Goal: Transaction & Acquisition: Obtain resource

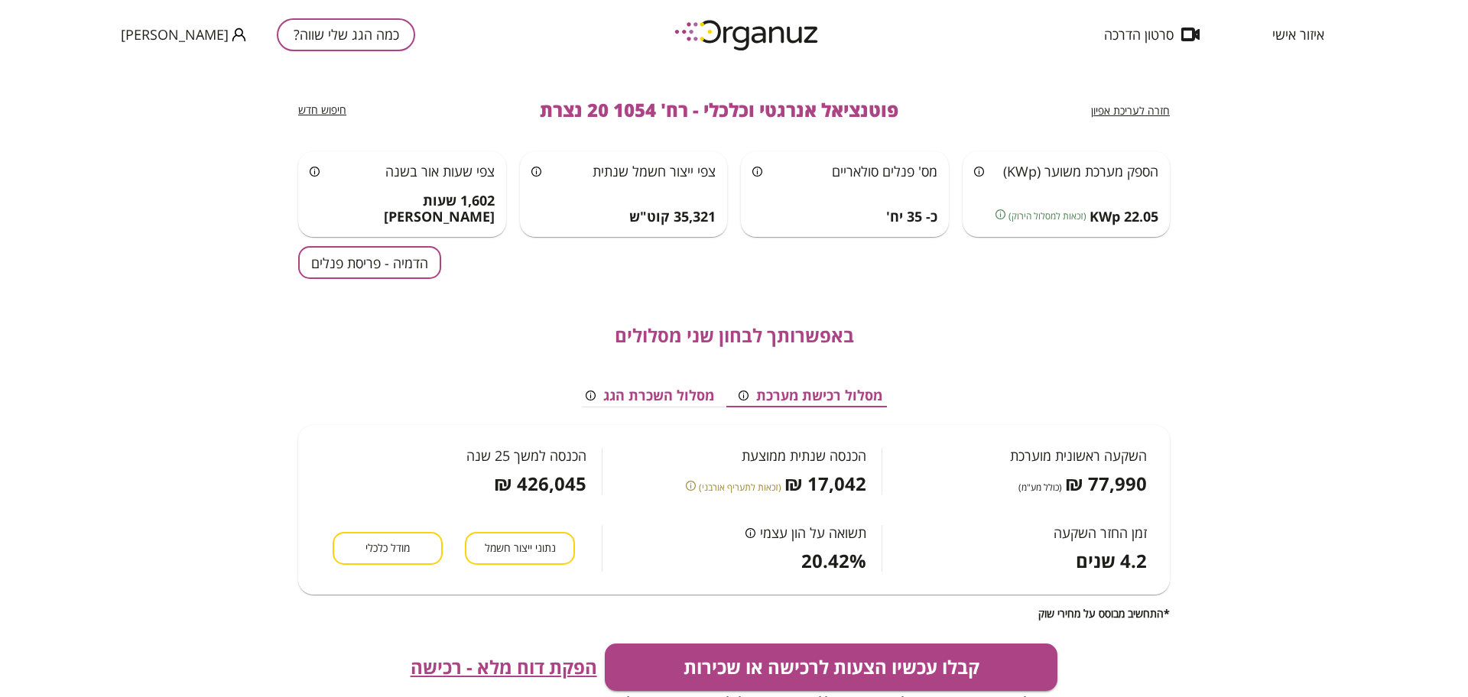
click at [346, 48] on button "כמה הגג שלי שווה?" at bounding box center [346, 34] width 138 height 33
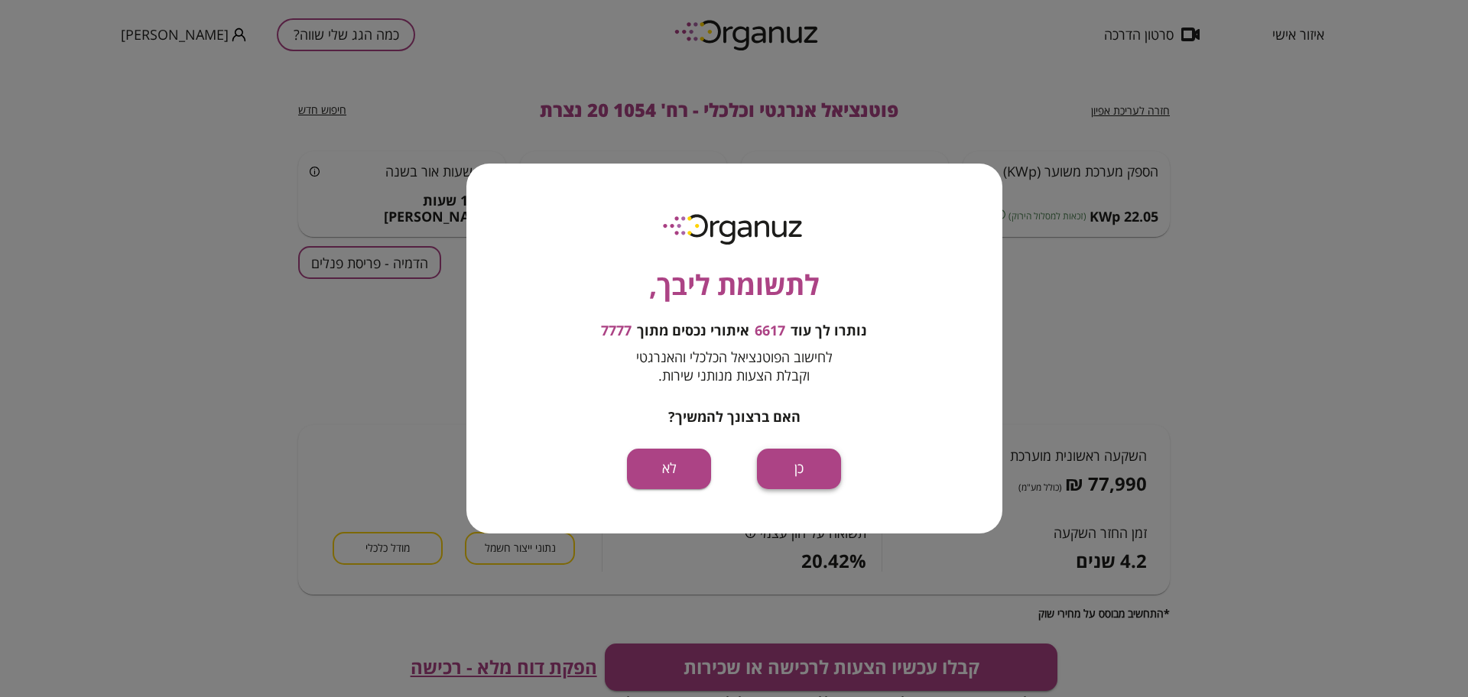
click at [798, 464] on button "כן" at bounding box center [799, 469] width 84 height 41
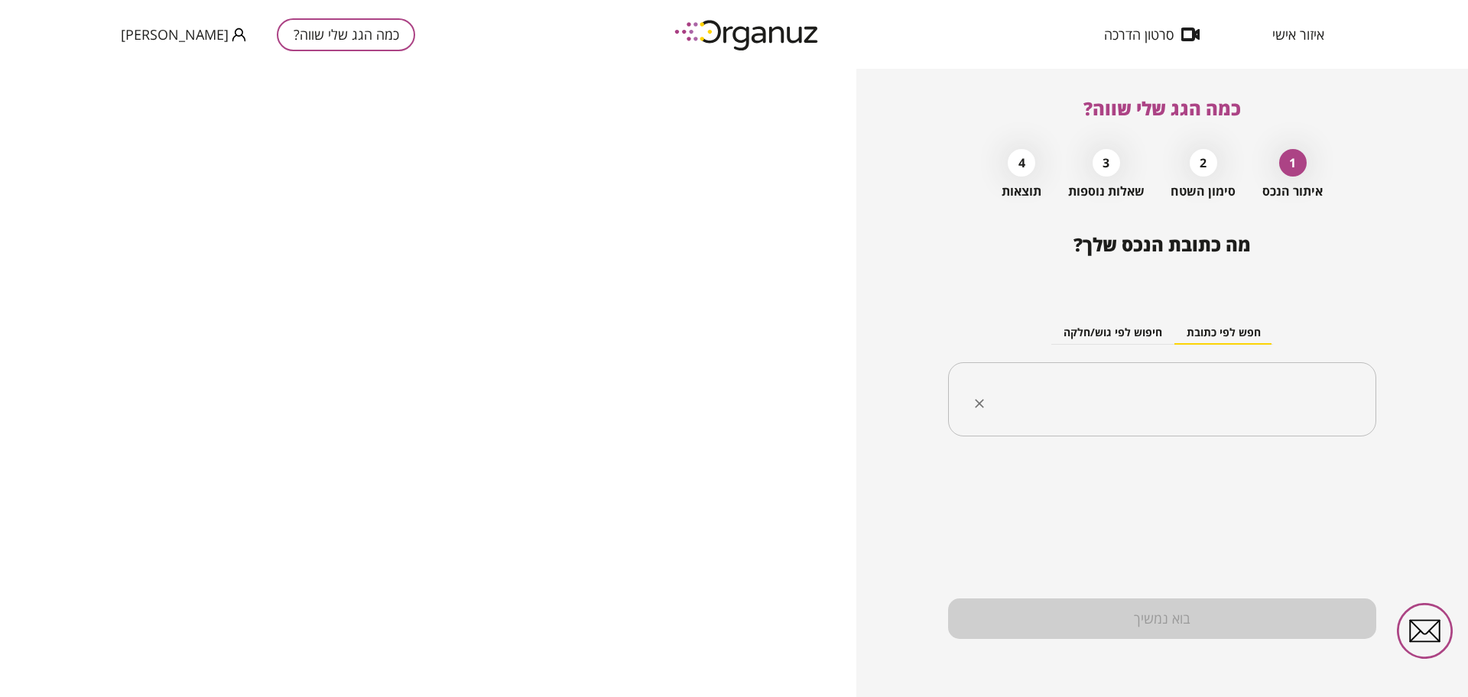
click at [1170, 387] on input "text" at bounding box center [1168, 400] width 380 height 38
paste input "**********"
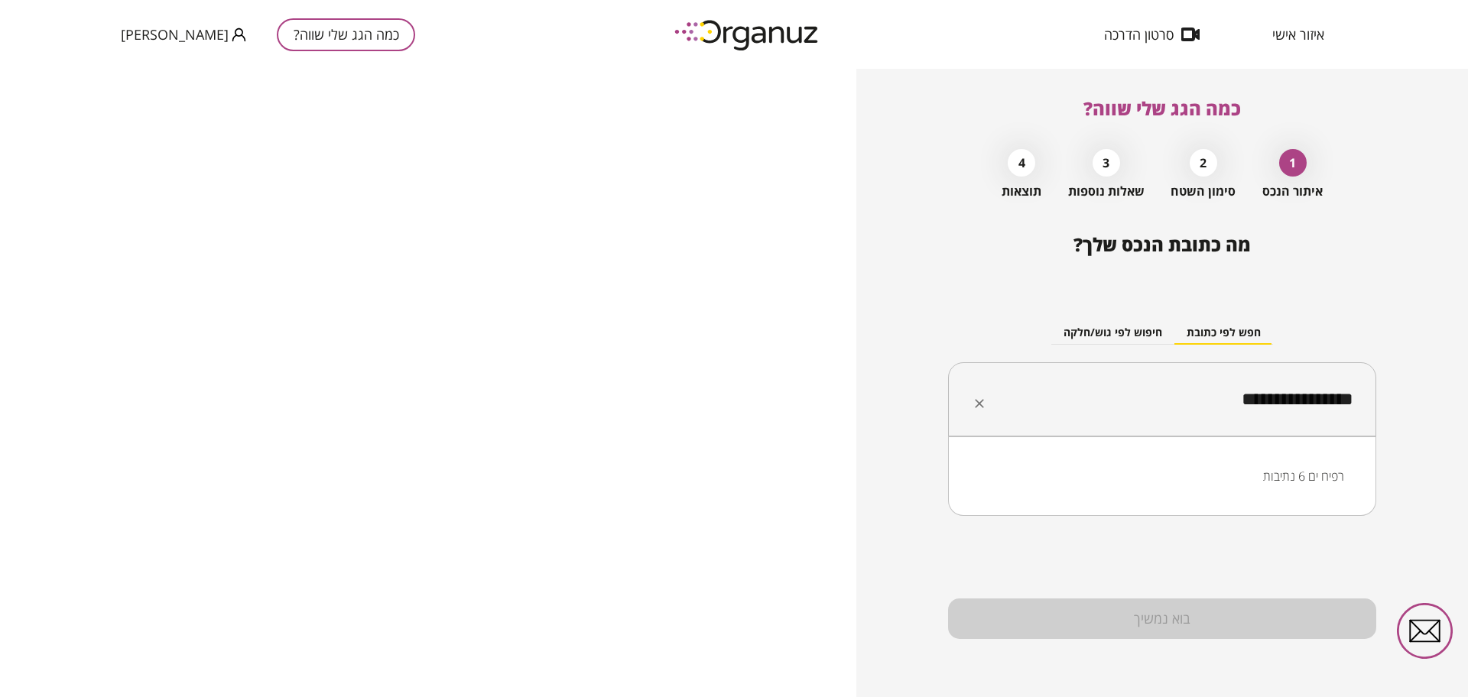
click at [1266, 471] on li "רפיח ים 6 נתיבות" at bounding box center [1162, 477] width 388 height 28
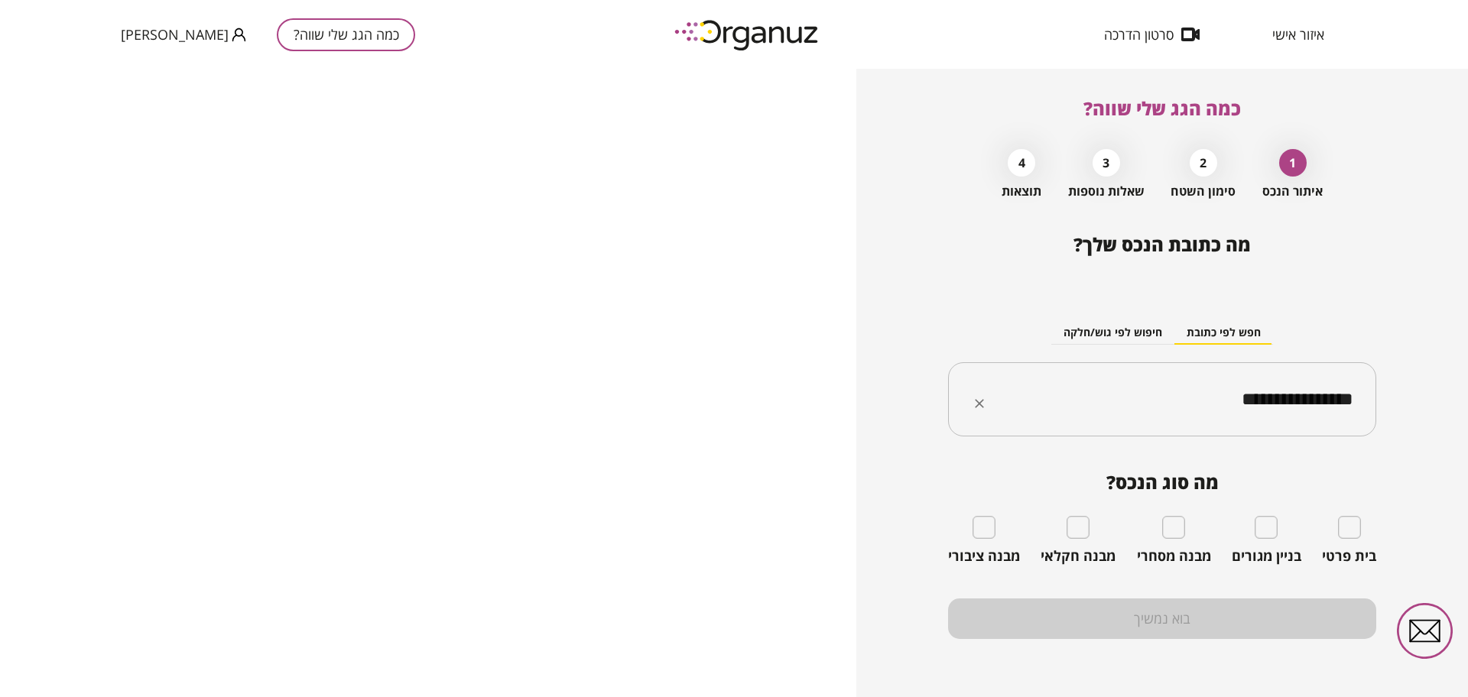
type input "**********"
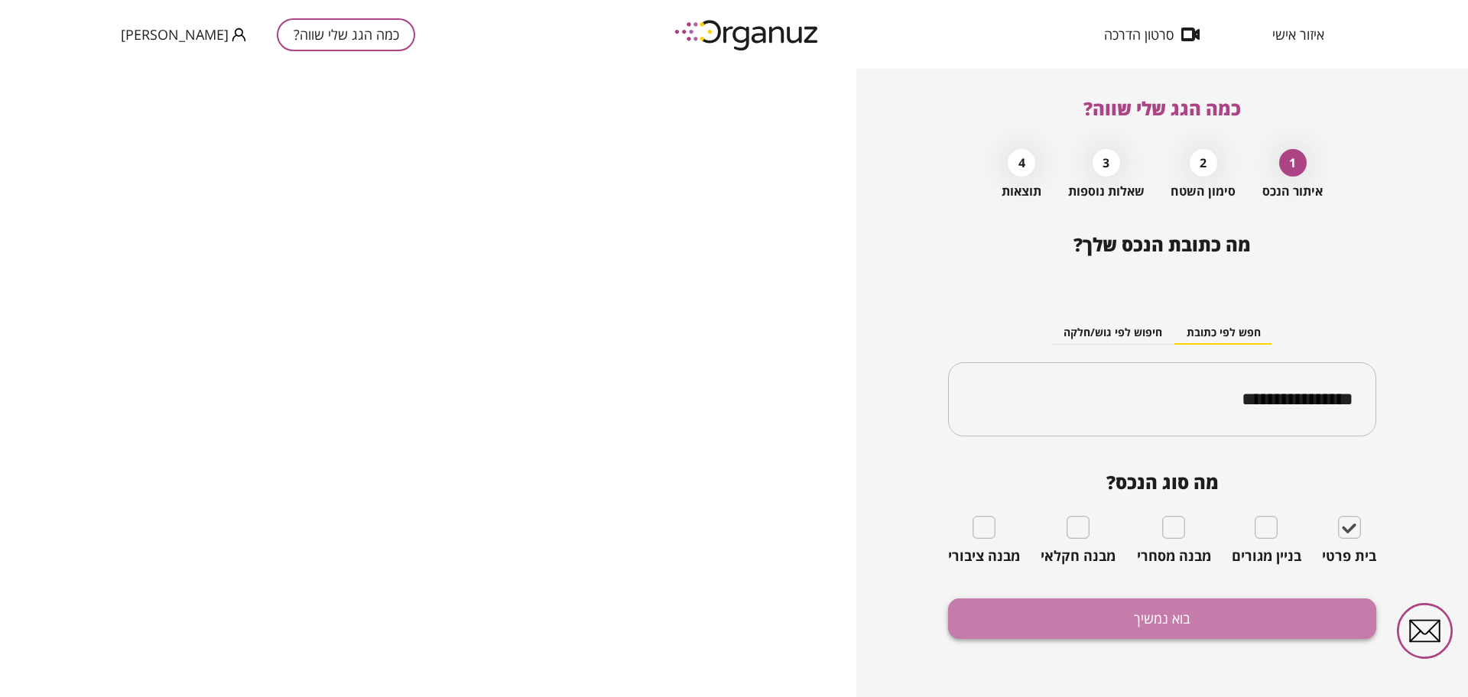
click at [1216, 628] on button "בוא נמשיך" at bounding box center [1162, 619] width 428 height 41
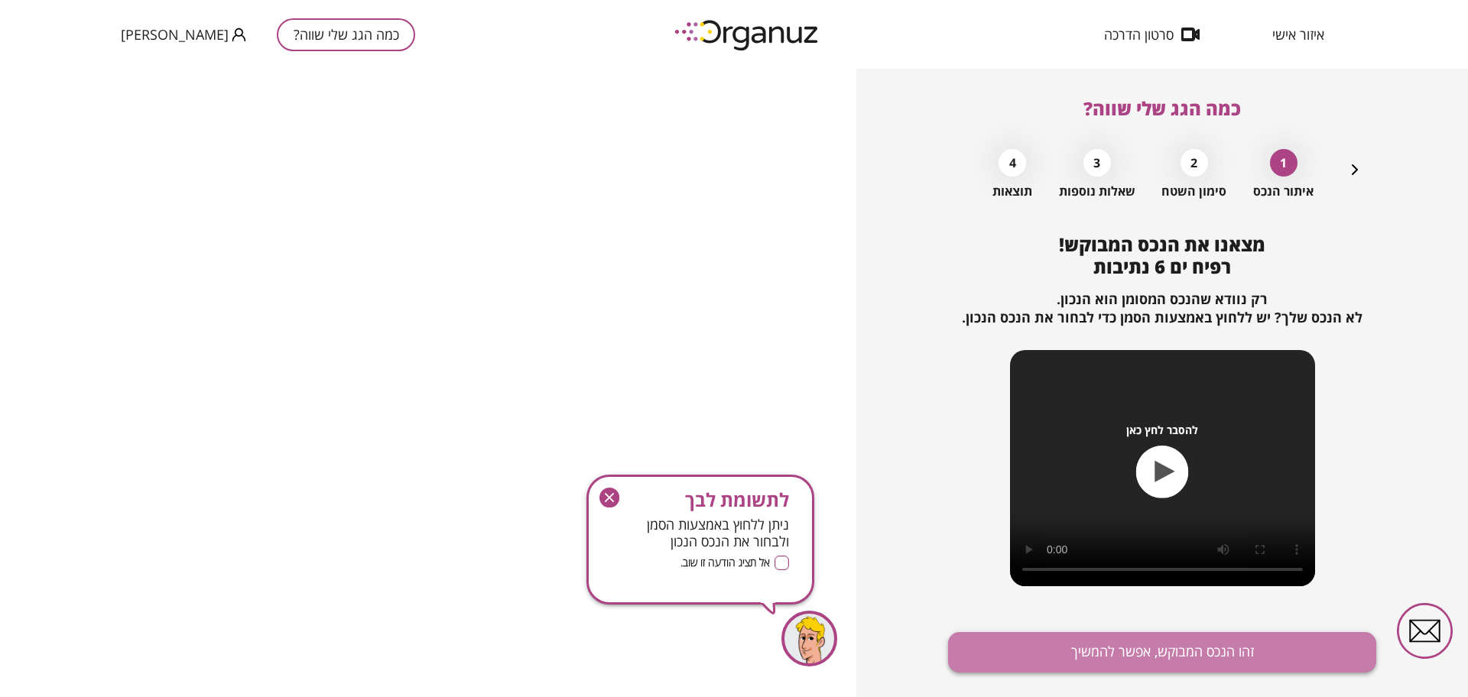
click at [1158, 661] on button "זהו הנכס המבוקש, אפשר להמשיך" at bounding box center [1162, 652] width 428 height 41
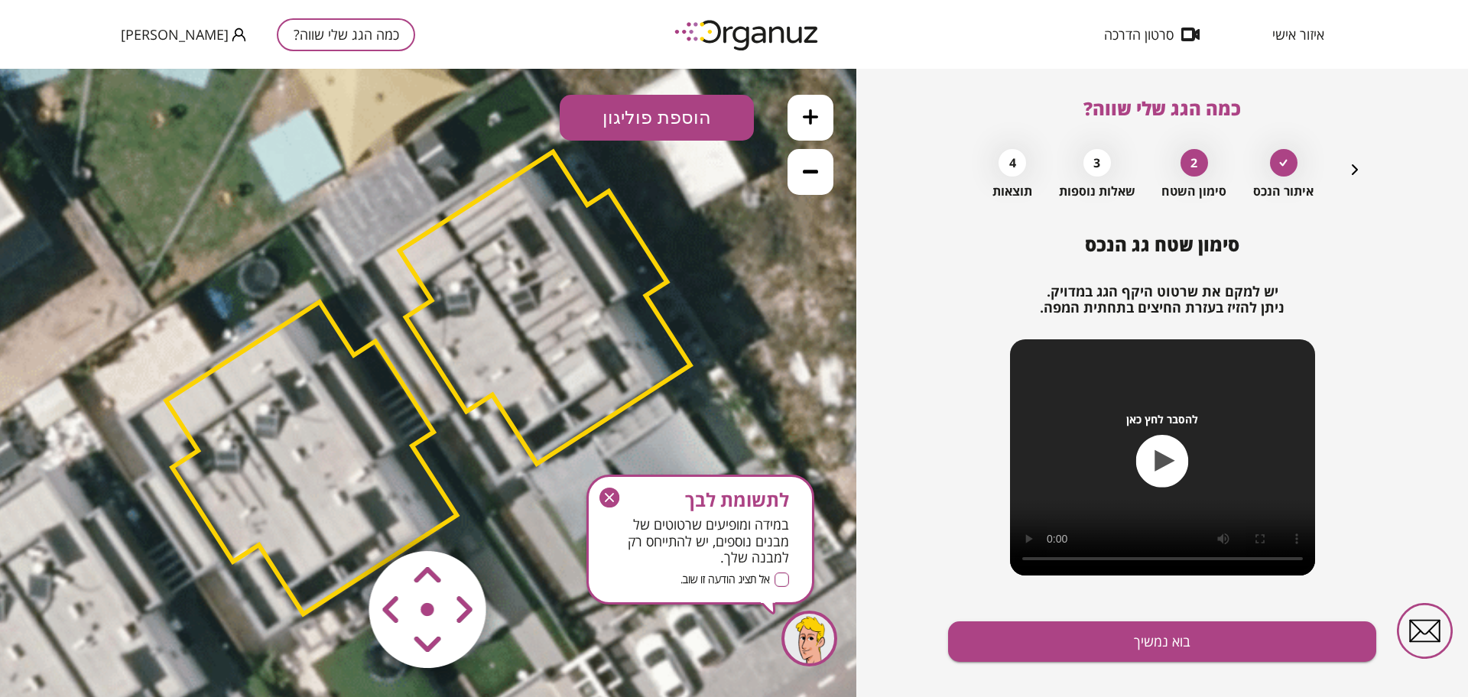
click at [517, 296] on polygon at bounding box center [544, 308] width 291 height 312
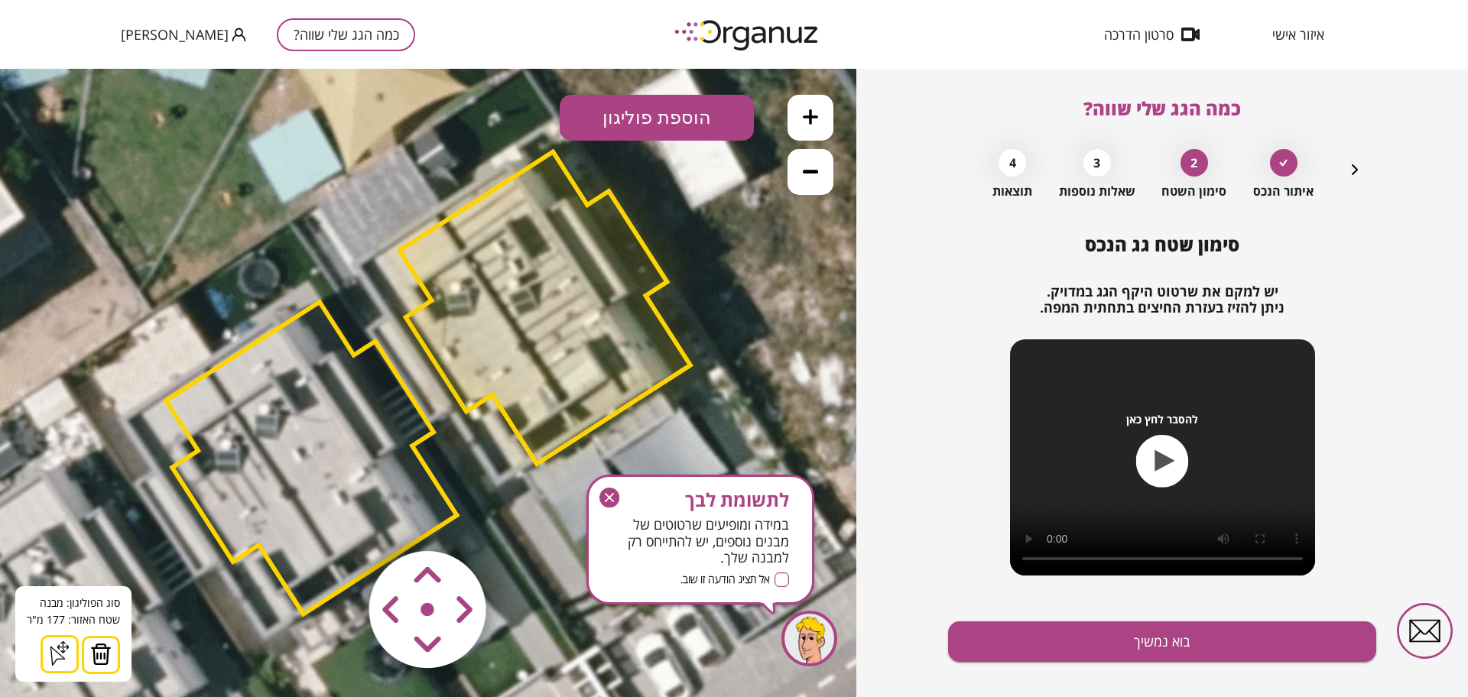
click at [109, 649] on img at bounding box center [100, 654] width 21 height 23
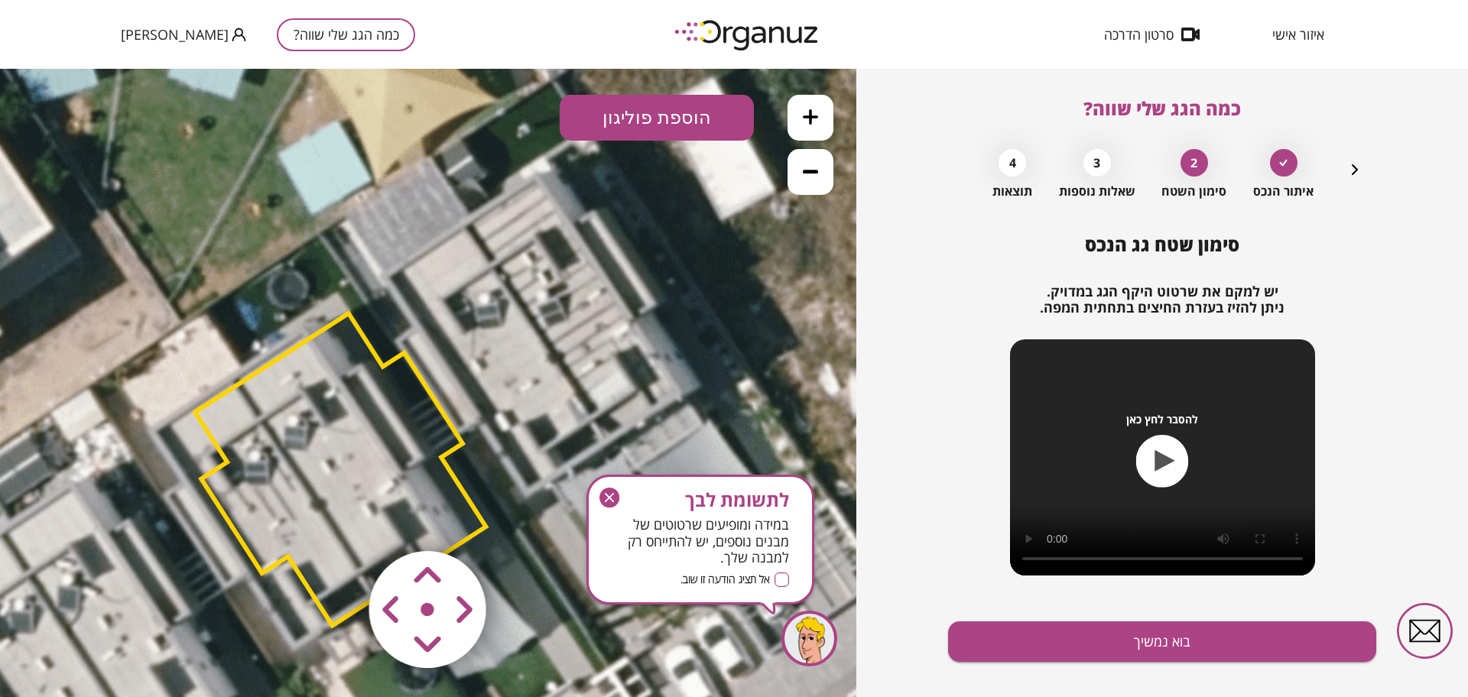
drag, startPoint x: 602, startPoint y: 338, endPoint x: 620, endPoint y: 355, distance: 24.9
click at [620, 355] on icon at bounding box center [457, 395] width 1651 height 1651
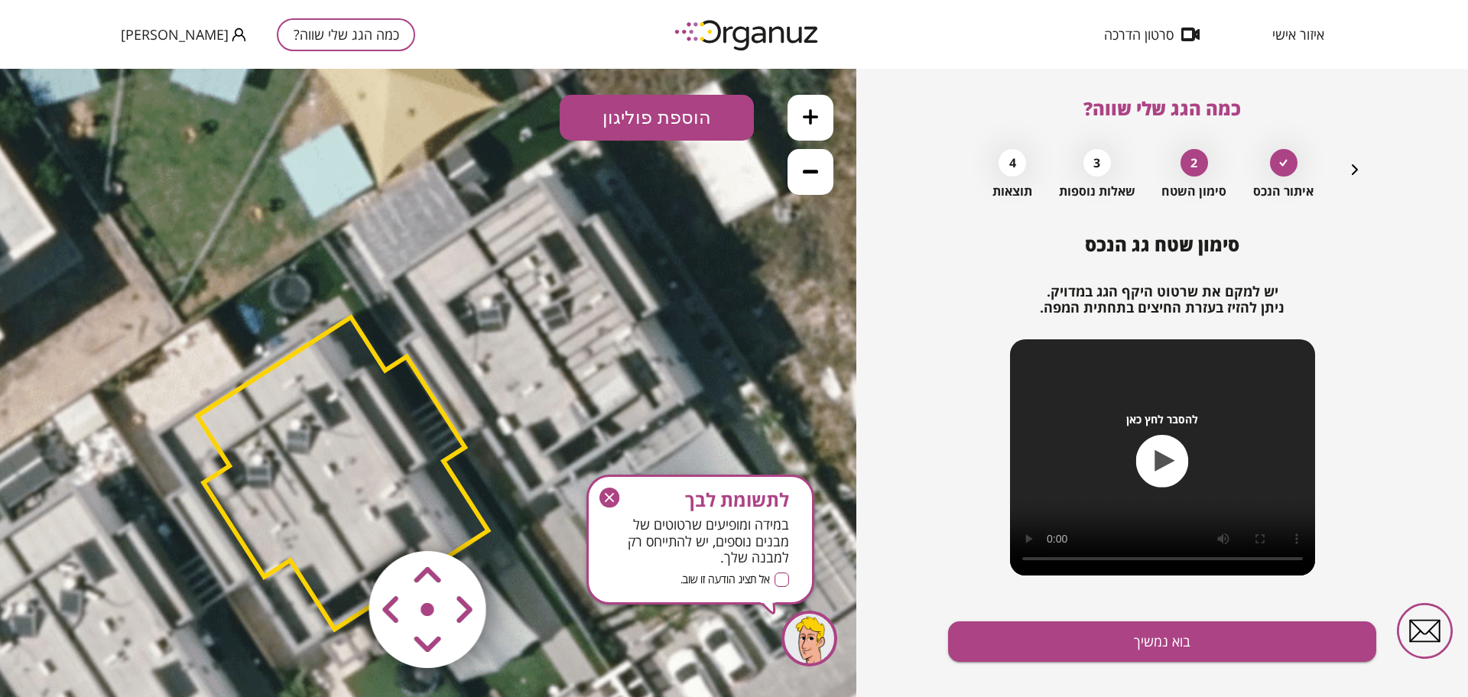
click at [606, 502] on icon "button" at bounding box center [609, 497] width 9 height 9
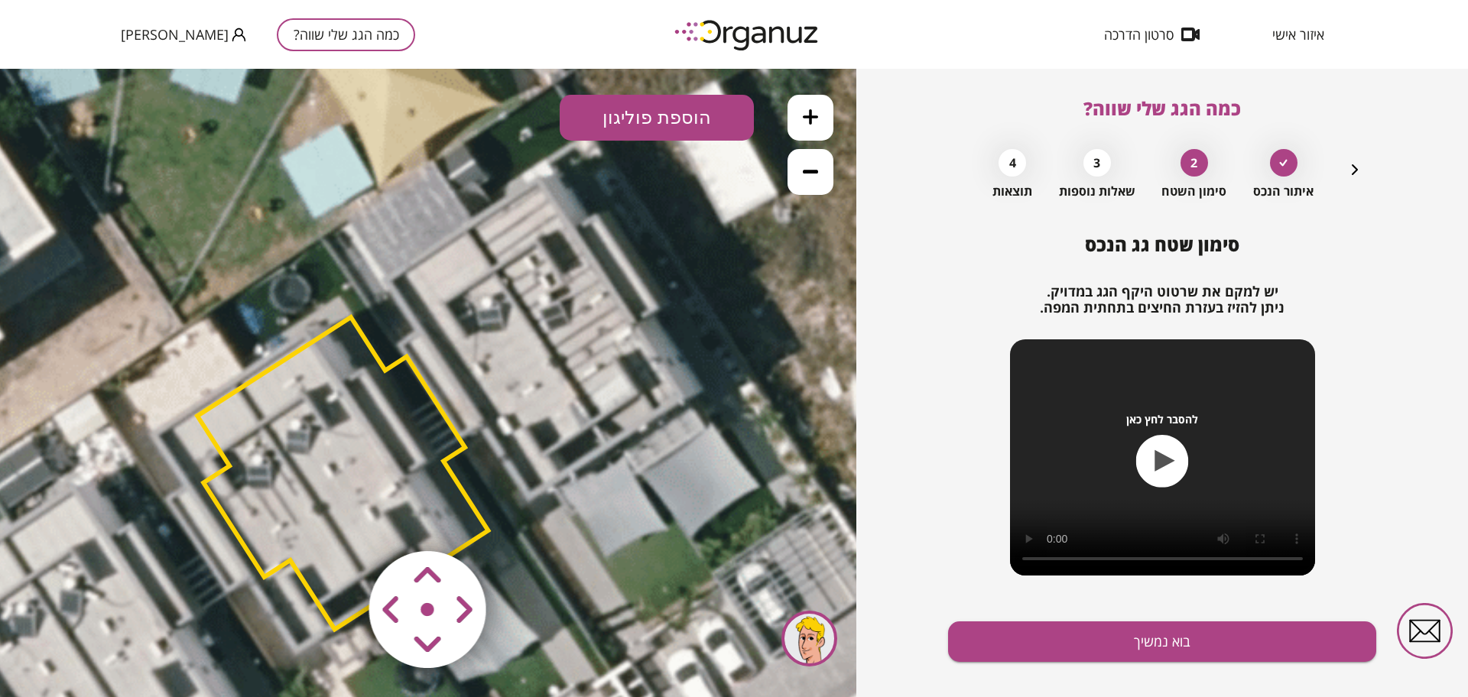
click at [637, 123] on button "הוספת פוליגון" at bounding box center [657, 118] width 194 height 46
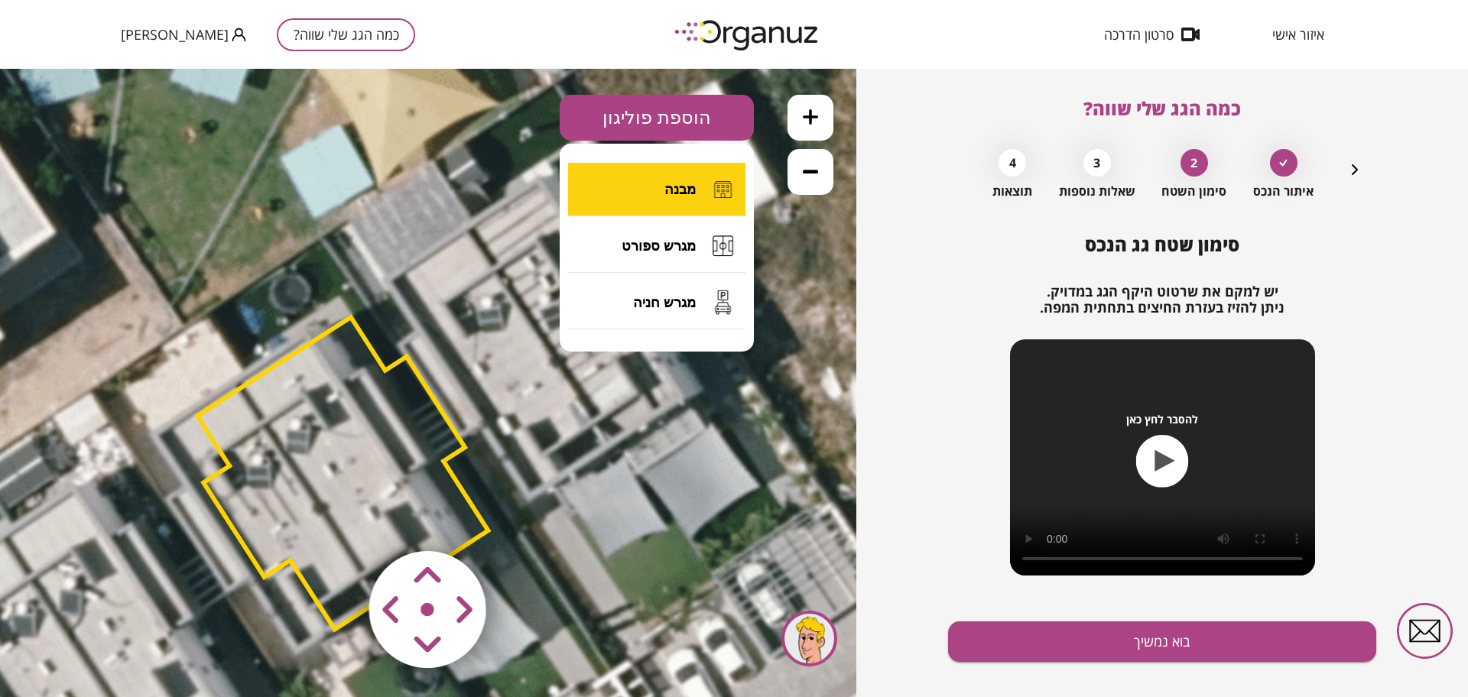
click at [642, 171] on button "מבנה" at bounding box center [656, 190] width 177 height 54
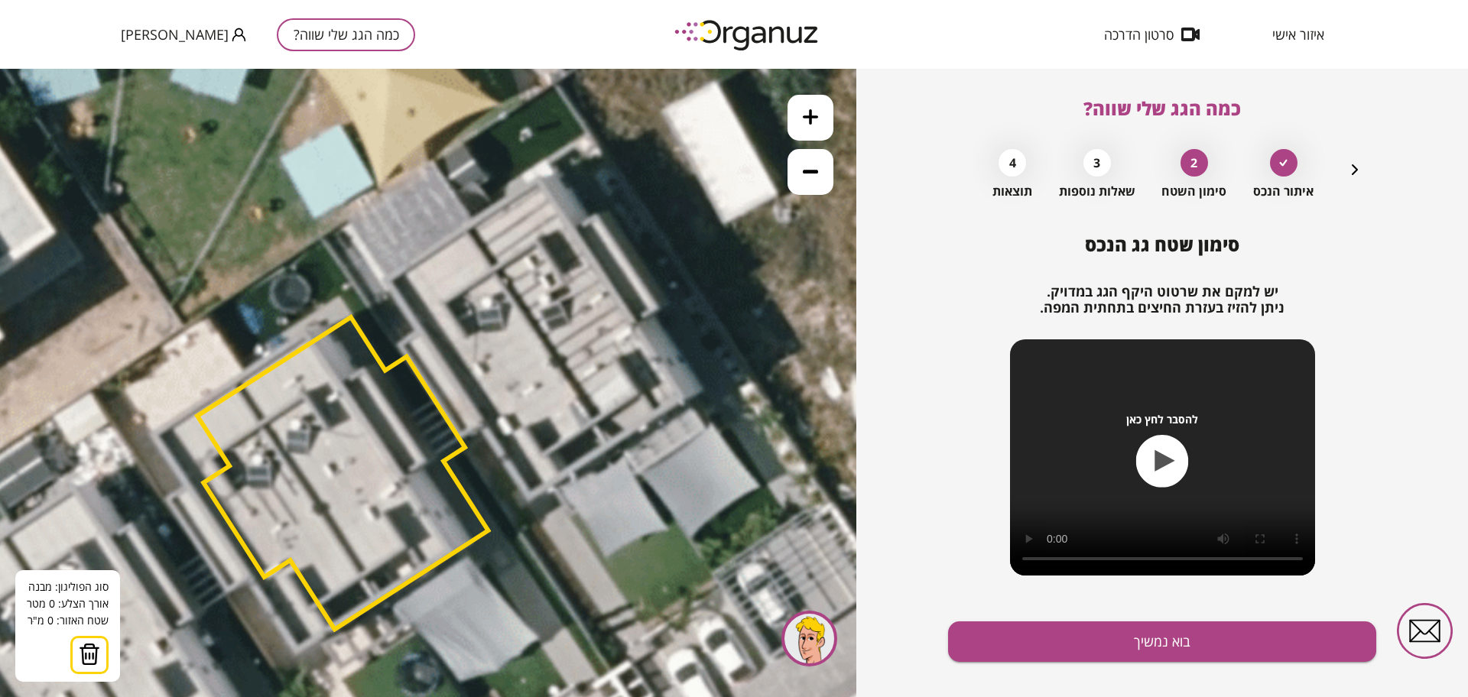
click at [431, 159] on icon at bounding box center [460, 398] width 1651 height 1651
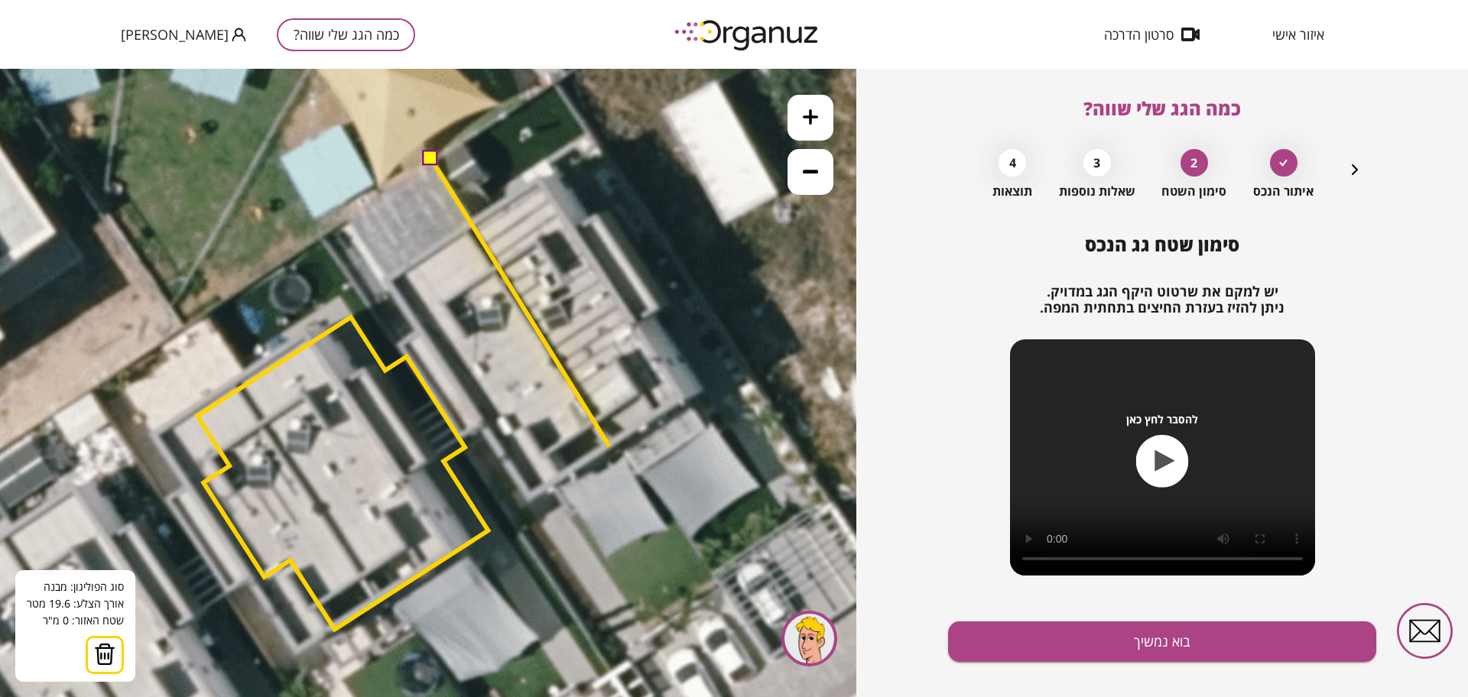
click at [609, 446] on icon at bounding box center [460, 398] width 1651 height 1651
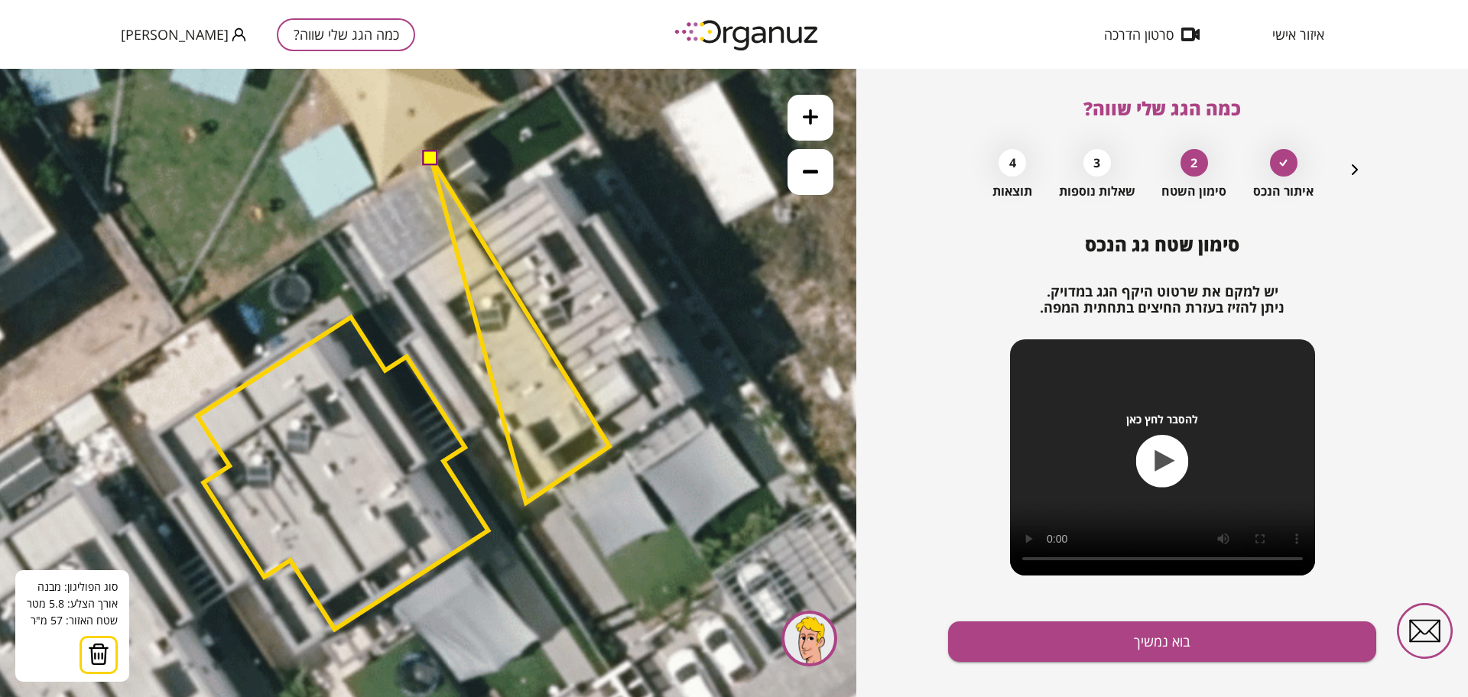
click at [526, 503] on polygon at bounding box center [520, 331] width 178 height 344
click at [475, 428] on polygon at bounding box center [520, 331] width 178 height 344
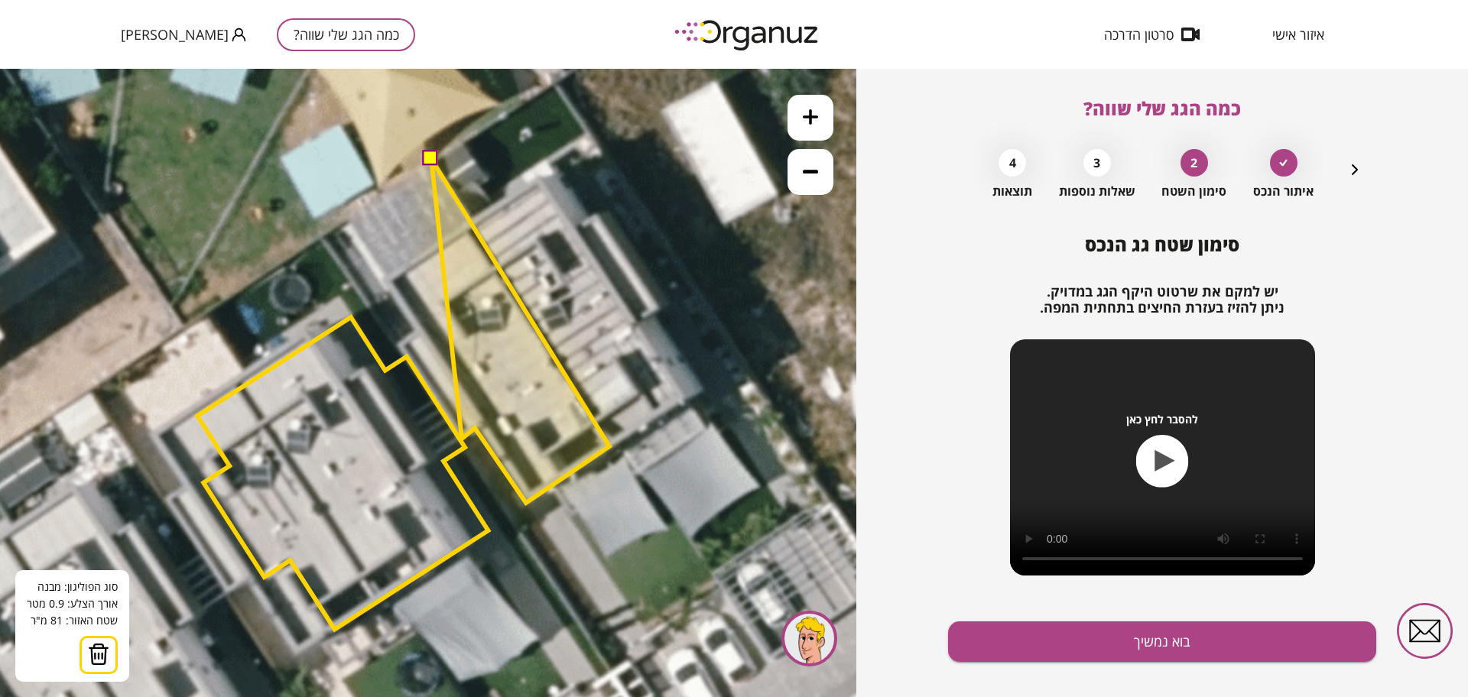
click at [462, 439] on polygon at bounding box center [520, 331] width 178 height 344
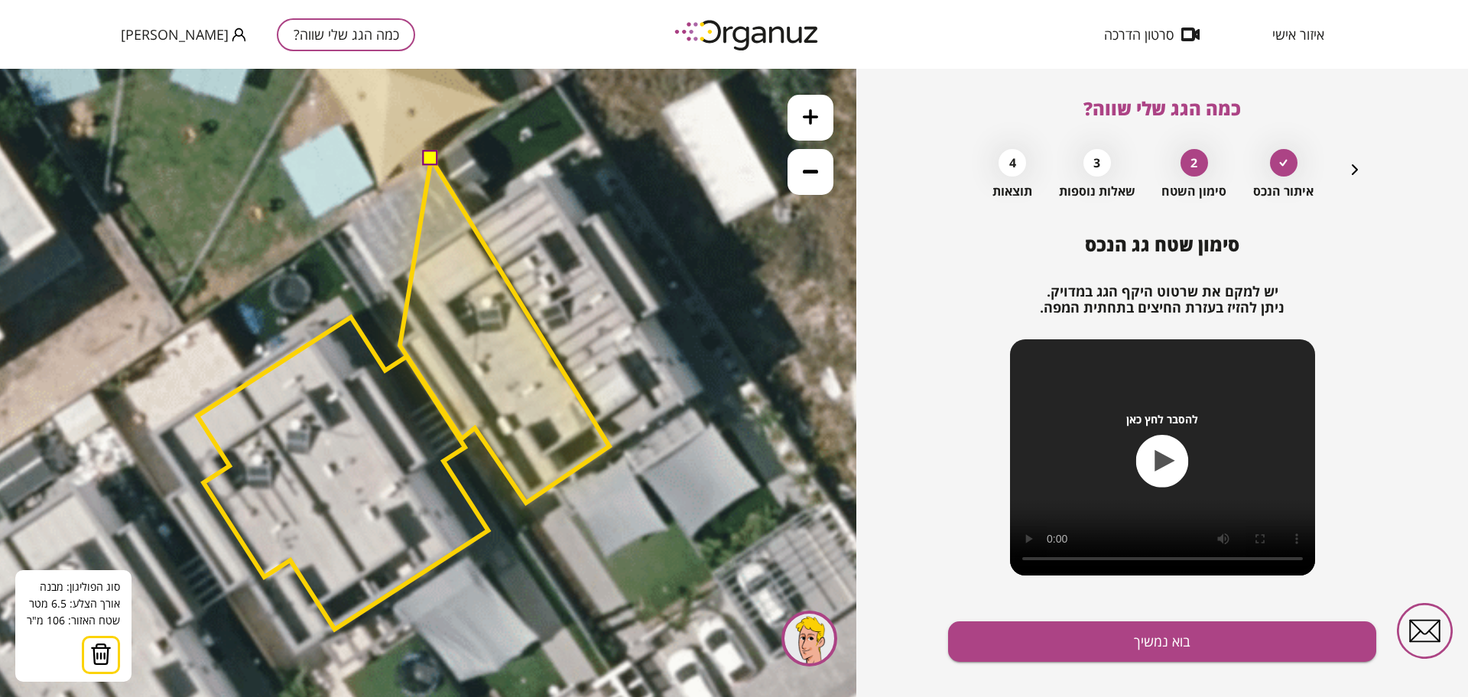
click at [400, 346] on polygon at bounding box center [504, 331] width 209 height 344
click at [418, 330] on polygon at bounding box center [503, 330] width 209 height 344
click at [417, 333] on polygon at bounding box center [503, 330] width 209 height 344
click at [337, 217] on polygon at bounding box center [472, 330] width 271 height 344
click at [424, 158] on button at bounding box center [429, 157] width 15 height 15
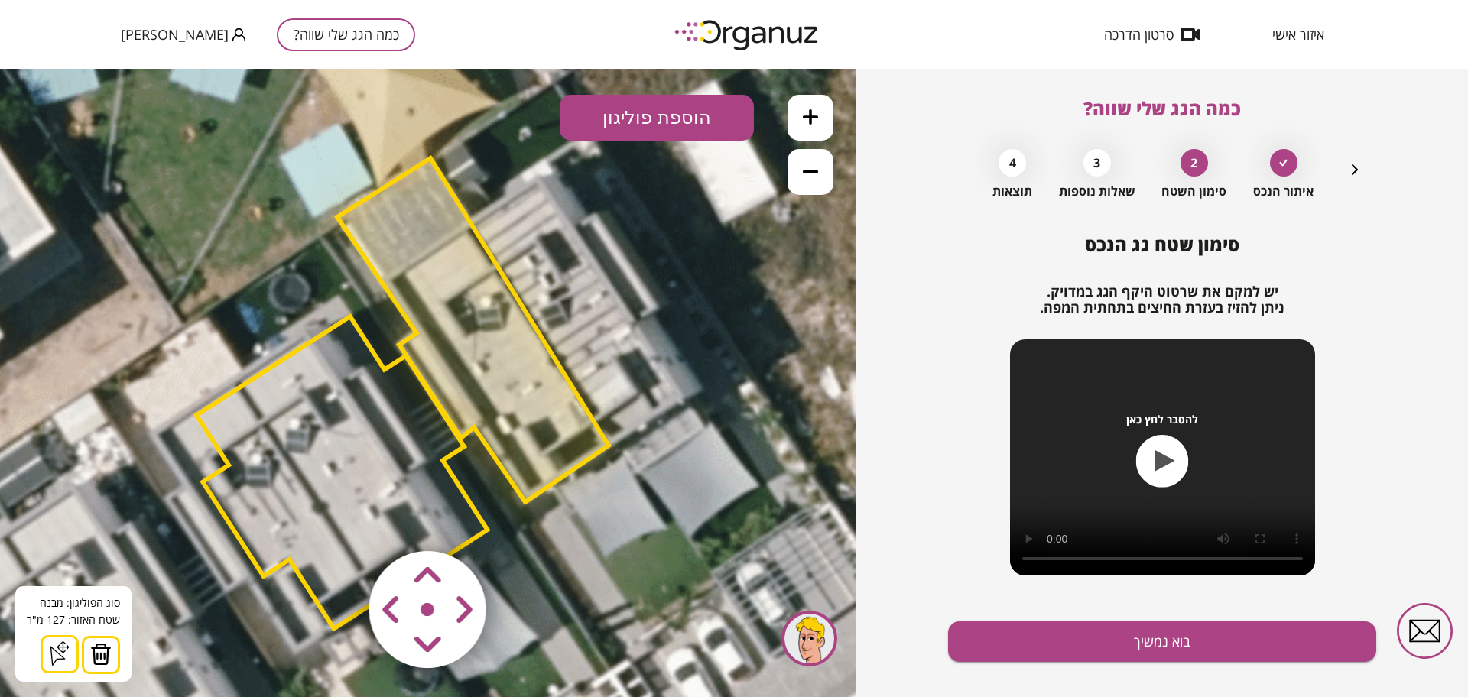
click at [331, 462] on polygon at bounding box center [341, 473] width 291 height 312
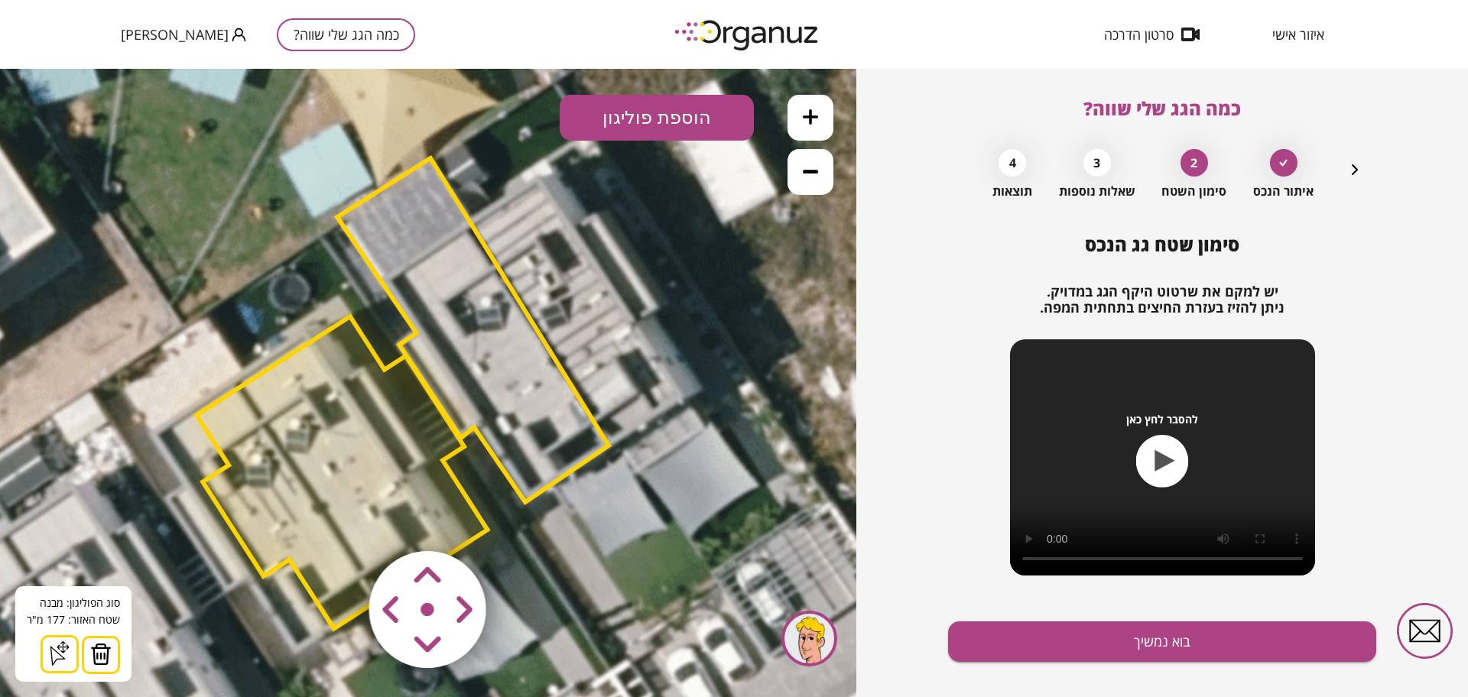
click at [100, 654] on img at bounding box center [100, 654] width 21 height 23
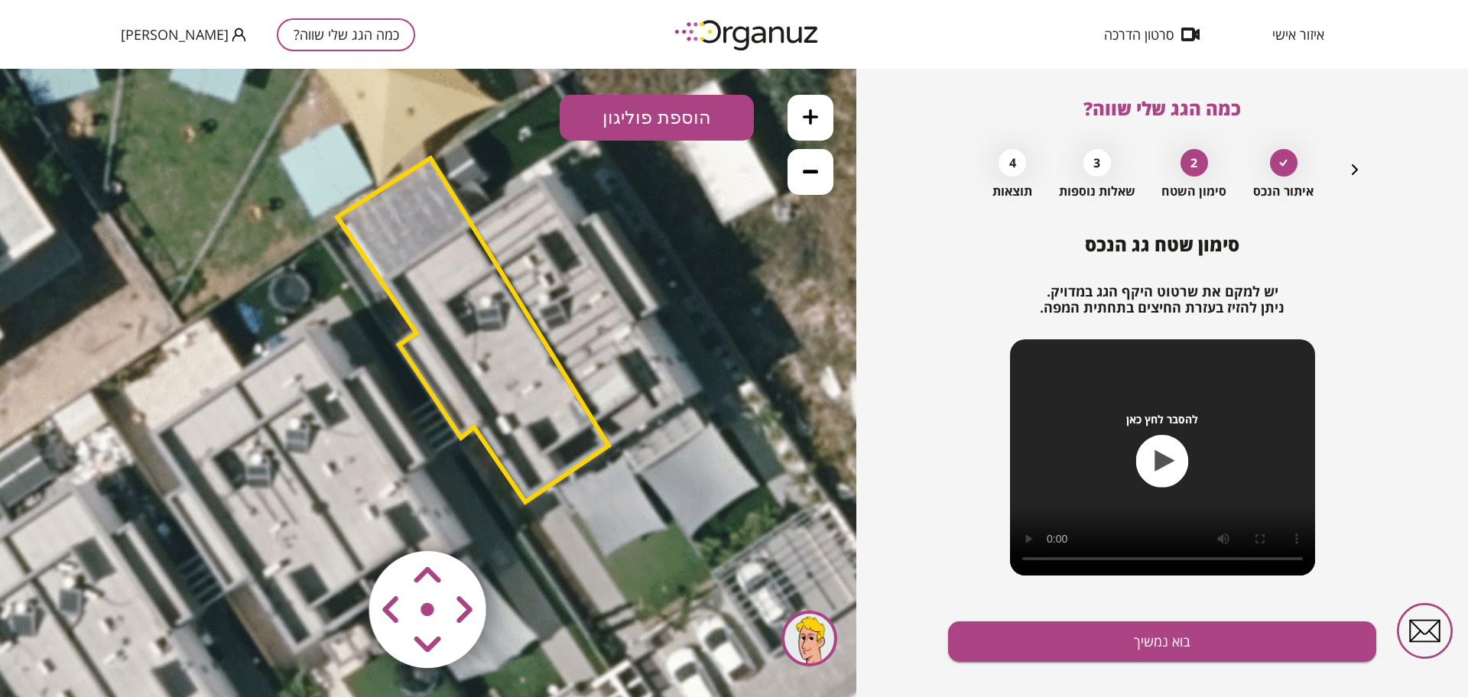
click at [512, 397] on polygon at bounding box center [472, 330] width 271 height 344
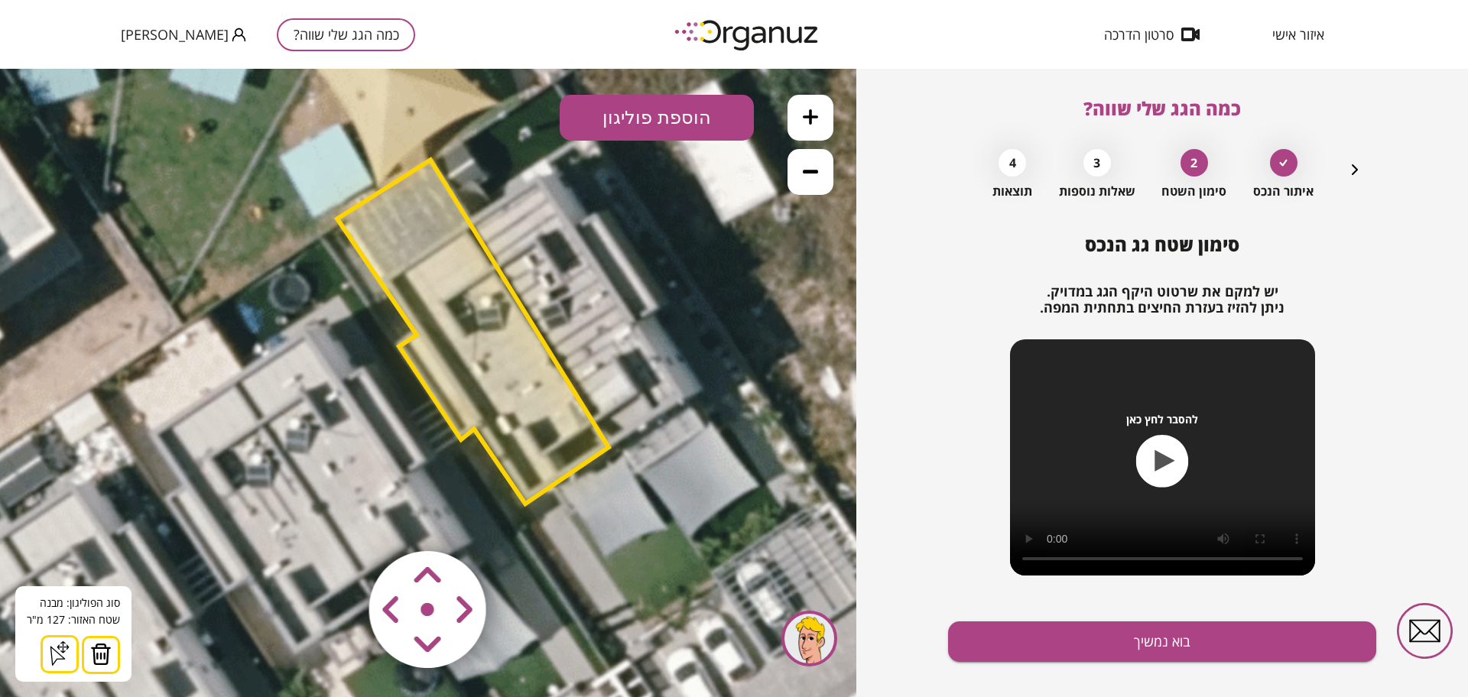
click at [337, 519] on area at bounding box center [337, 519] width 0 height 0
click at [109, 636] on button at bounding box center [101, 655] width 38 height 38
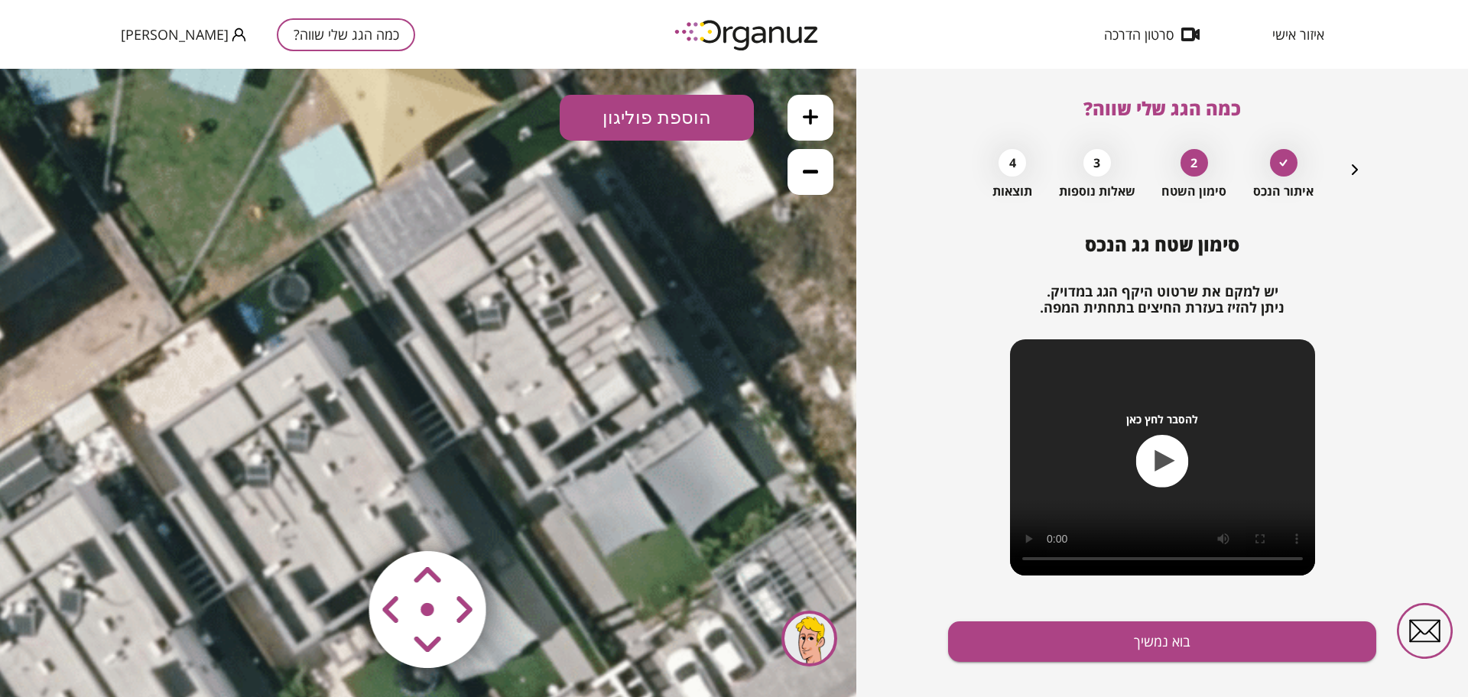
click at [603, 109] on button "הוספת פוליגון" at bounding box center [657, 118] width 194 height 46
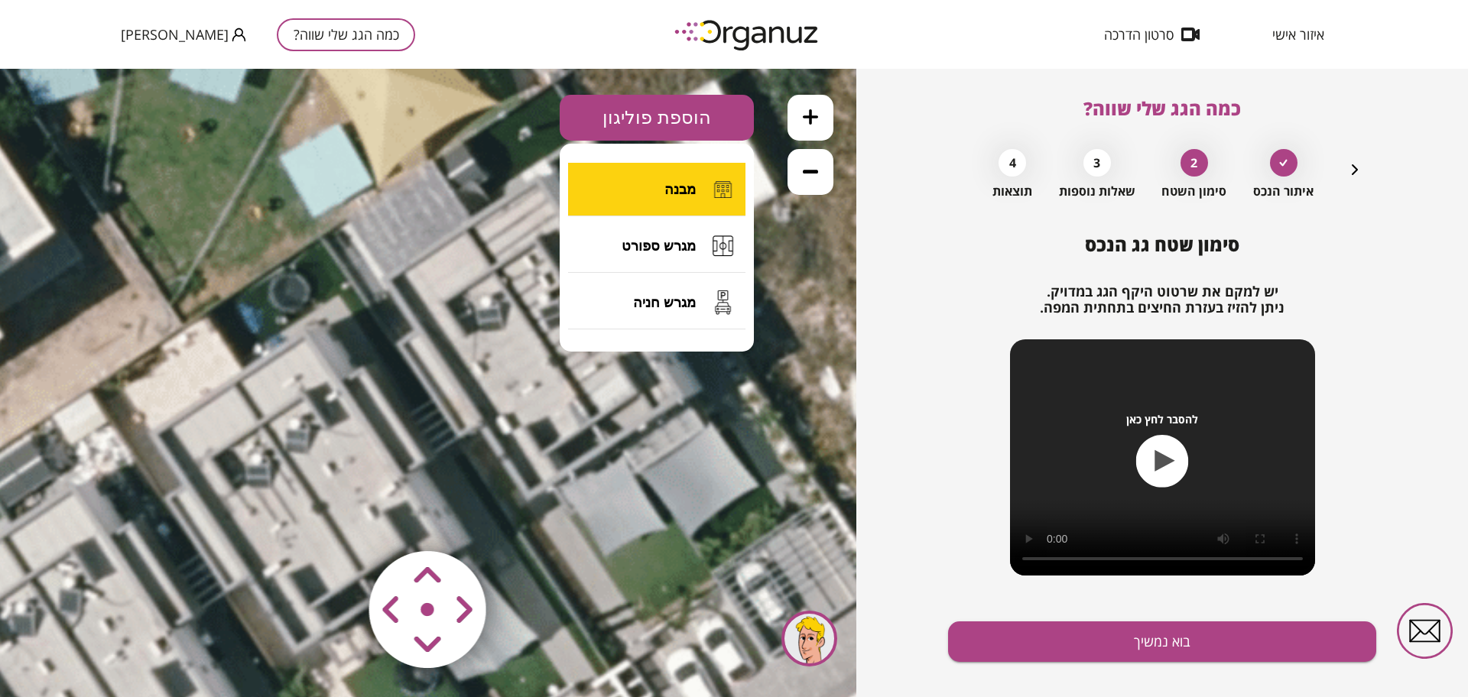
click at [659, 181] on button "מבנה" at bounding box center [656, 190] width 177 height 54
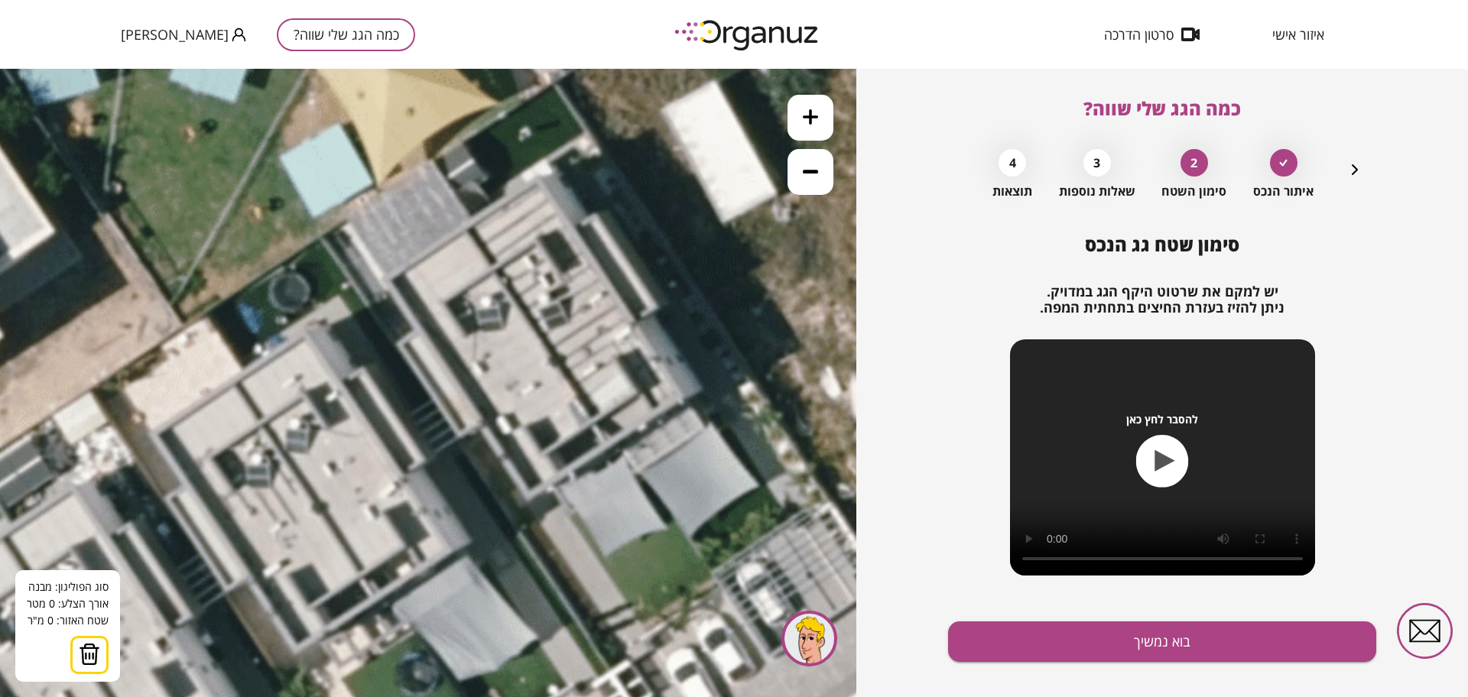
click at [430, 158] on icon at bounding box center [459, 398] width 1651 height 1651
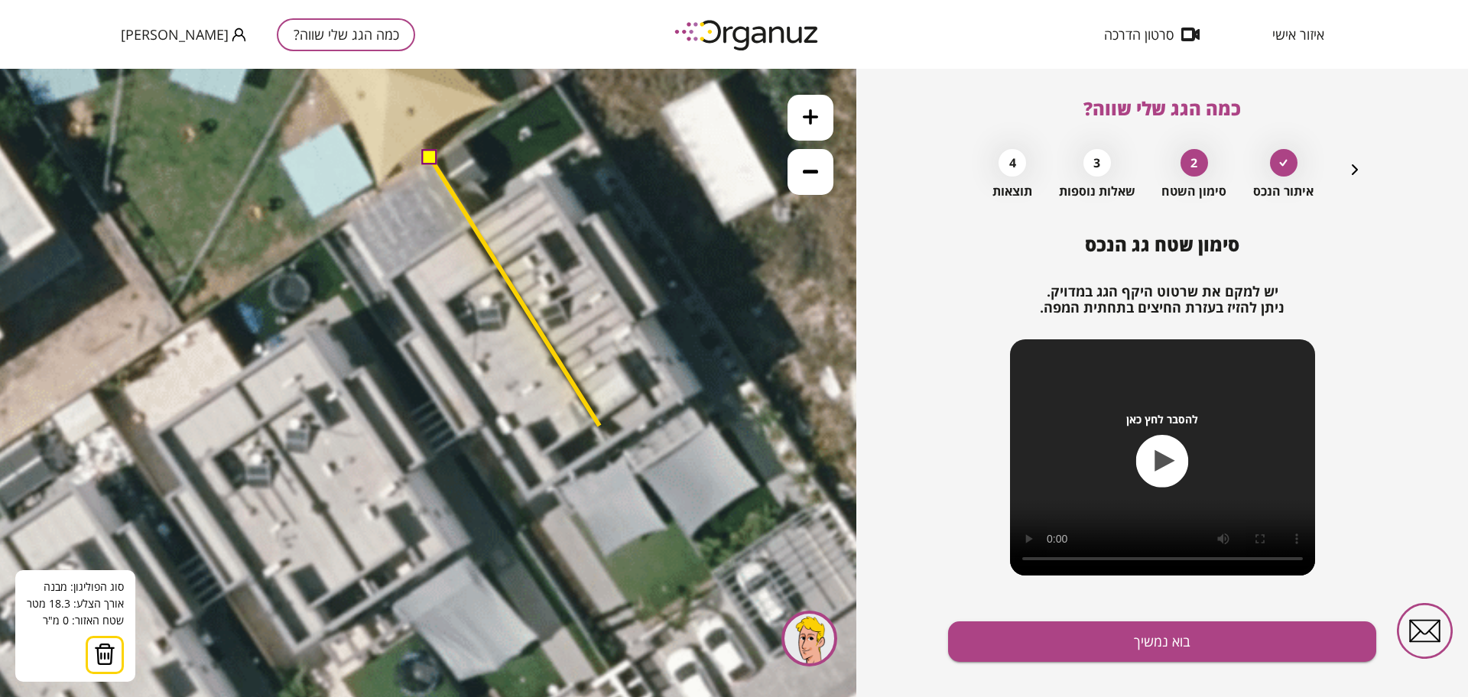
click at [599, 426] on icon at bounding box center [459, 398] width 1651 height 1651
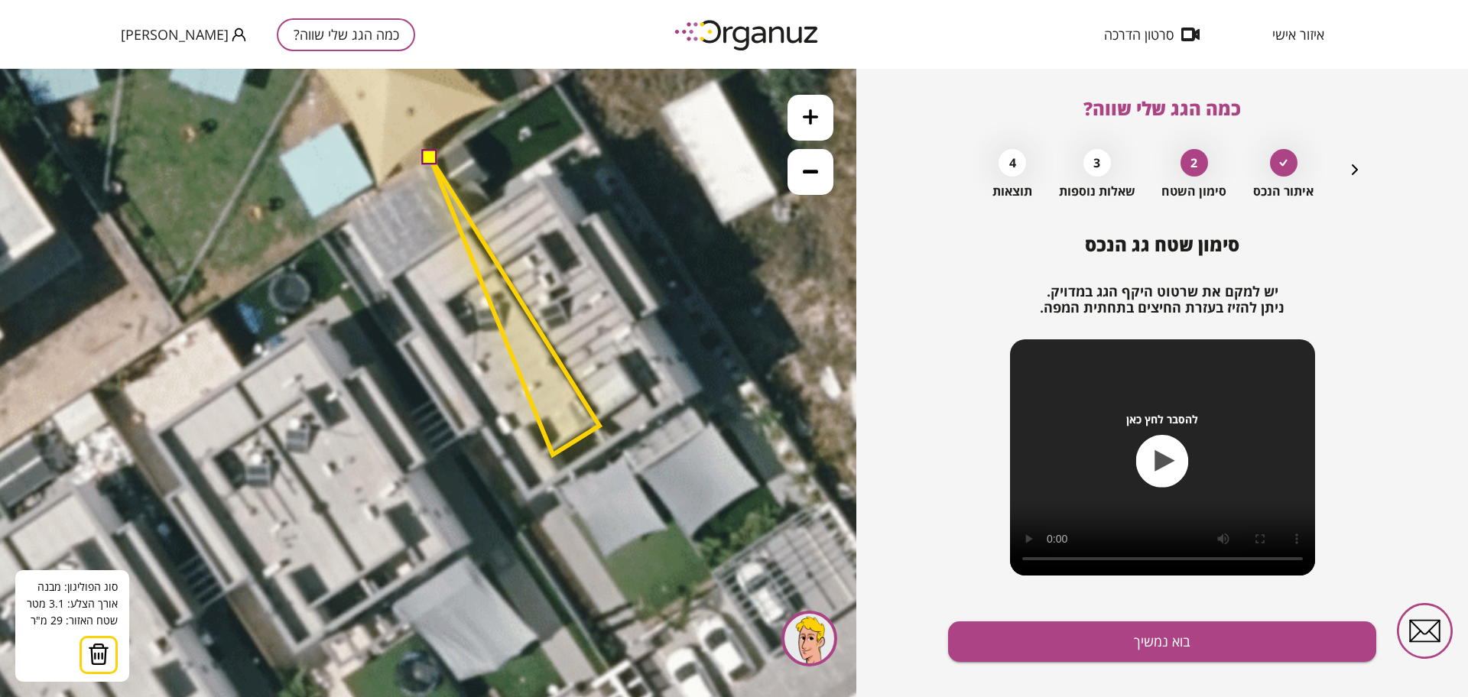
click at [553, 455] on polygon at bounding box center [514, 306] width 169 height 297
click at [567, 476] on polygon at bounding box center [514, 317] width 169 height 318
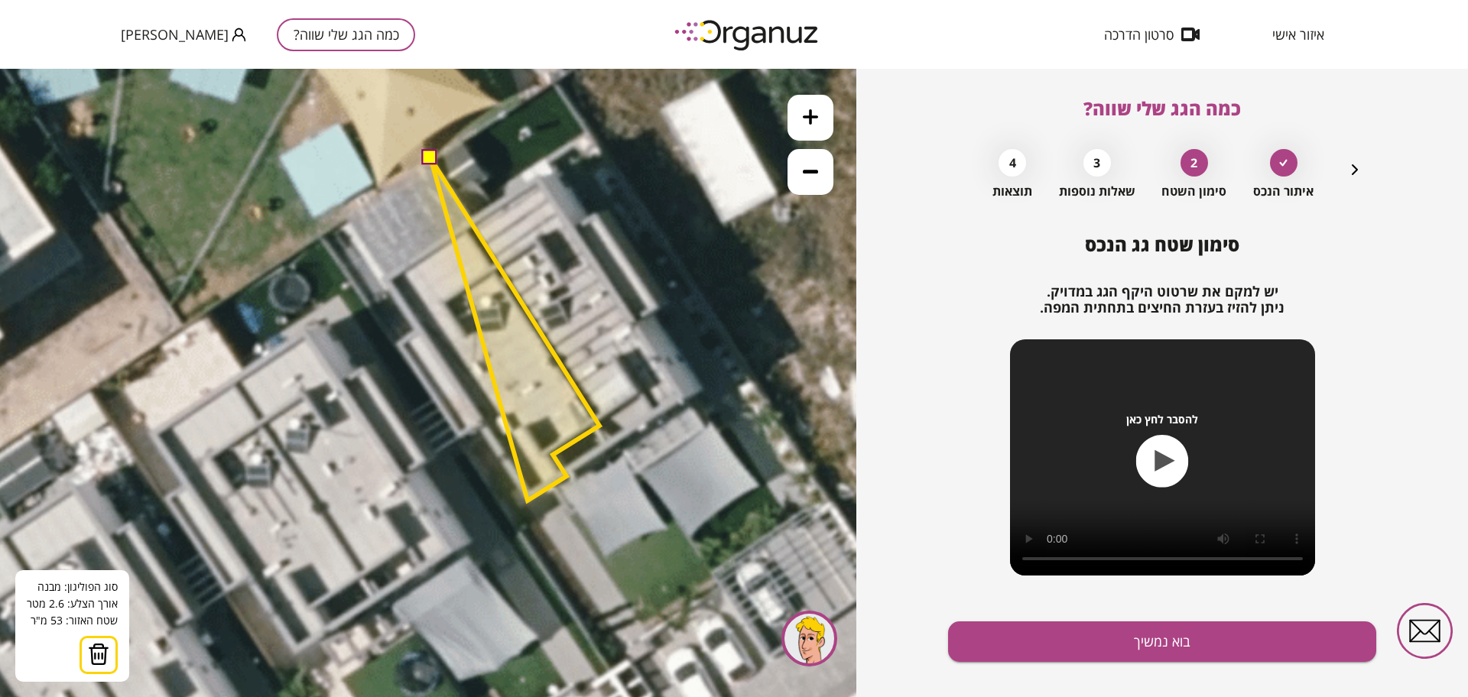
click at [528, 501] on polygon at bounding box center [514, 329] width 169 height 343
click at [479, 425] on polygon at bounding box center [514, 329] width 169 height 343
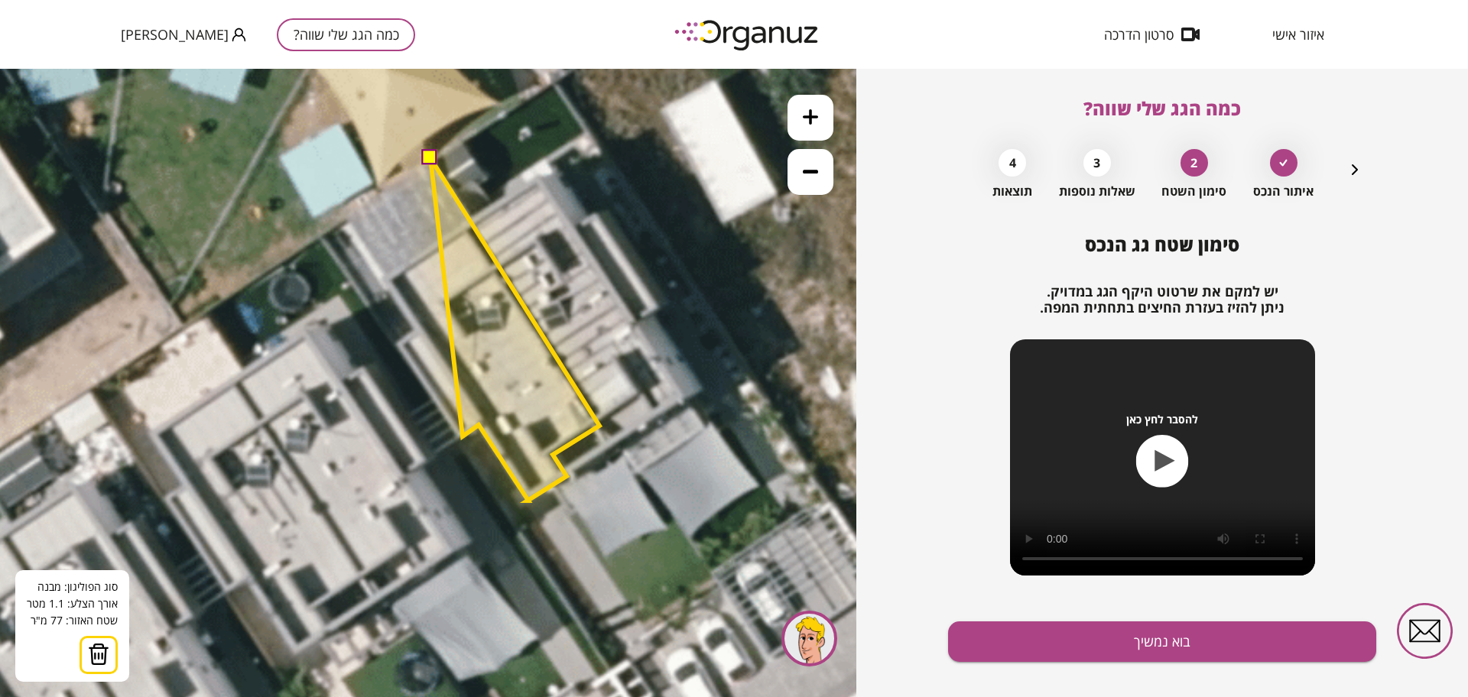
click at [463, 437] on polygon at bounding box center [514, 329] width 169 height 343
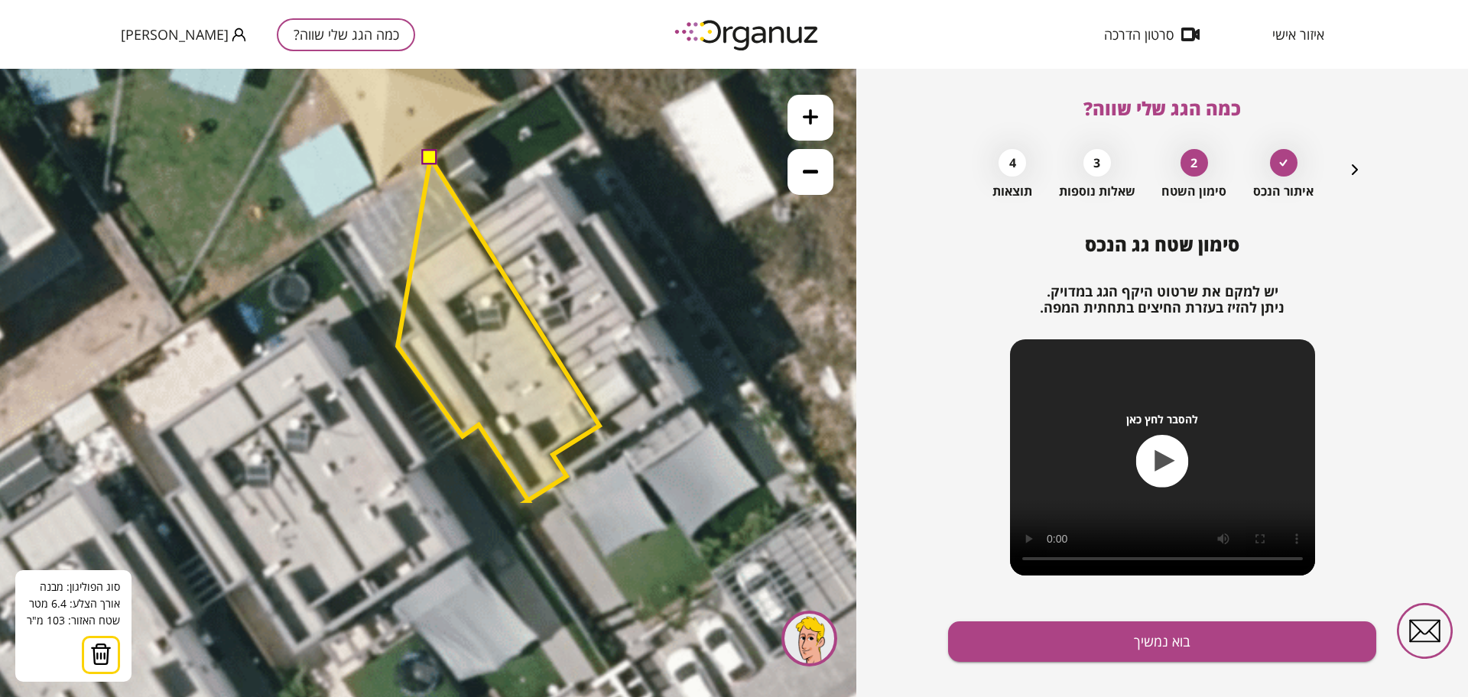
click at [398, 346] on polygon at bounding box center [499, 329] width 202 height 343
click at [420, 333] on polygon at bounding box center [499, 329] width 202 height 343
click at [340, 213] on polygon at bounding box center [469, 329] width 259 height 343
click at [433, 148] on polygon at bounding box center [469, 324] width 259 height 352
click at [433, 153] on button at bounding box center [429, 157] width 15 height 15
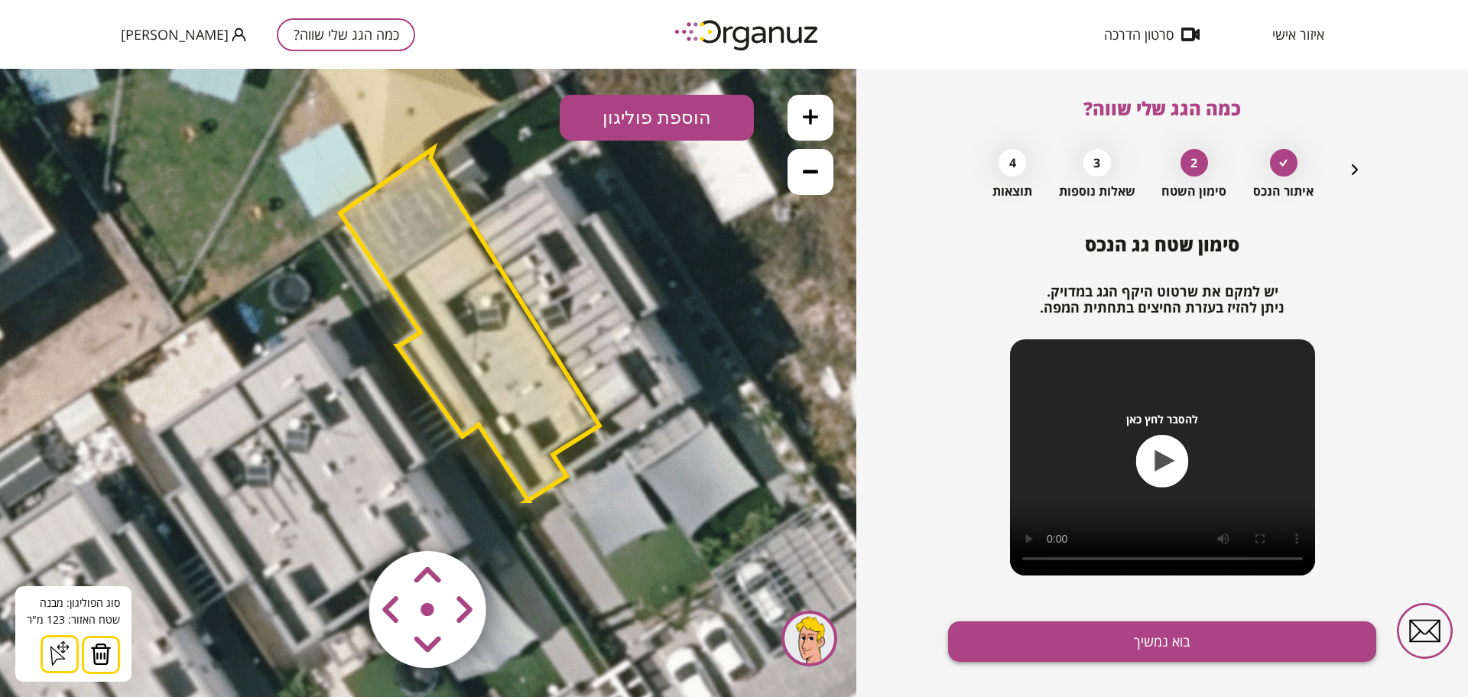
click at [1067, 655] on button "בוא נמשיך" at bounding box center [1162, 642] width 428 height 41
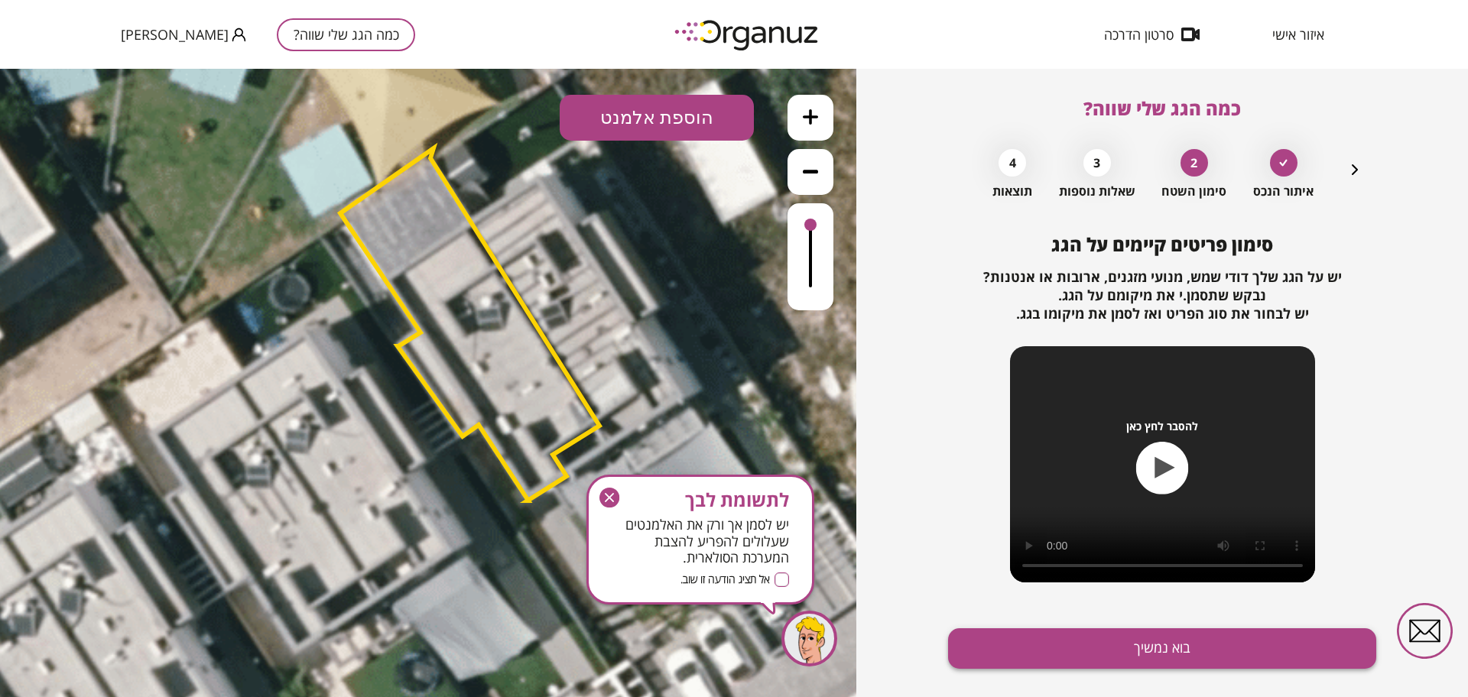
click at [1070, 648] on button "בוא נמשיך" at bounding box center [1162, 648] width 428 height 41
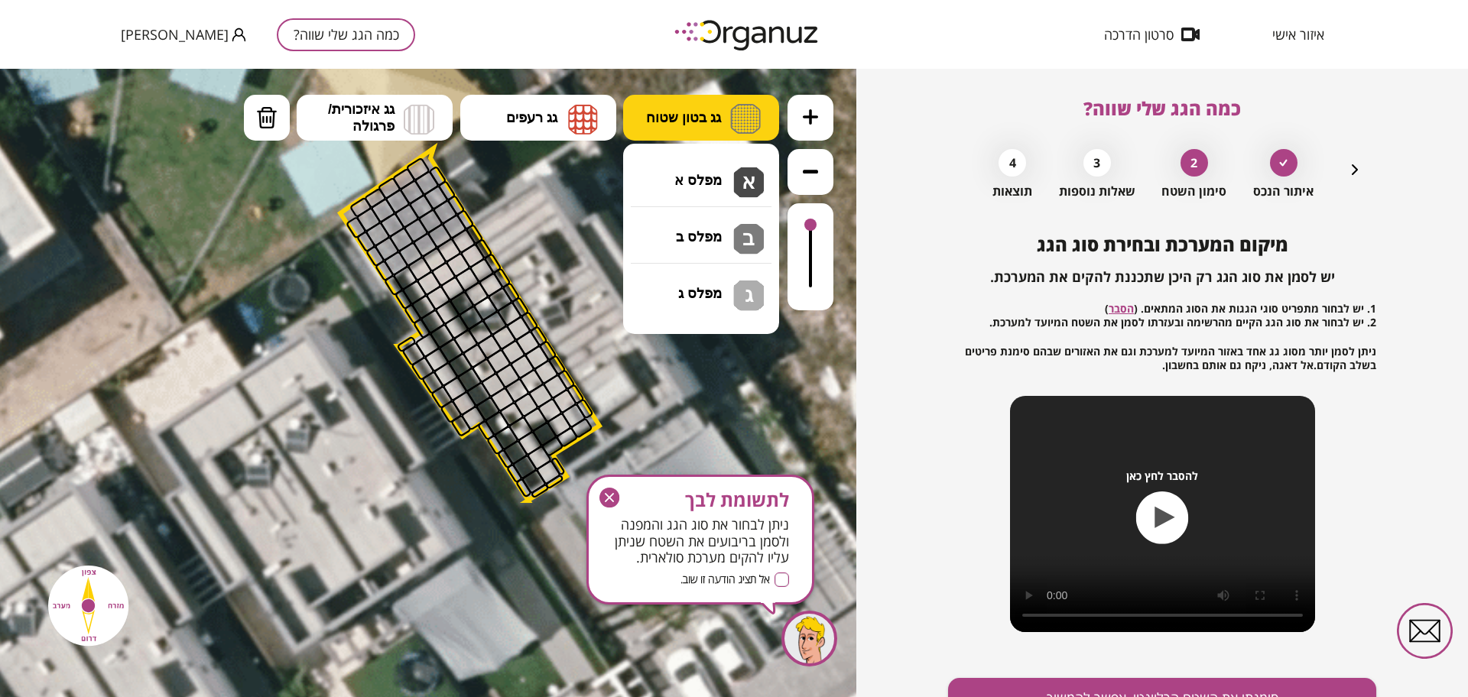
click at [720, 112] on span "גג בטון שטוח" at bounding box center [683, 117] width 75 height 17
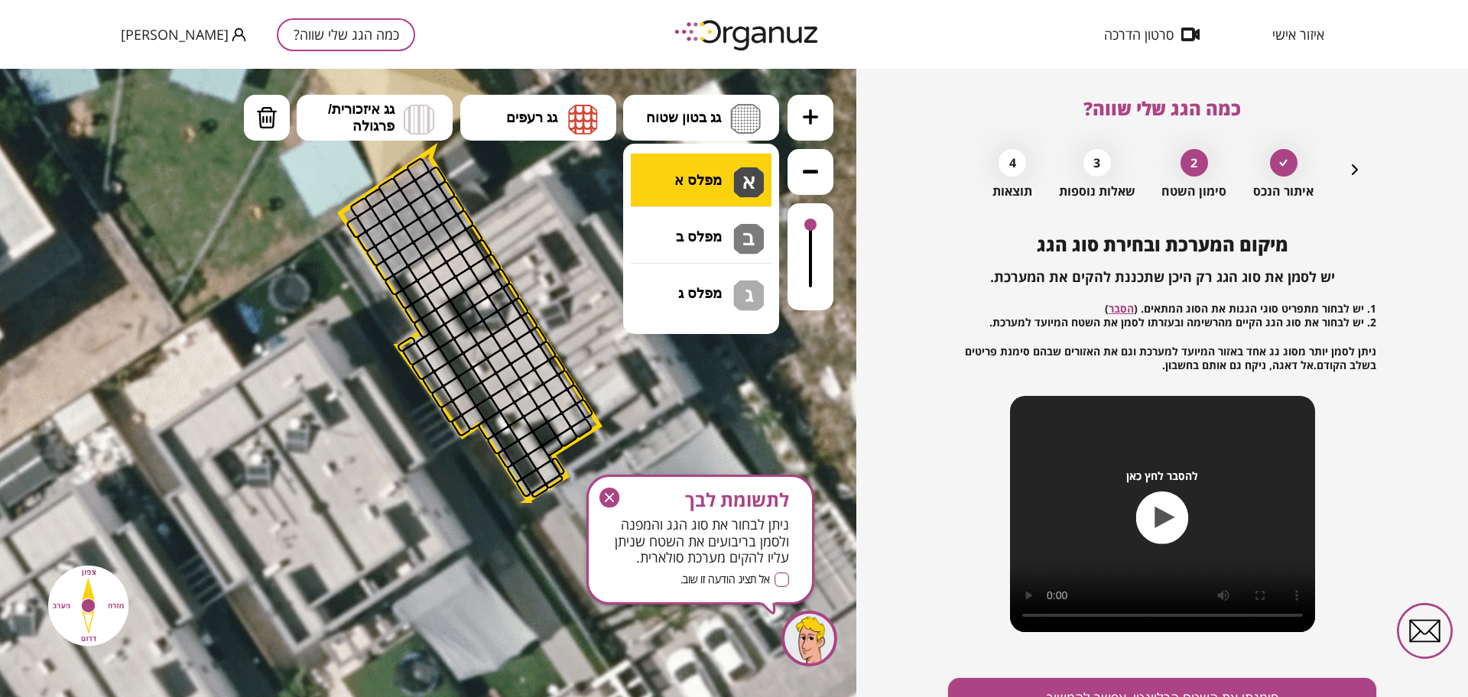
click at [719, 173] on div ".st0 { fill: #FFFFFF; } א" at bounding box center [428, 383] width 856 height 628
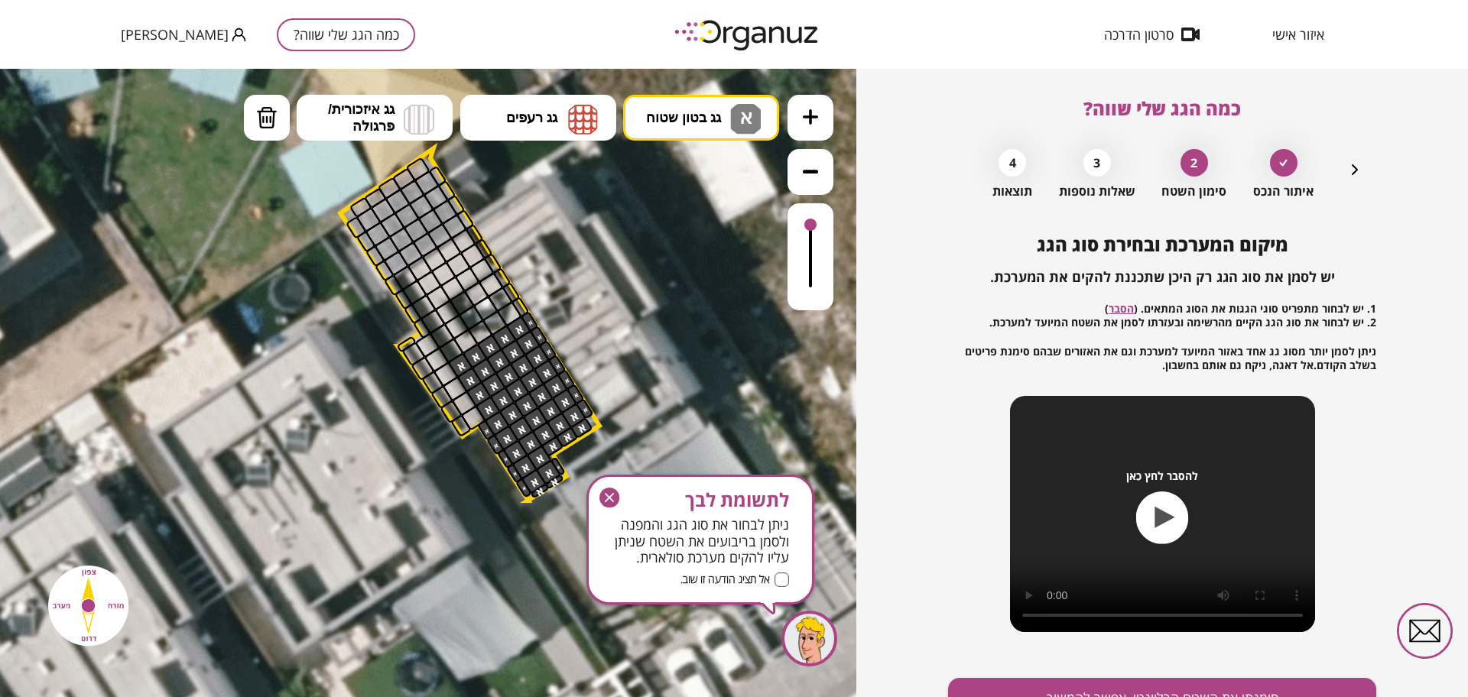
drag, startPoint x: 578, startPoint y: 430, endPoint x: 451, endPoint y: 361, distance: 144.7
click at [1355, 170] on icon "button" at bounding box center [1355, 169] width 6 height 11
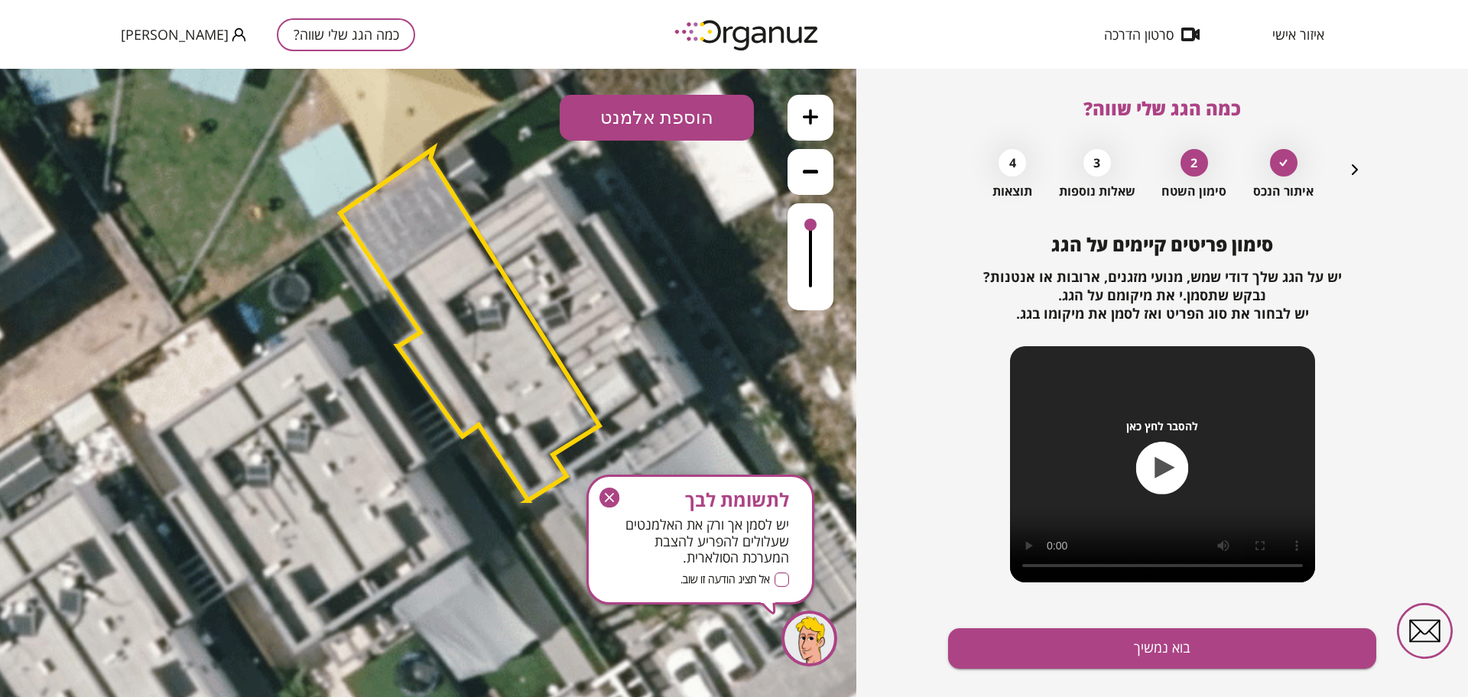
click at [608, 112] on button "הוספת אלמנט" at bounding box center [657, 118] width 194 height 46
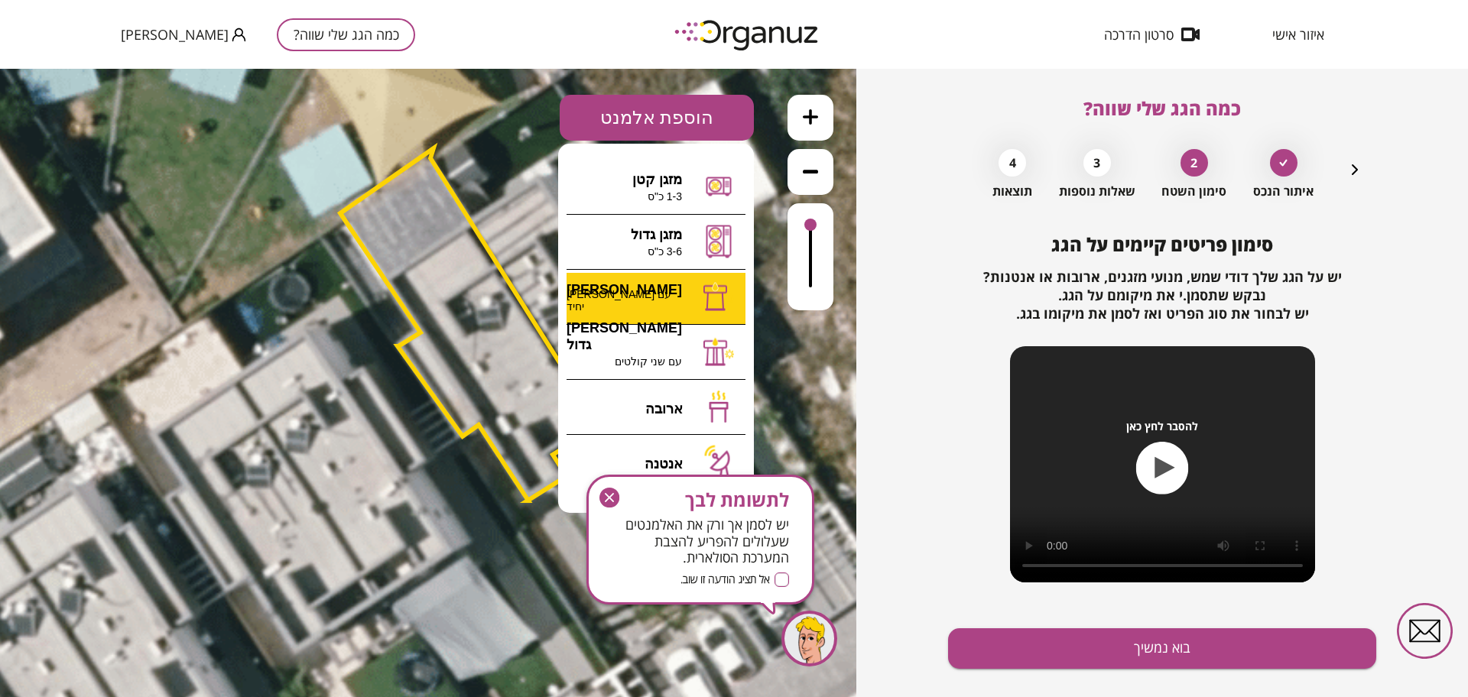
click at [680, 298] on div ".st0 { fill: #FFFFFF; } א" at bounding box center [428, 383] width 856 height 628
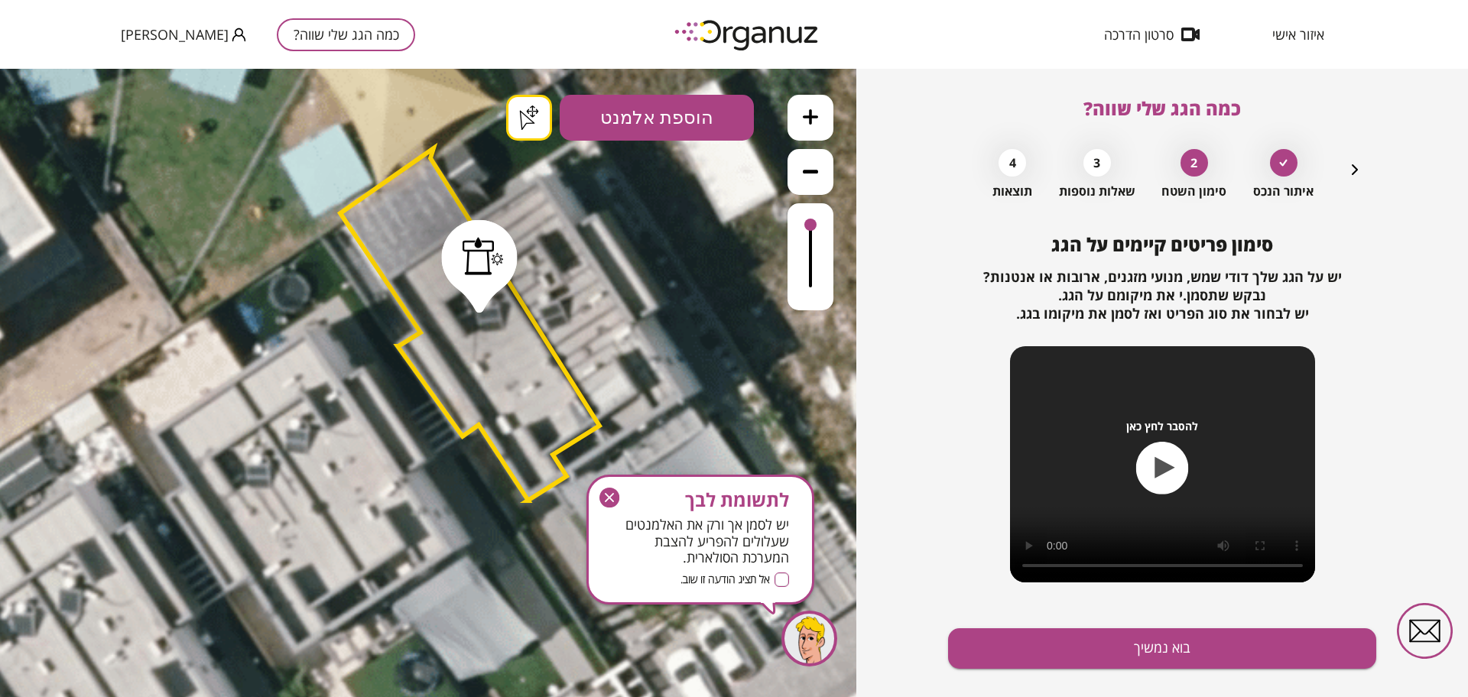
click at [526, 116] on div ".st0 { fill: #FFFFFF; } .st0 { fill: #FFFFFF; }" at bounding box center [428, 383] width 856 height 628
click at [605, 491] on icon "button" at bounding box center [609, 498] width 20 height 20
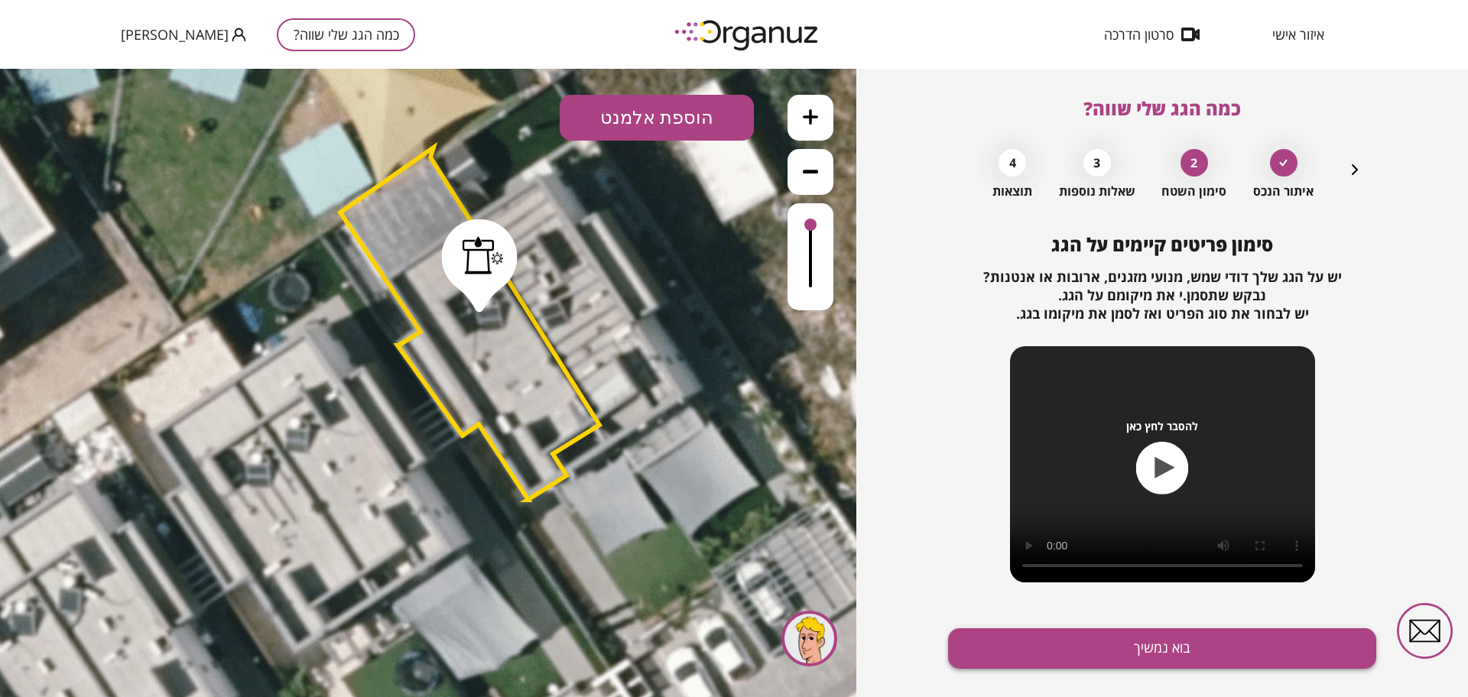
click at [1033, 664] on button "בוא נמשיך" at bounding box center [1162, 648] width 428 height 41
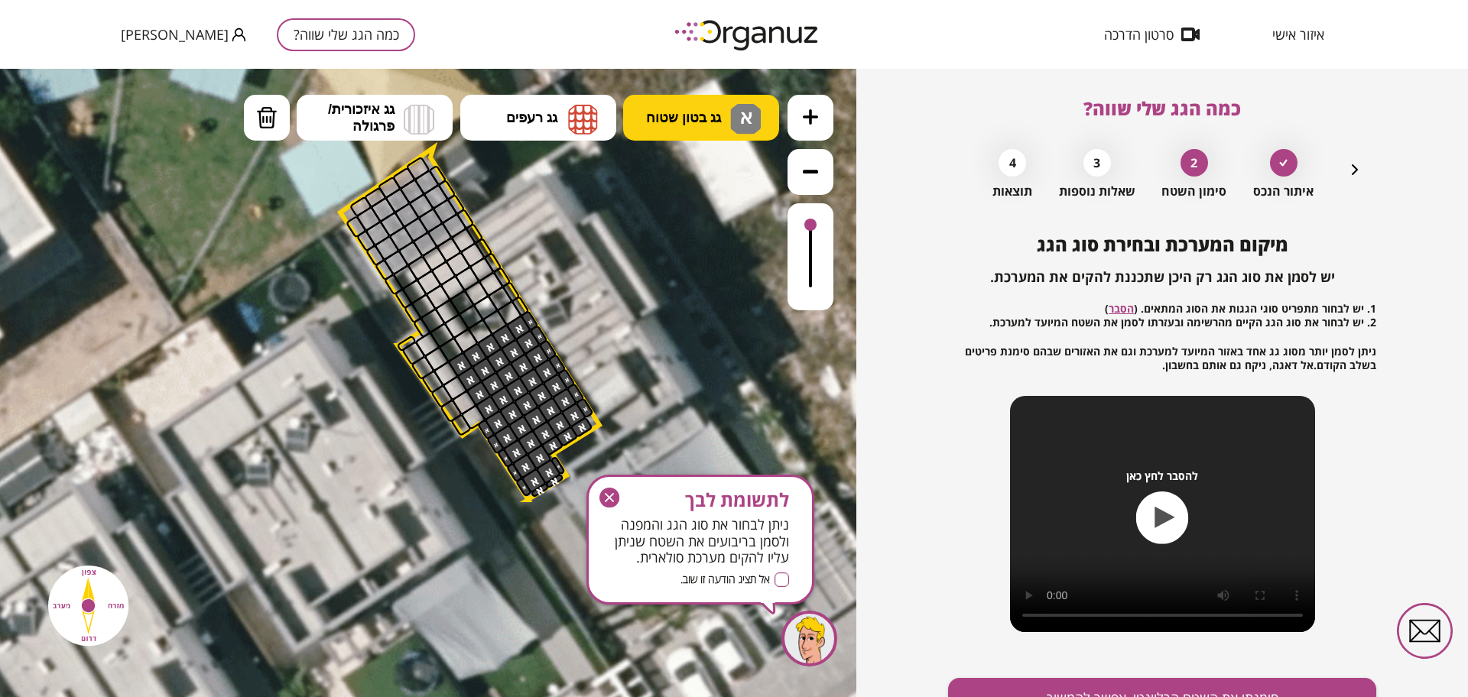
click at [691, 119] on span "גג בטון שטוח" at bounding box center [683, 117] width 75 height 17
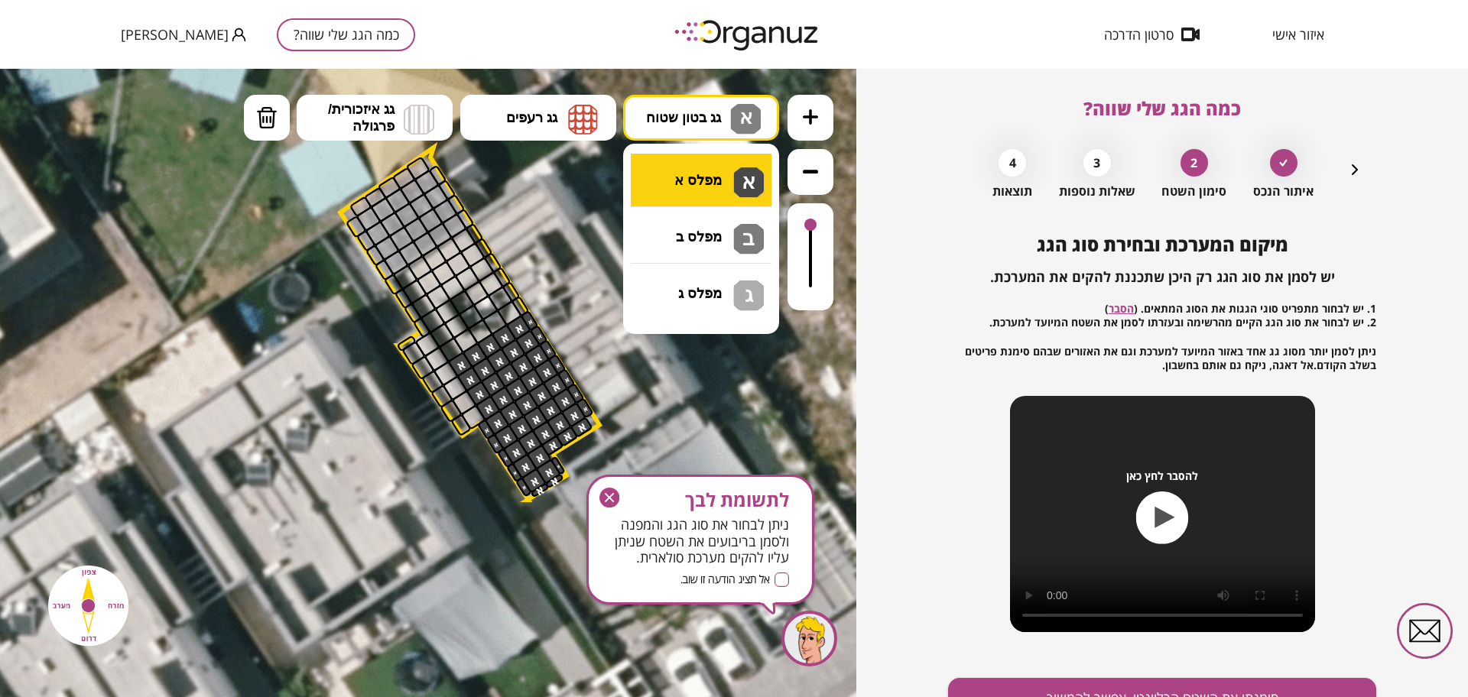
click at [707, 182] on div ".st0 { fill: #FFFFFF; } .st0 { fill: #FFFFFF; }" at bounding box center [428, 383] width 856 height 628
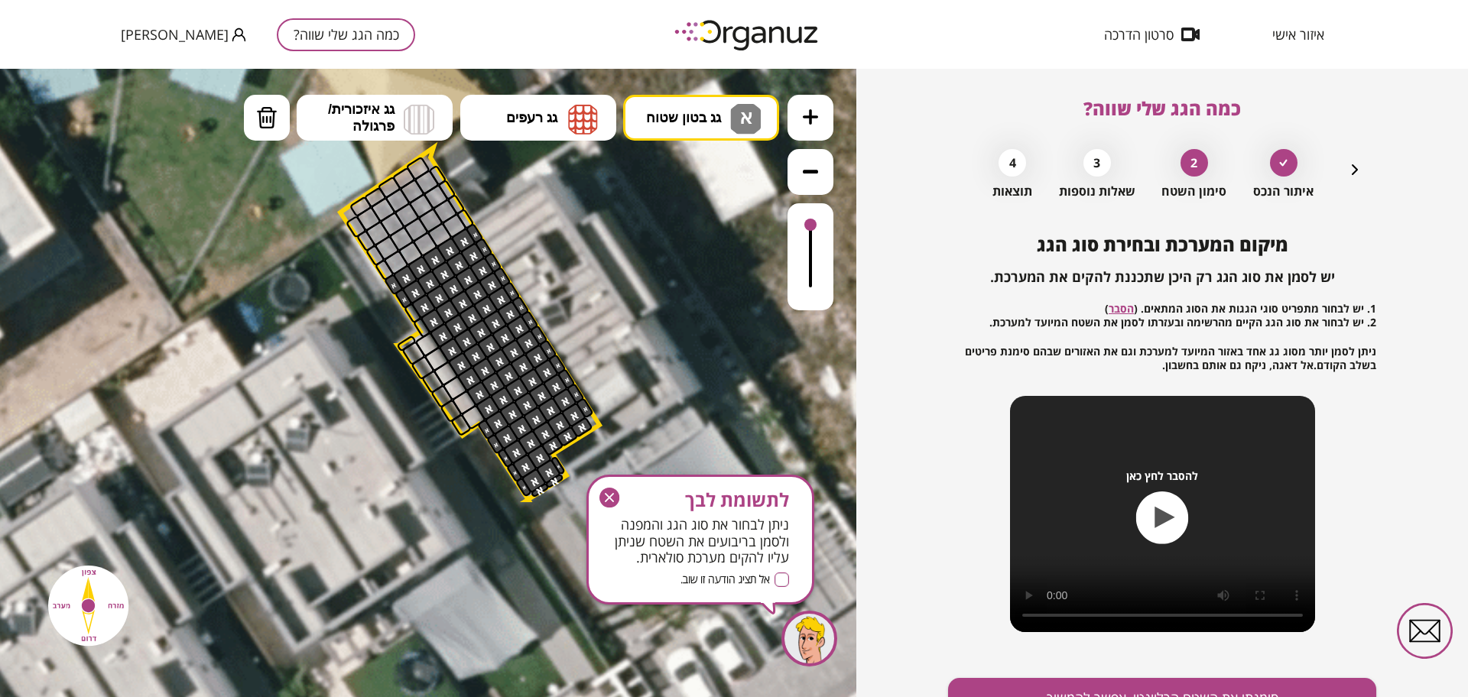
drag, startPoint x: 518, startPoint y: 303, endPoint x: 476, endPoint y: 232, distance: 82.3
click at [412, 309] on div at bounding box center [413, 313] width 19 height 21
click at [415, 318] on div at bounding box center [413, 313] width 19 height 21
click at [422, 324] on div at bounding box center [422, 327] width 19 height 21
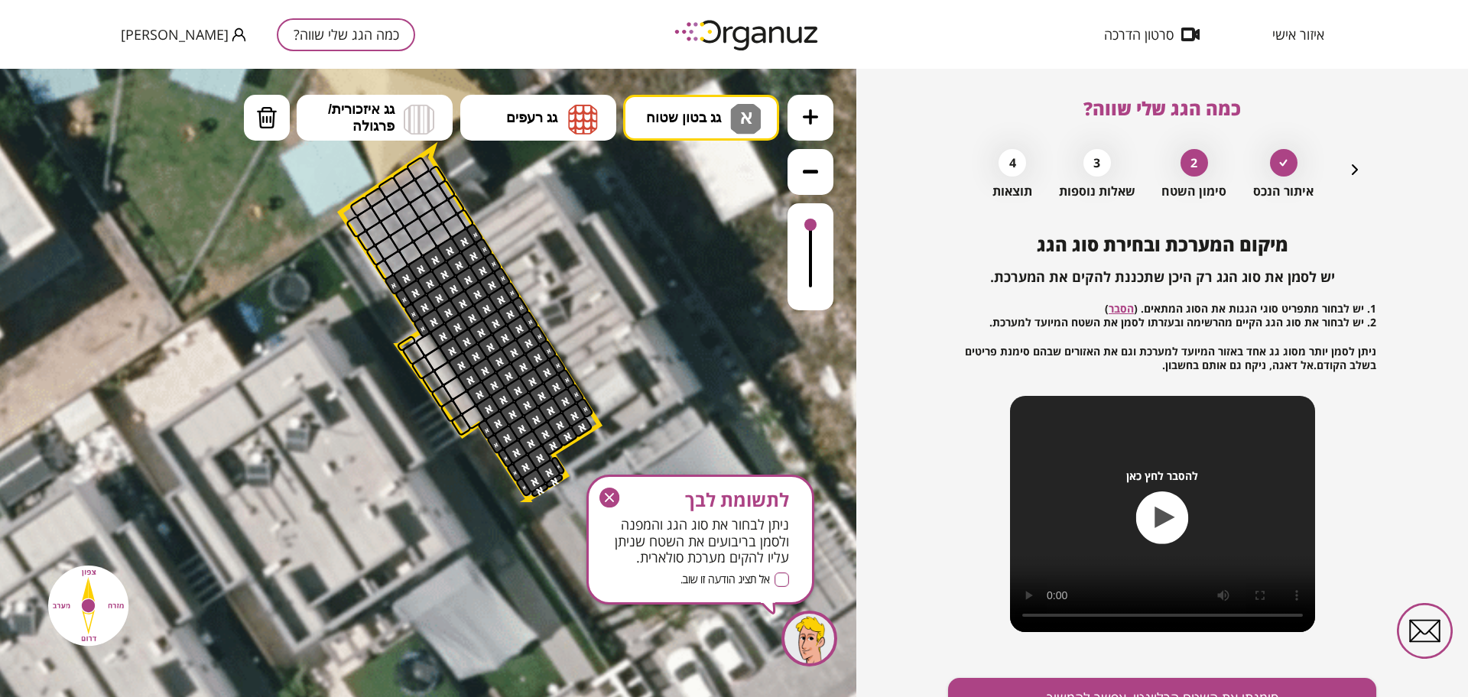
click at [680, 85] on icon at bounding box center [459, 397] width 1651 height 1651
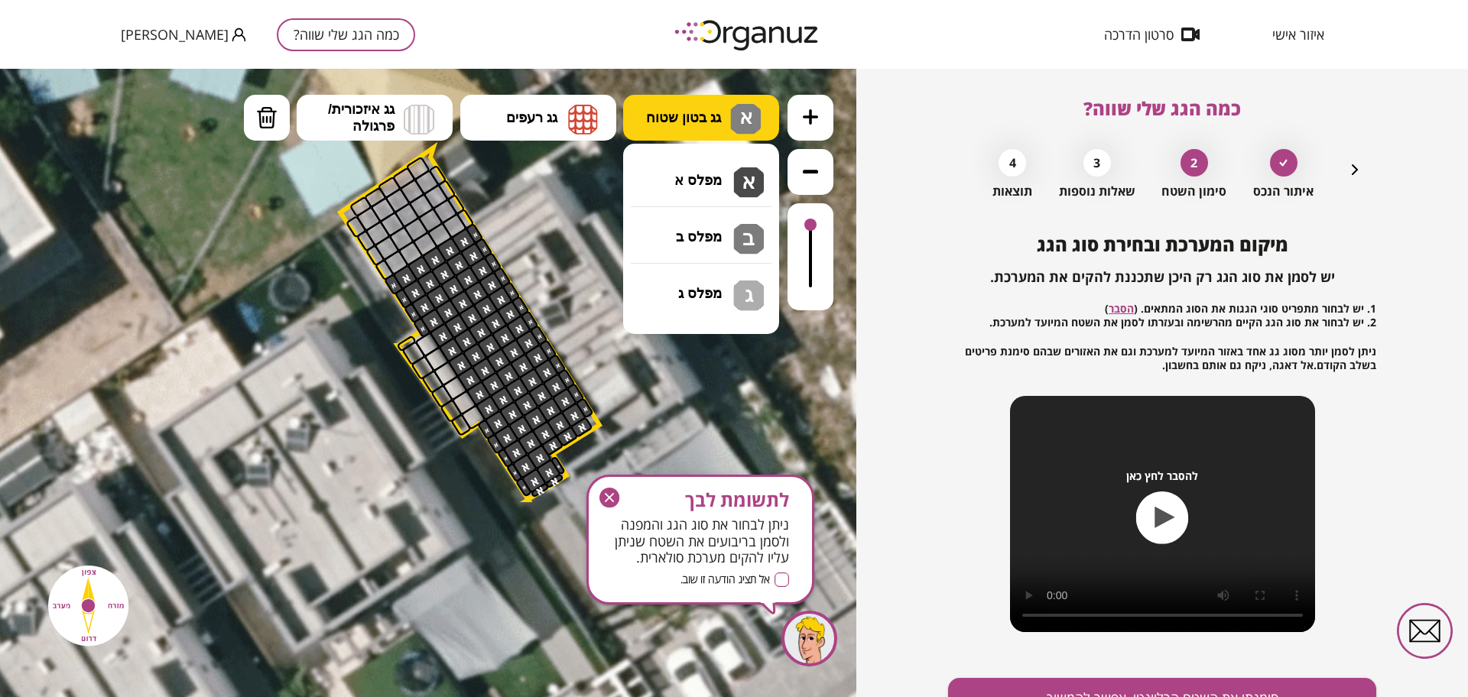
click at [674, 114] on span "גג בטון שטוח" at bounding box center [683, 117] width 75 height 17
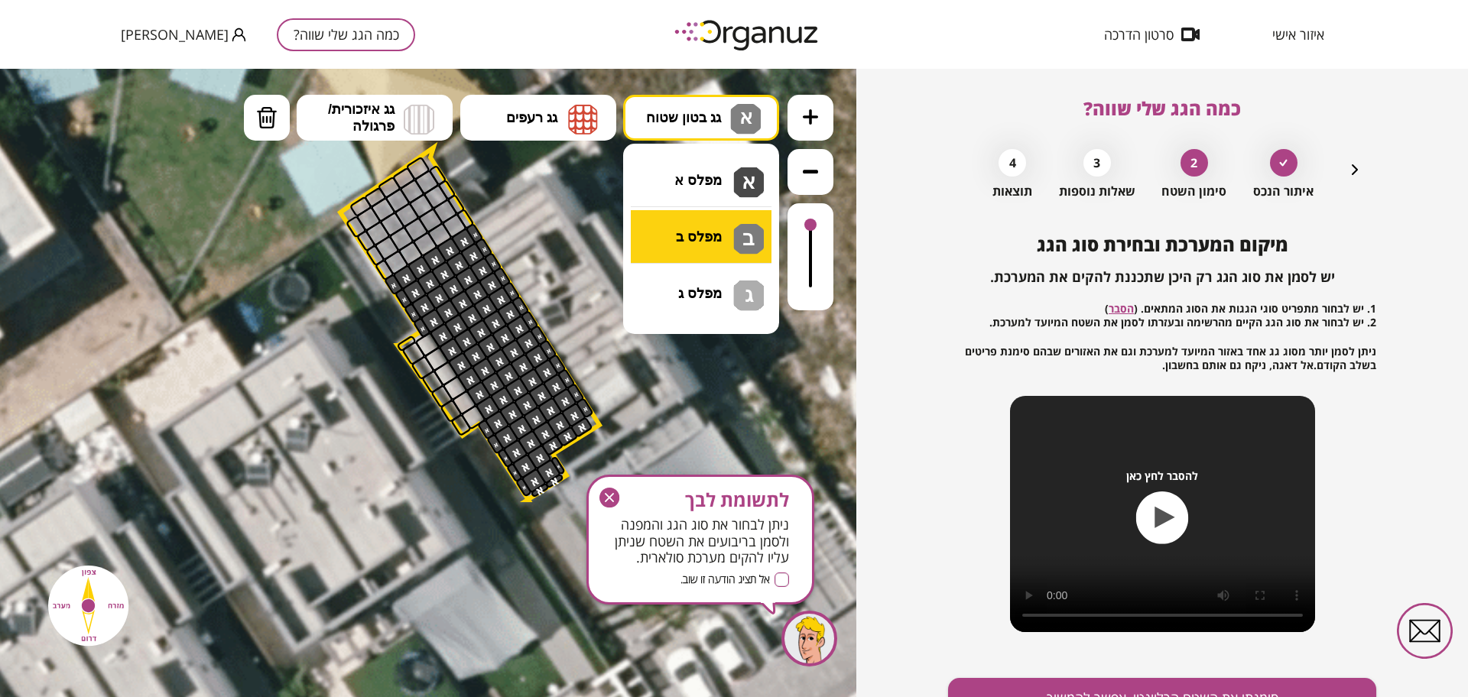
click at [688, 231] on div ".st0 { fill: #FFFFFF; } .st0 { fill: #FFFFFF; }" at bounding box center [428, 383] width 856 height 628
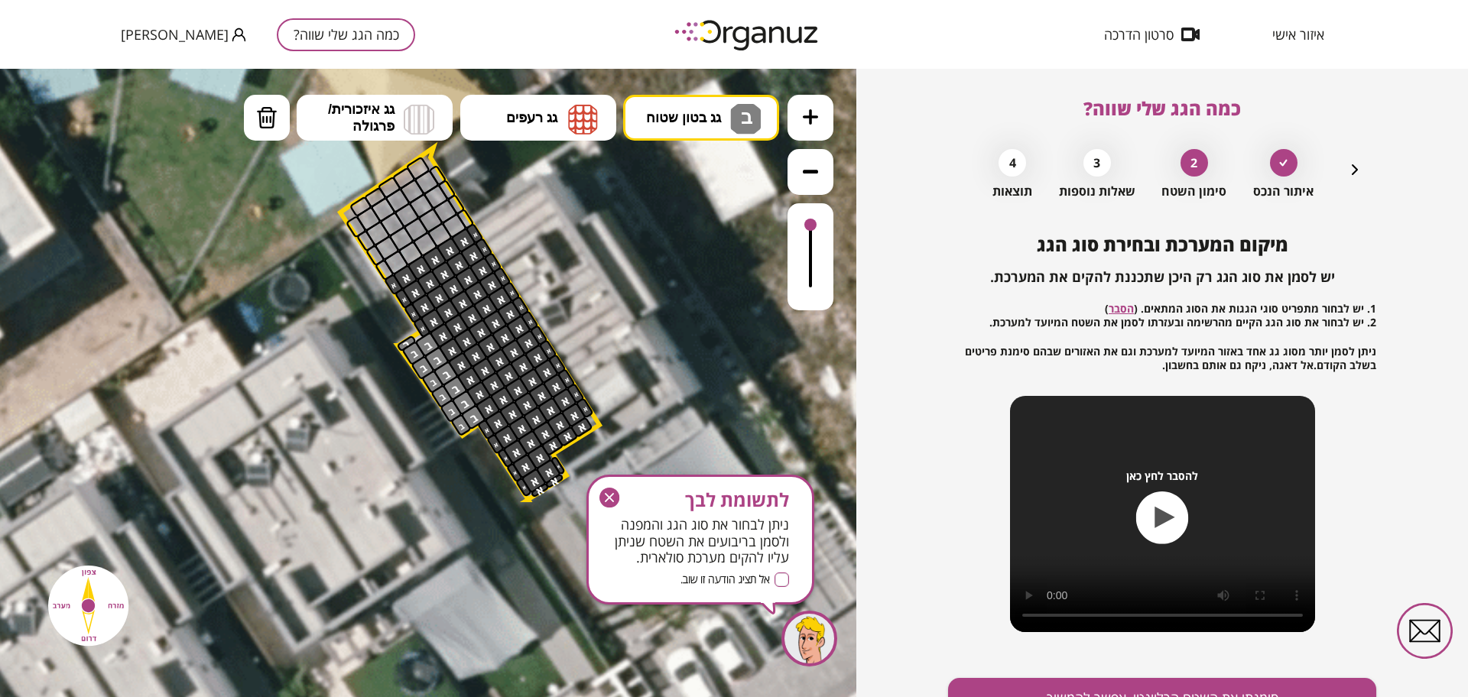
drag, startPoint x: 424, startPoint y: 340, endPoint x: 404, endPoint y: 337, distance: 20.1
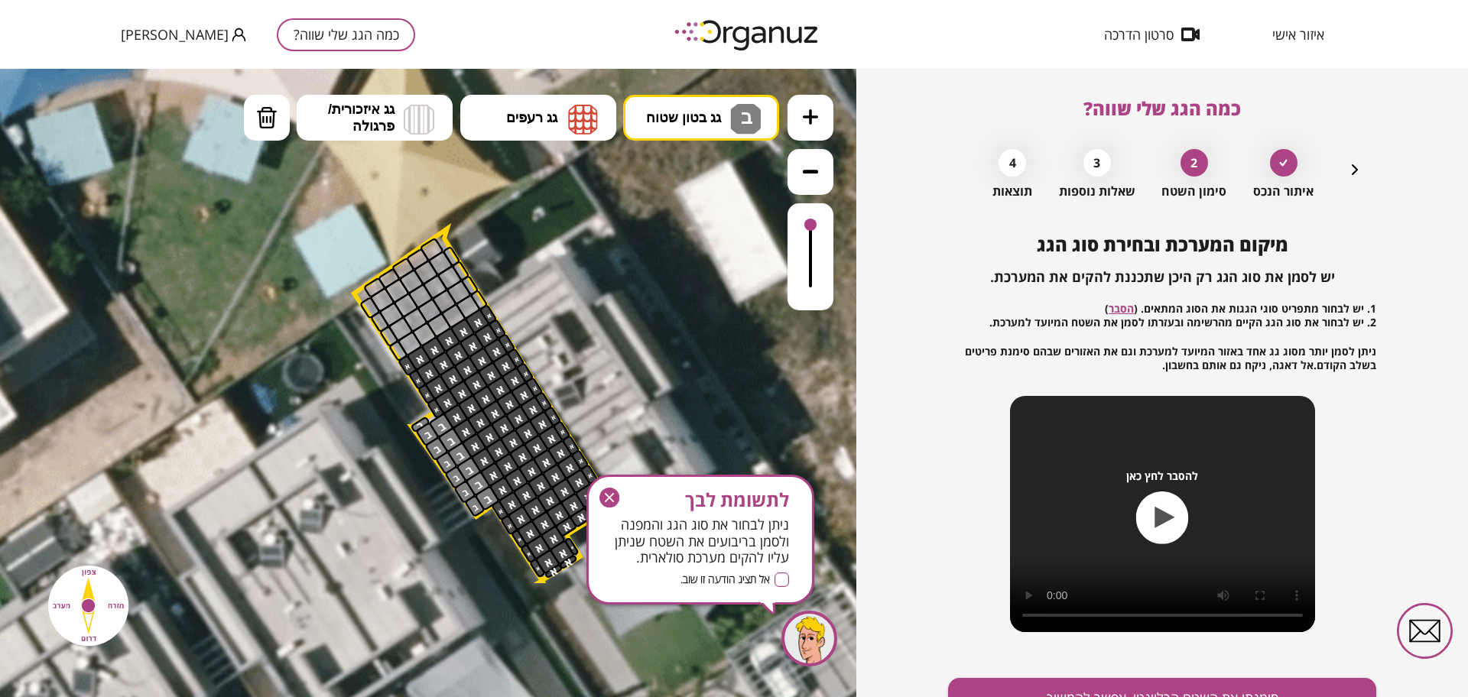
drag, startPoint x: 330, startPoint y: 271, endPoint x: 344, endPoint y: 352, distance: 81.4
click at [344, 352] on icon at bounding box center [473, 478] width 1651 height 1651
click at [700, 119] on span "גג בטון שטוח" at bounding box center [683, 117] width 75 height 17
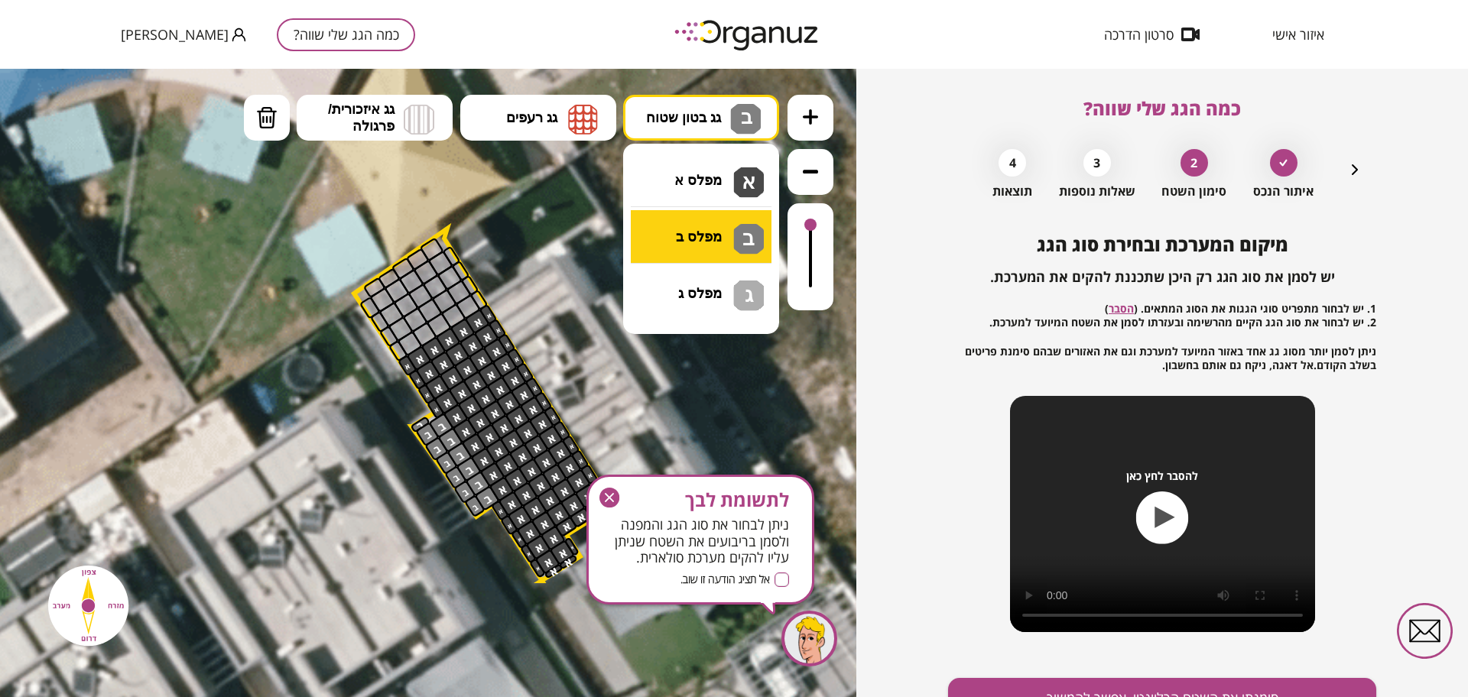
click at [706, 238] on div ".st0 { fill: #FFFFFF; } .st0 { fill: #FFFFFF; }" at bounding box center [428, 383] width 856 height 628
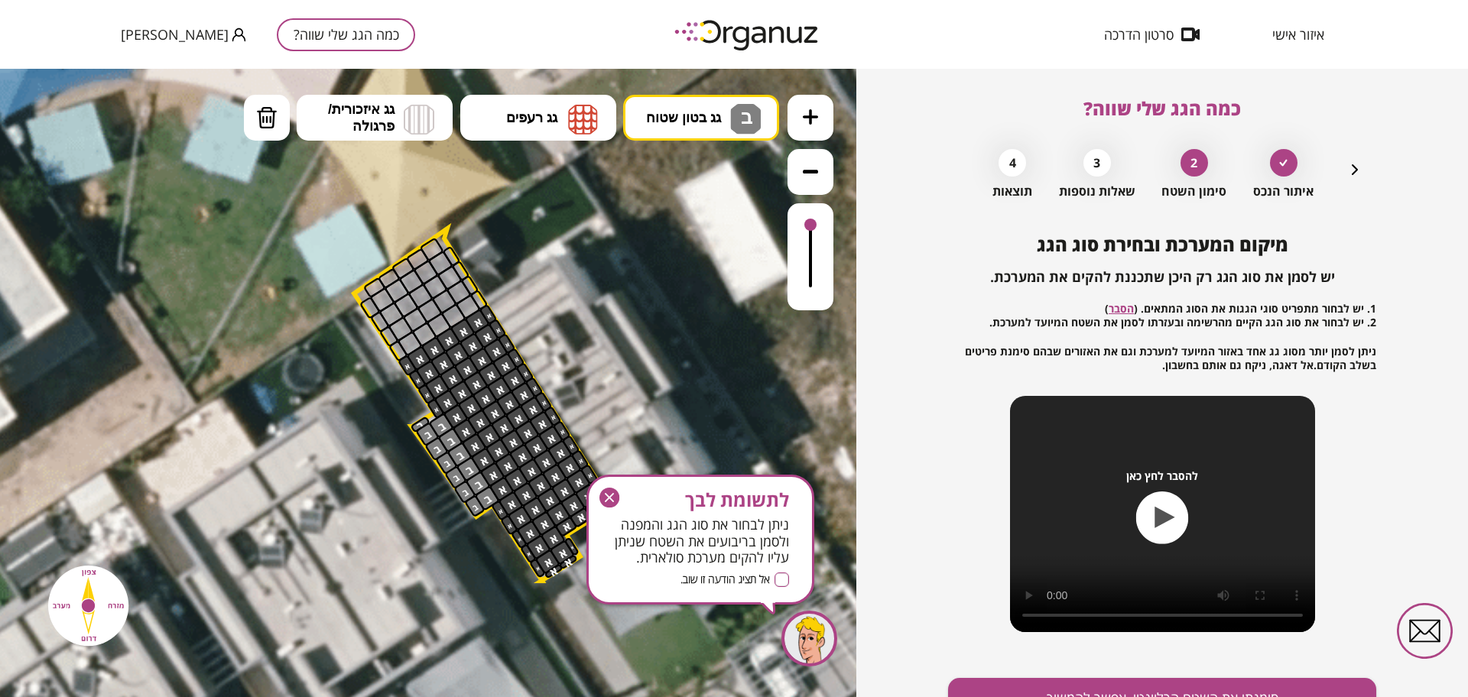
click at [606, 501] on icon "button" at bounding box center [609, 497] width 9 height 9
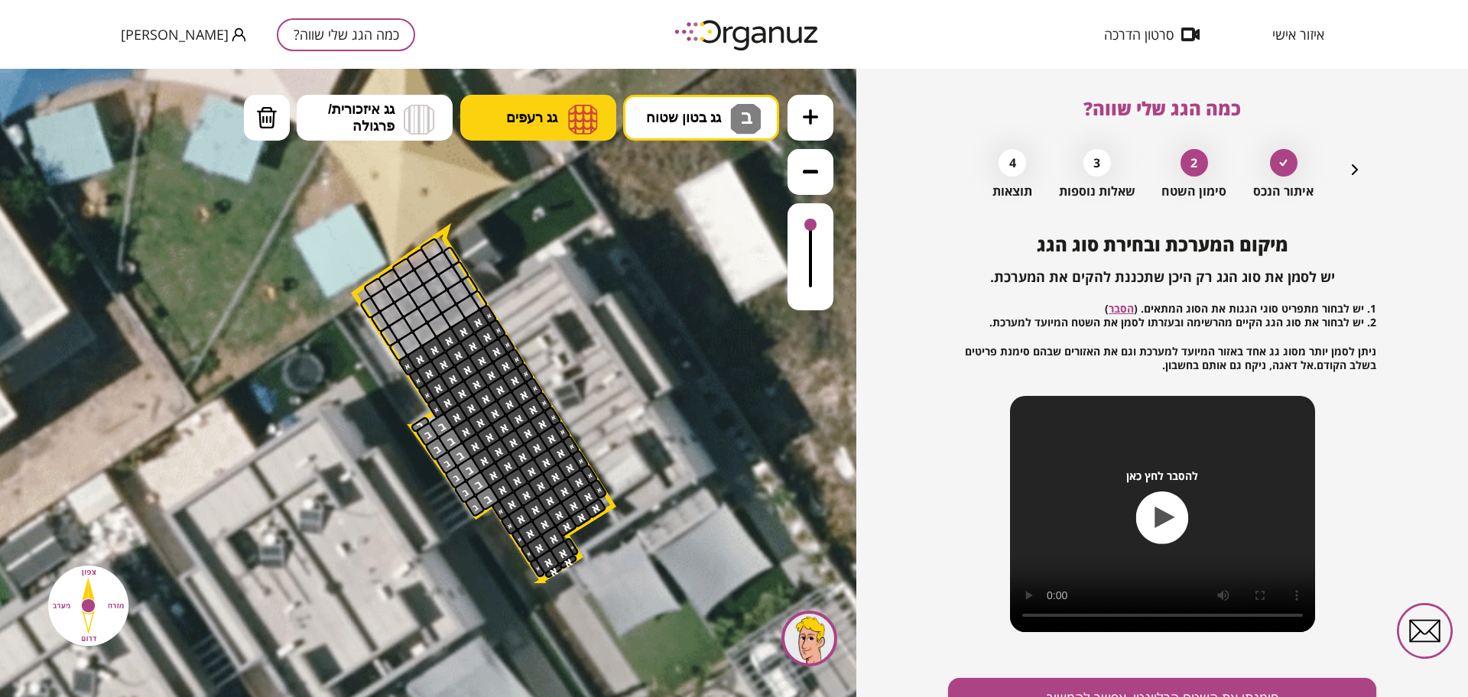
click at [519, 128] on button "גג רעפים" at bounding box center [538, 118] width 156 height 46
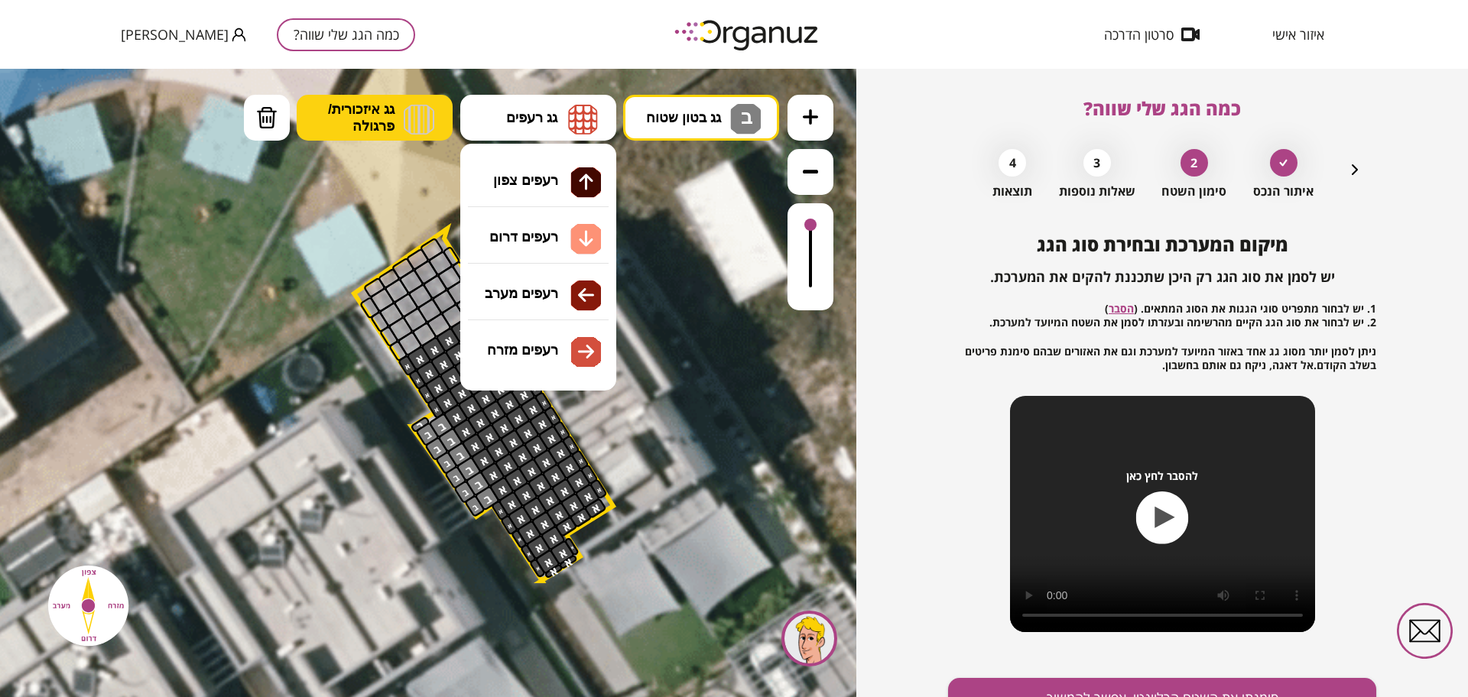
click at [407, 129] on img at bounding box center [419, 119] width 31 height 31
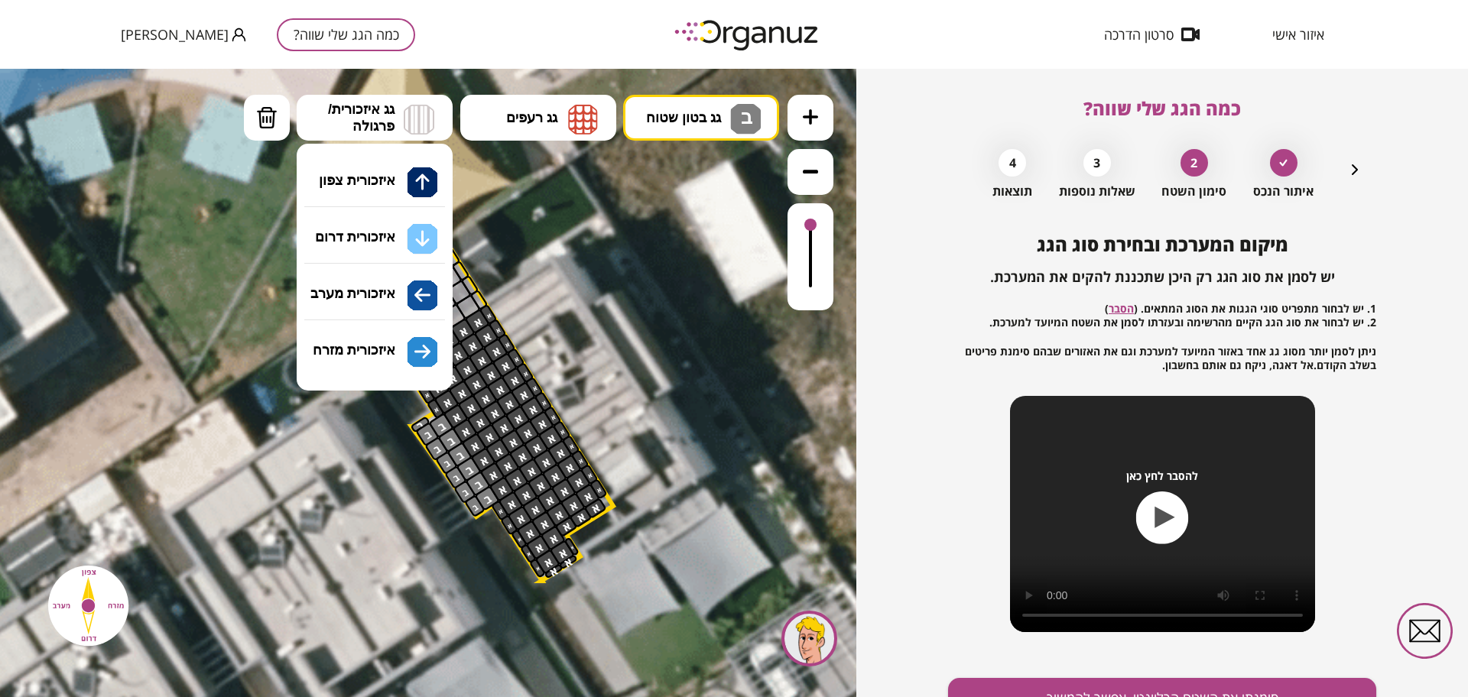
click at [410, 176] on div ".st0 { fill: #FFFFFF; } .st0 { fill: #FFFFFF; }" at bounding box center [428, 383] width 856 height 628
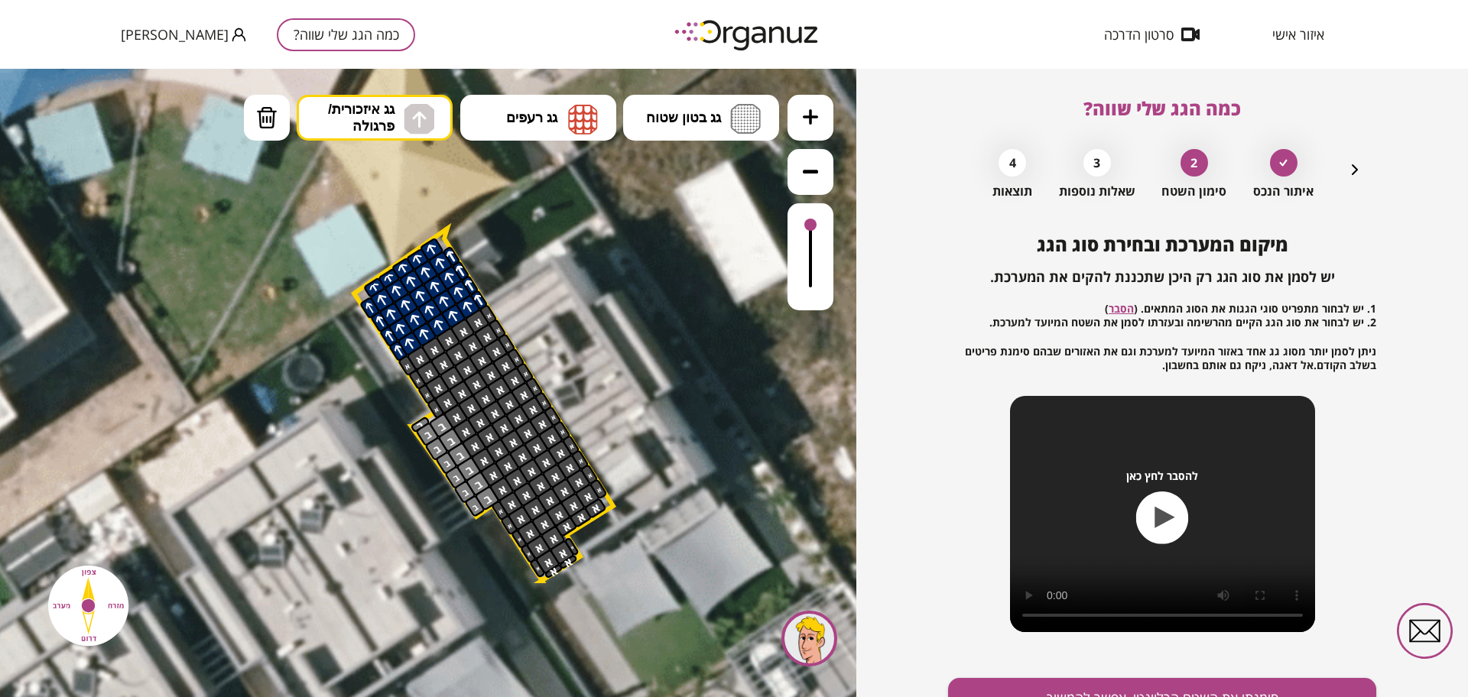
drag, startPoint x: 479, startPoint y: 298, endPoint x: 394, endPoint y: 260, distance: 92.4
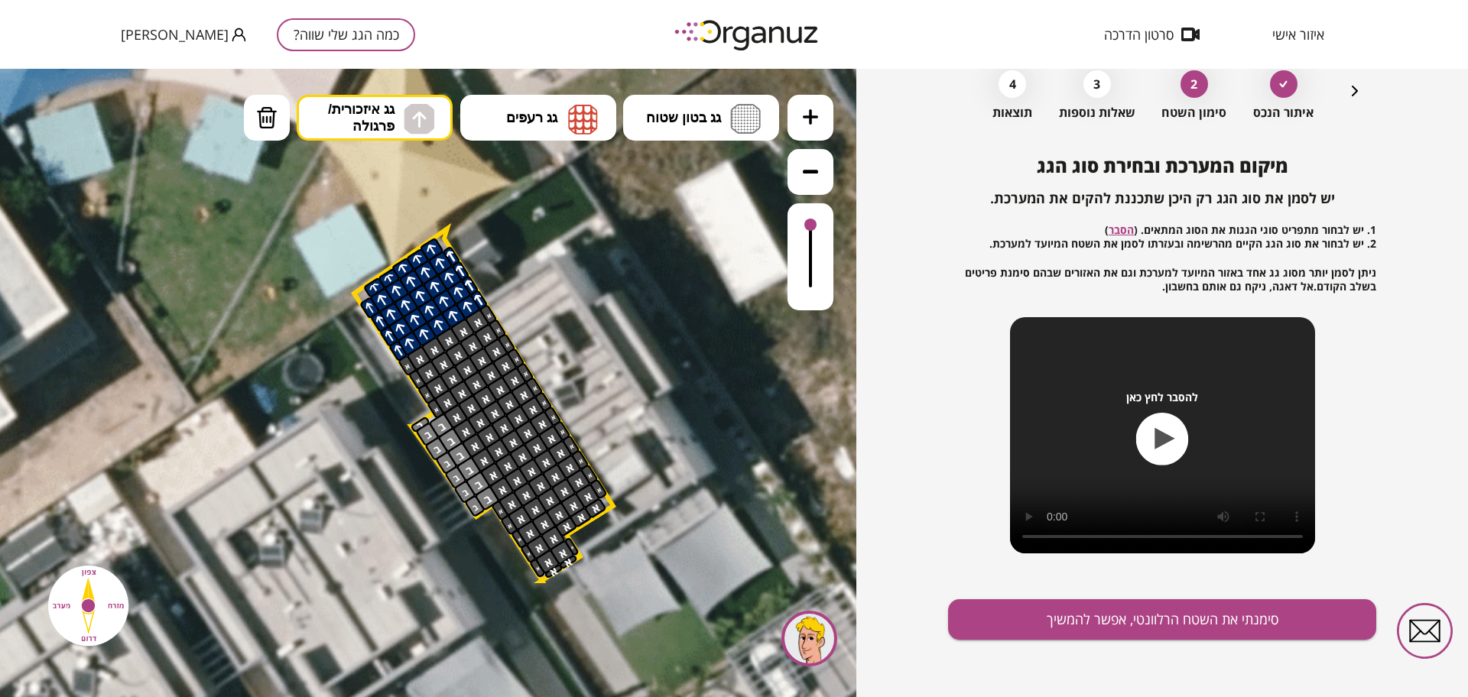
scroll to position [80, 0]
click at [994, 607] on button "סימנתי את השטח הרלוונטי, אפשר להמשיך" at bounding box center [1162, 619] width 428 height 41
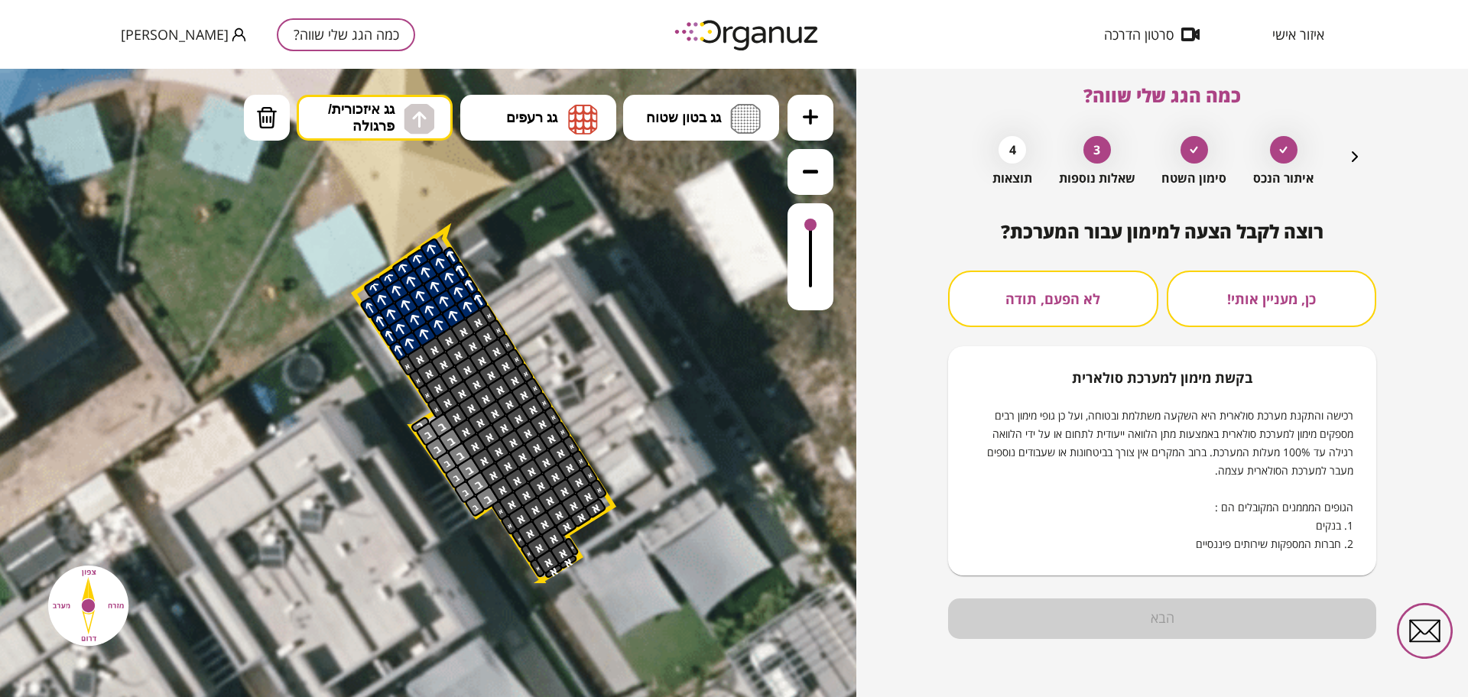
scroll to position [13, 0]
click at [1059, 293] on button "לא הפעם, תודה" at bounding box center [1053, 299] width 210 height 57
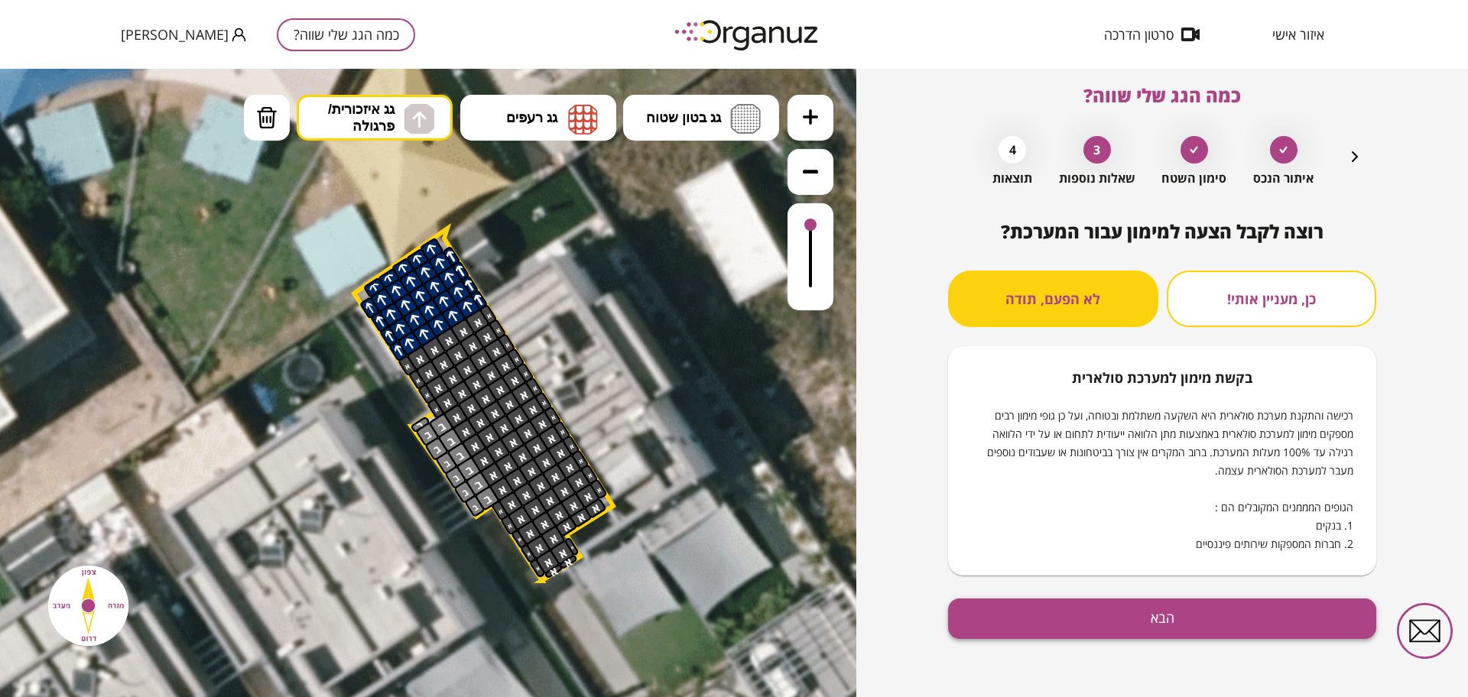
click at [1079, 618] on button "הבא" at bounding box center [1162, 619] width 428 height 41
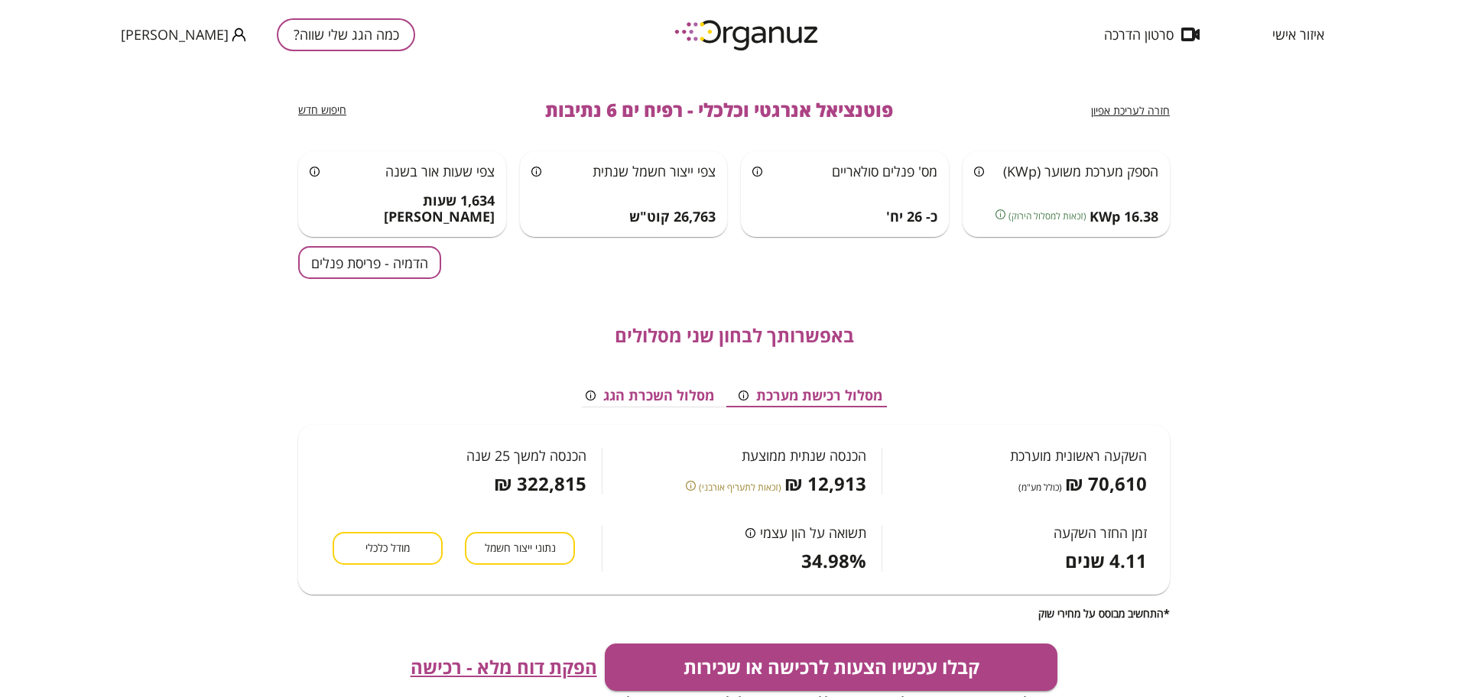
click at [380, 279] on div "באפשרותך לבחון שני מסלולים מסלול רכישת מערכת מסלול השכרת הגג השקעה ראשונית מוער…" at bounding box center [734, 449] width 872 height 341
click at [380, 274] on button "הדמיה - פריסת פנלים" at bounding box center [369, 262] width 143 height 33
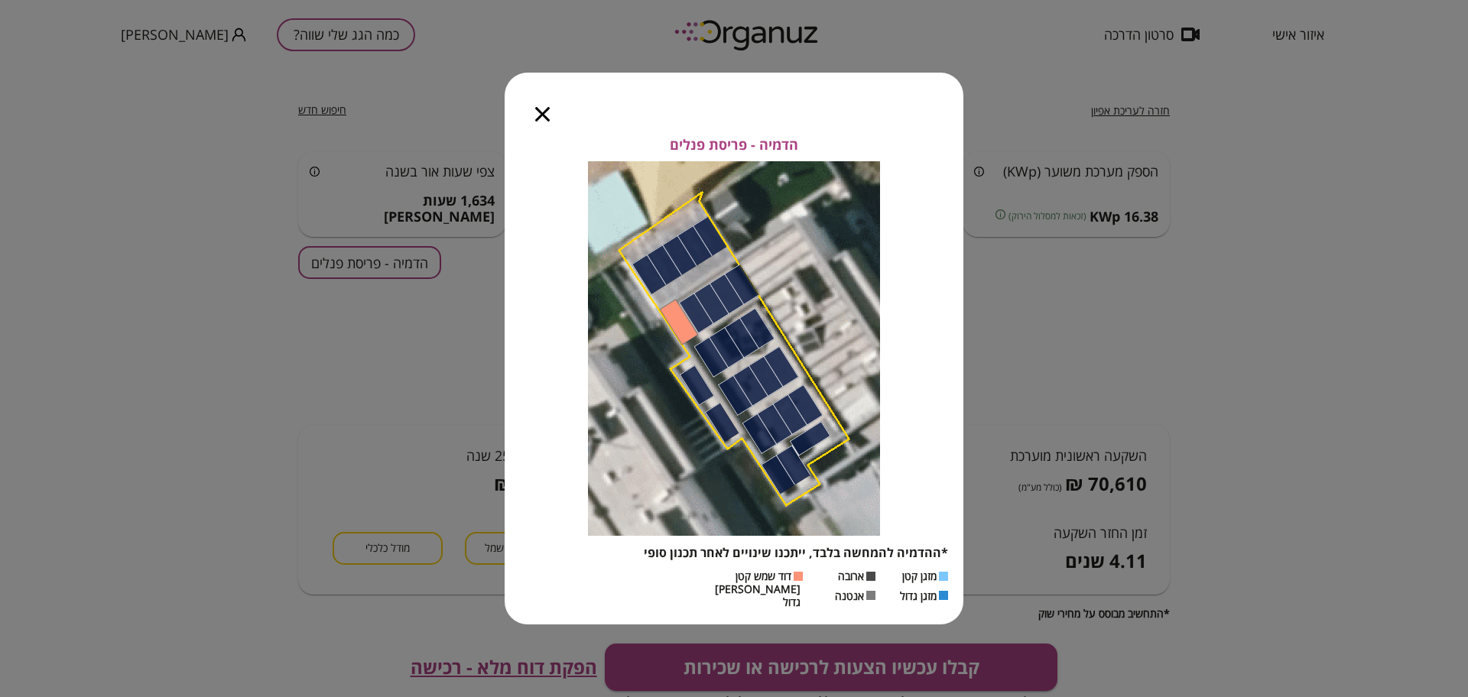
drag, startPoint x: 540, startPoint y: 122, endPoint x: 653, endPoint y: 135, distance: 113.9
click at [653, 135] on div "הדמיה - פריסת פנלים *ההדמיה להמחשה בלבד, ייתכנו שינויים לאחר תכנון סופי מזגן קט…" at bounding box center [734, 348] width 459 height 551
click at [540, 119] on icon "button" at bounding box center [542, 114] width 15 height 15
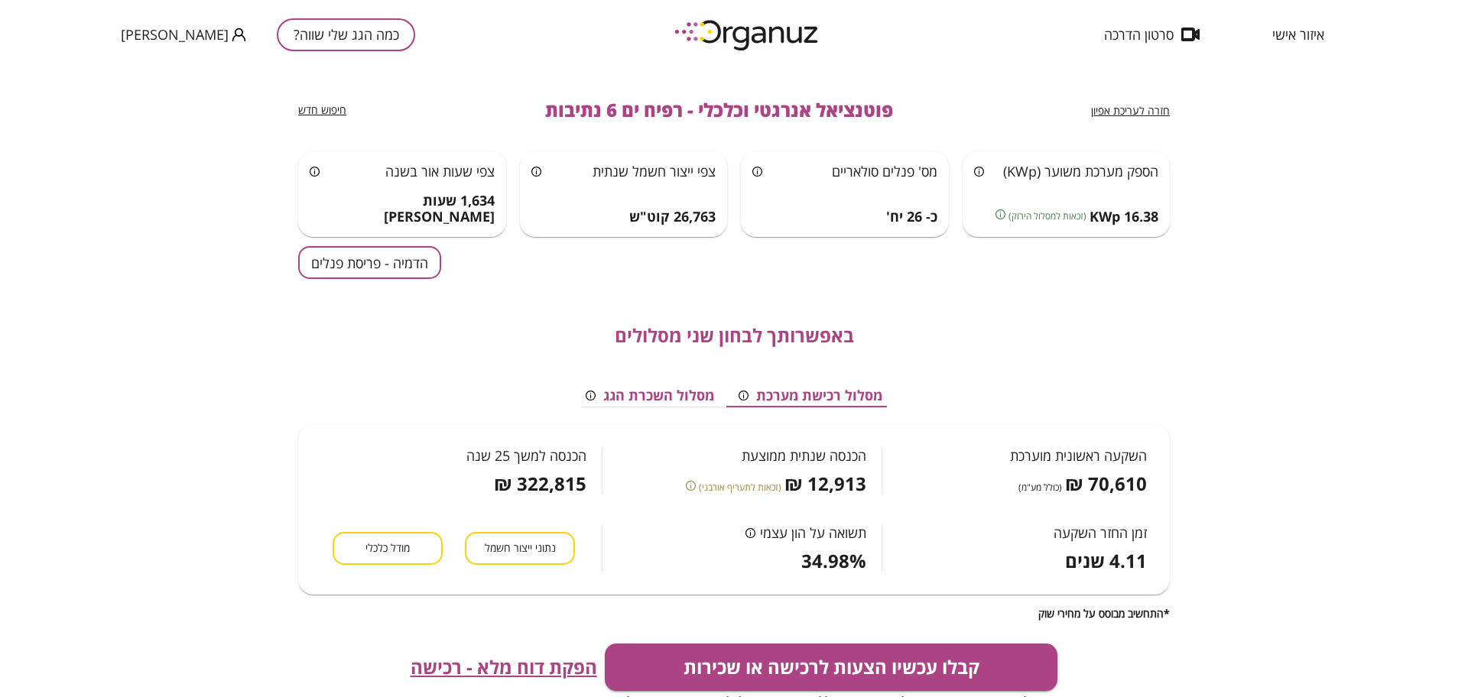
click at [401, 558] on button "מודל כלכלי" at bounding box center [388, 548] width 110 height 33
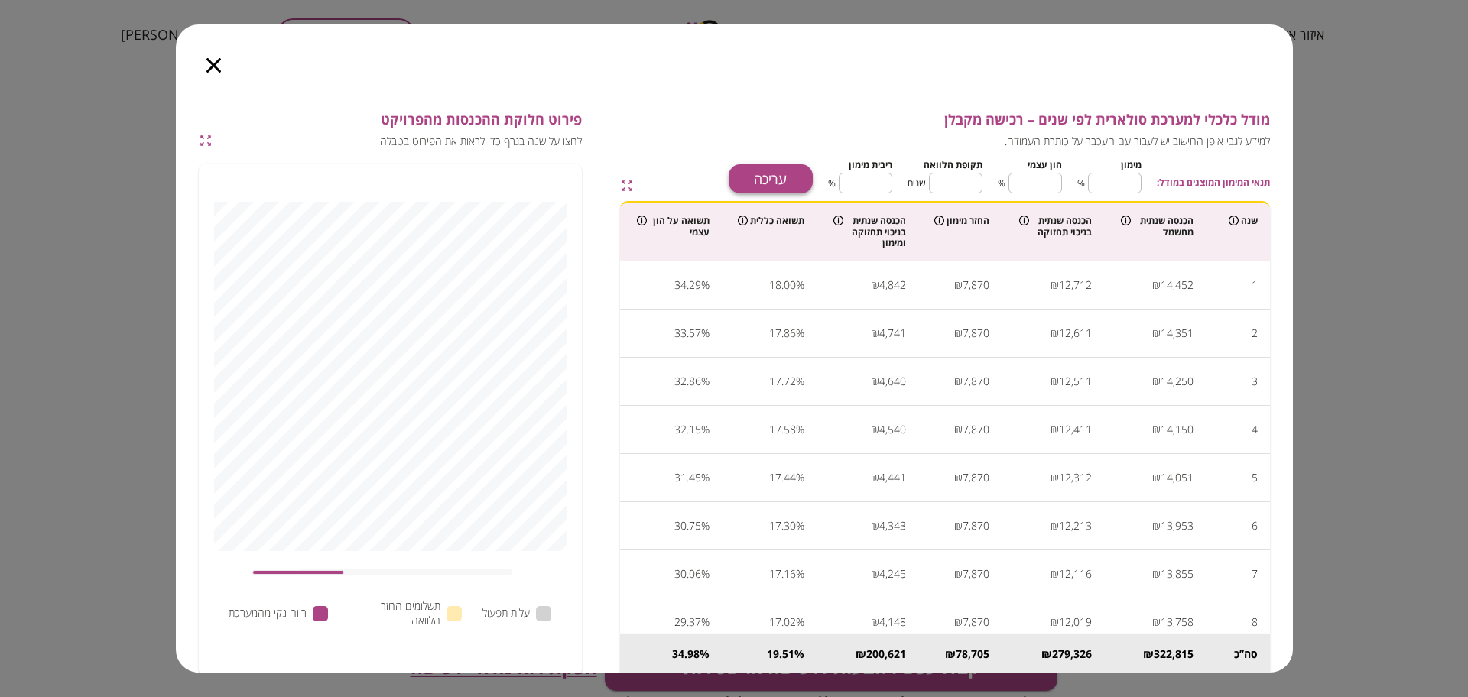
click at [783, 170] on button "עריכה" at bounding box center [771, 178] width 84 height 29
type input "**"
click at [1109, 178] on input "**" at bounding box center [1115, 183] width 54 height 41
click at [1139, 179] on input "**" at bounding box center [1115, 183] width 54 height 41
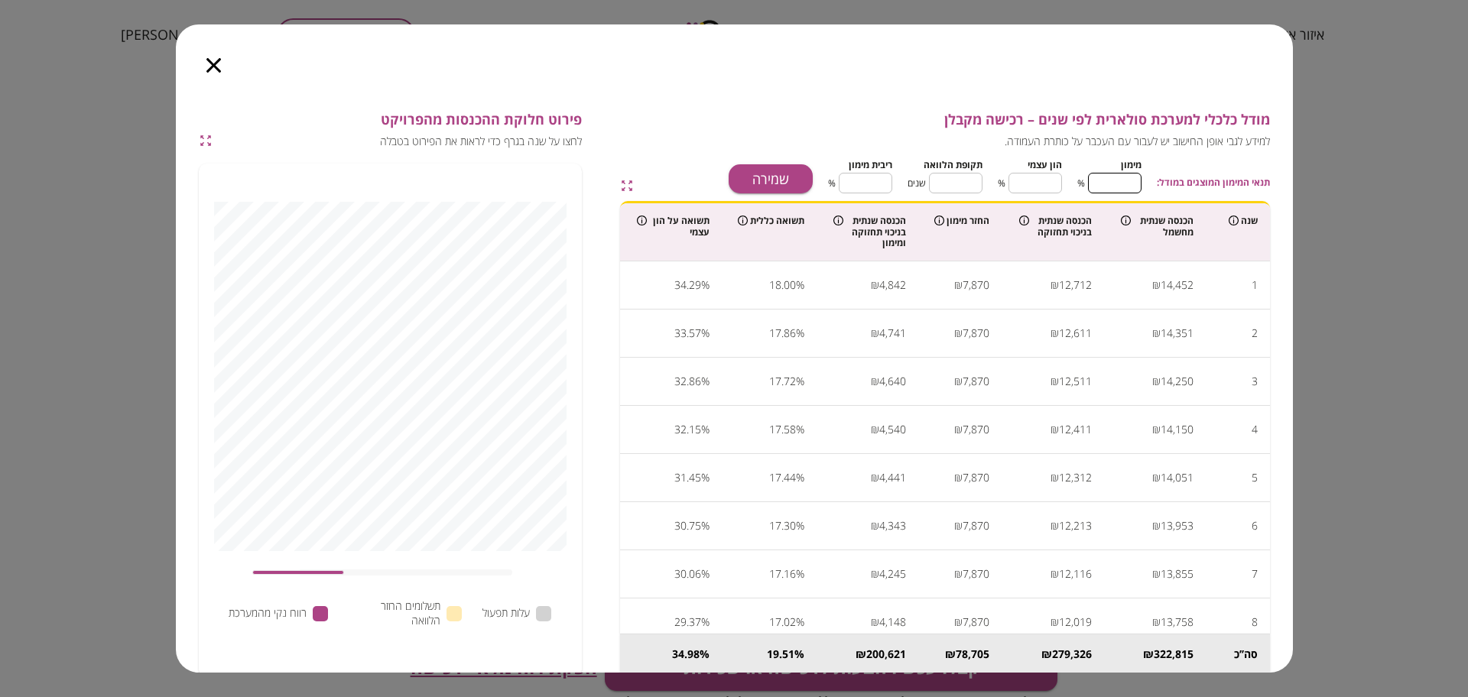
click at [1139, 179] on input "**" at bounding box center [1115, 183] width 54 height 41
type input "*"
type input "***"
type input "*"
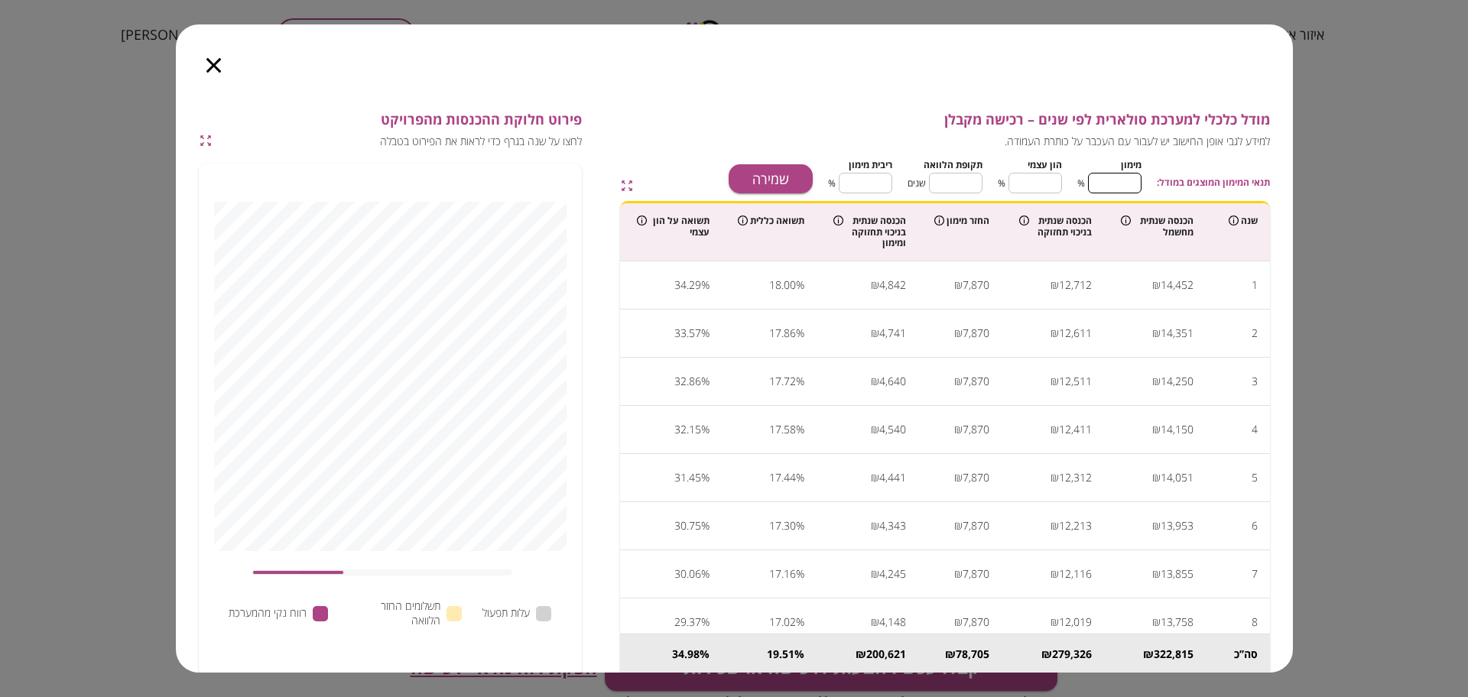
click at [981, 183] on input "**" at bounding box center [956, 183] width 54 height 41
type input "*"
click at [879, 184] on input "****" at bounding box center [866, 183] width 54 height 41
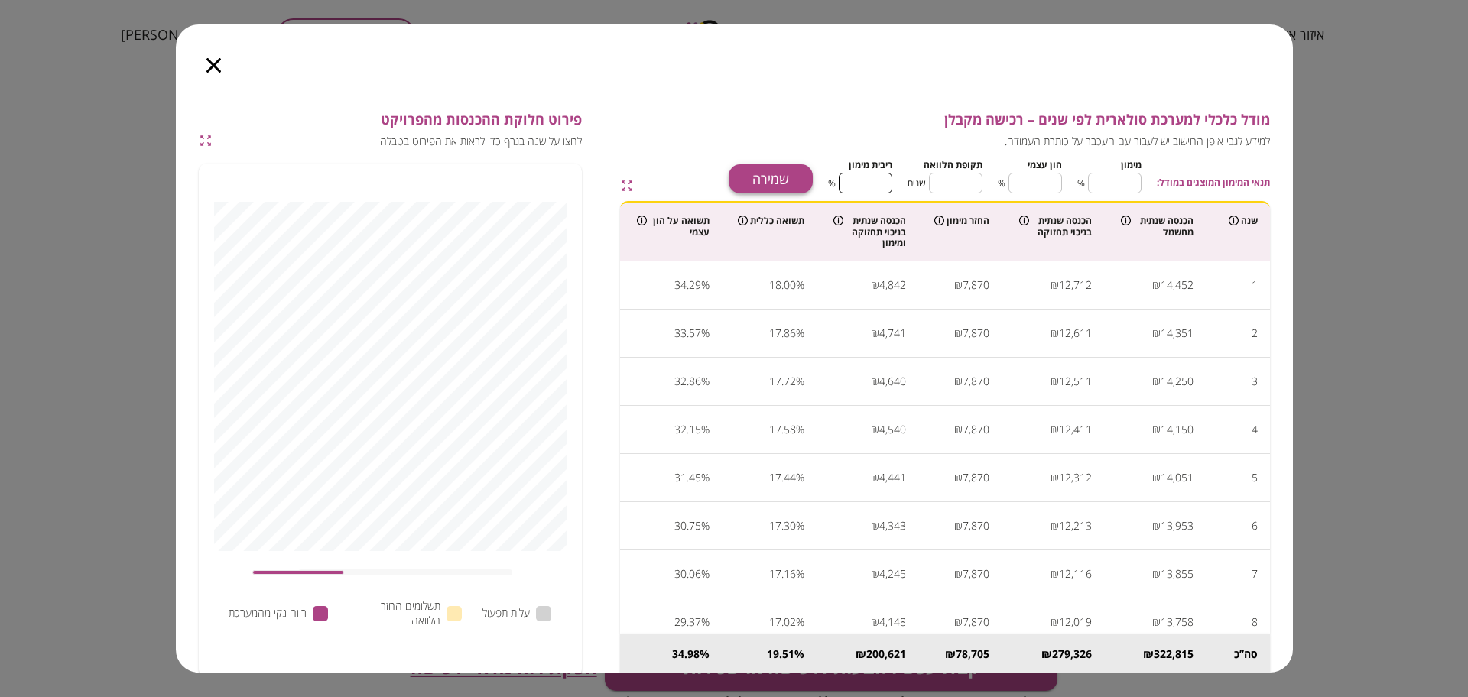
click at [784, 183] on button "שמירה" at bounding box center [771, 178] width 84 height 29
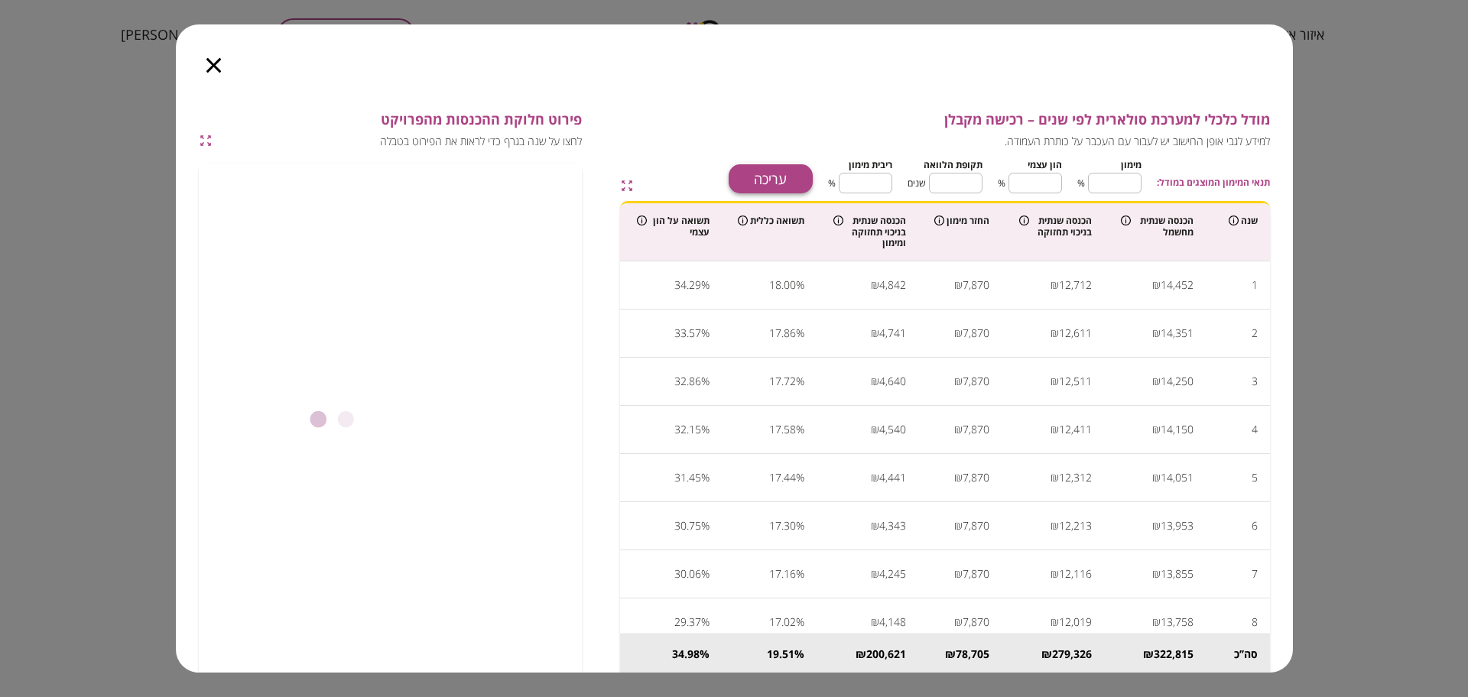
type input "****"
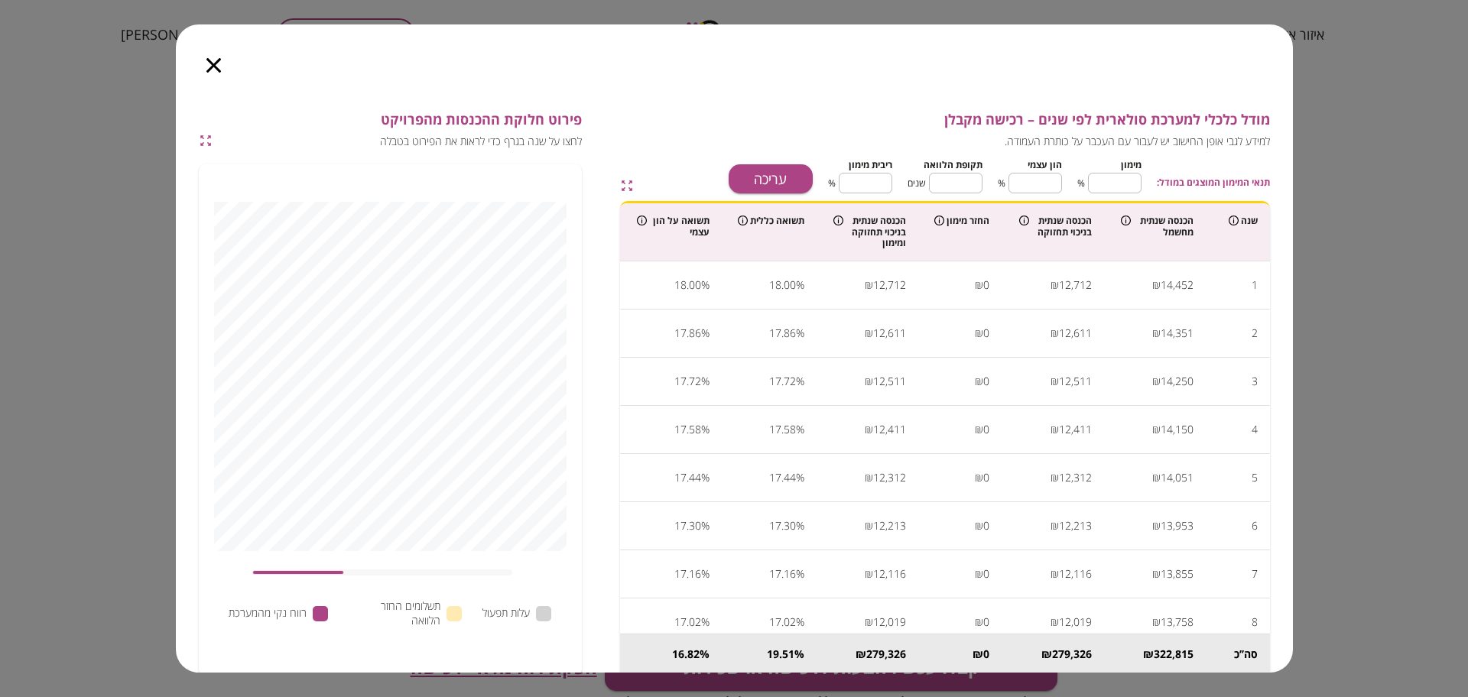
click at [213, 66] on icon "button" at bounding box center [213, 65] width 15 height 15
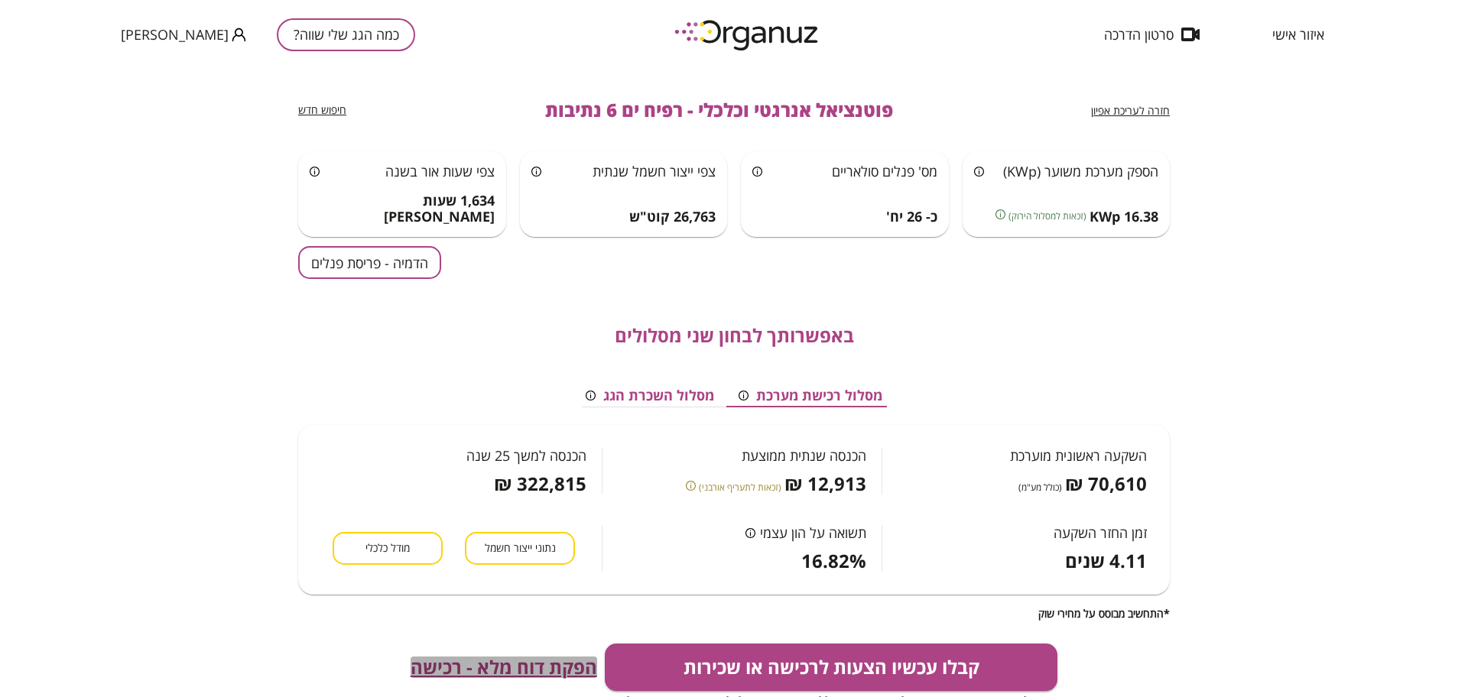
click at [469, 663] on span "הפקת דוח מלא - רכישה" at bounding box center [504, 667] width 187 height 21
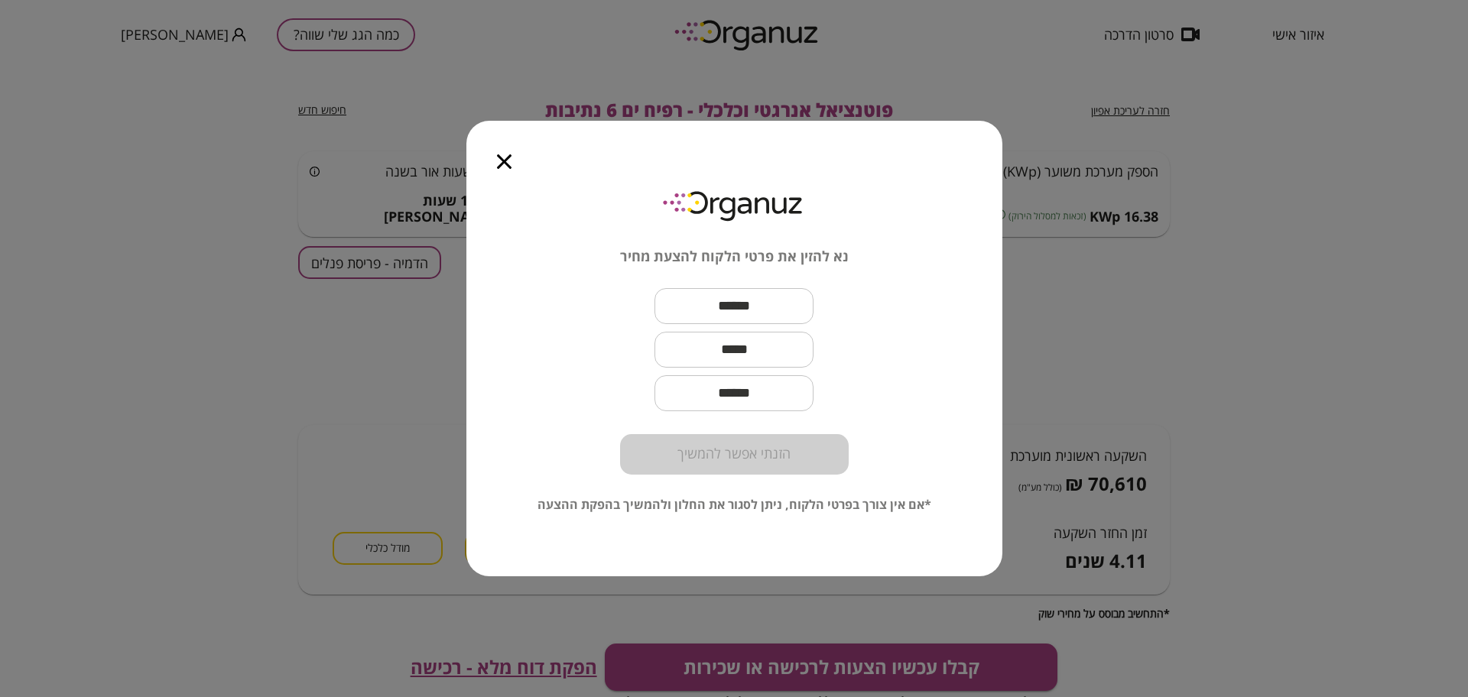
click at [776, 293] on input "text" at bounding box center [733, 306] width 159 height 45
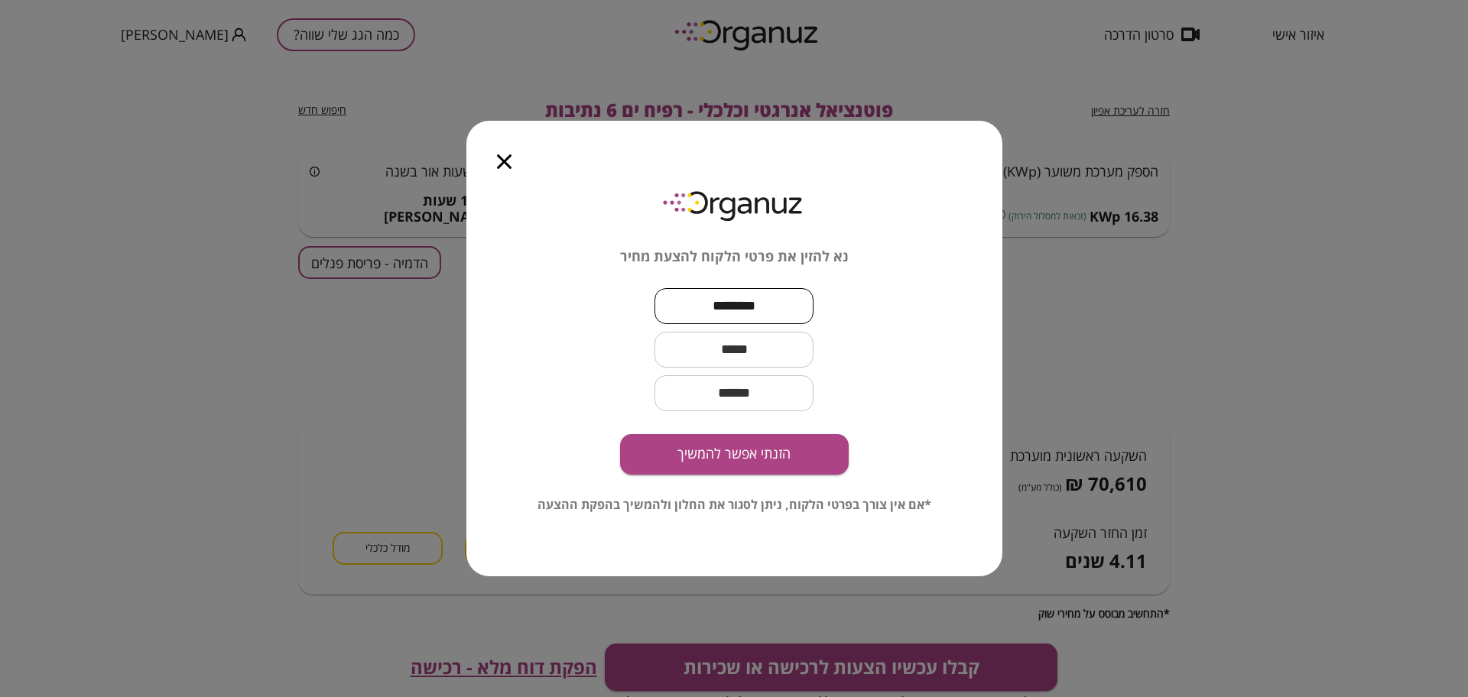
type input "********"
drag, startPoint x: 776, startPoint y: 300, endPoint x: 793, endPoint y: 346, distance: 48.9
click at [792, 346] on input "text" at bounding box center [733, 349] width 159 height 45
click at [774, 355] on input "text" at bounding box center [733, 349] width 159 height 45
paste input "**********"
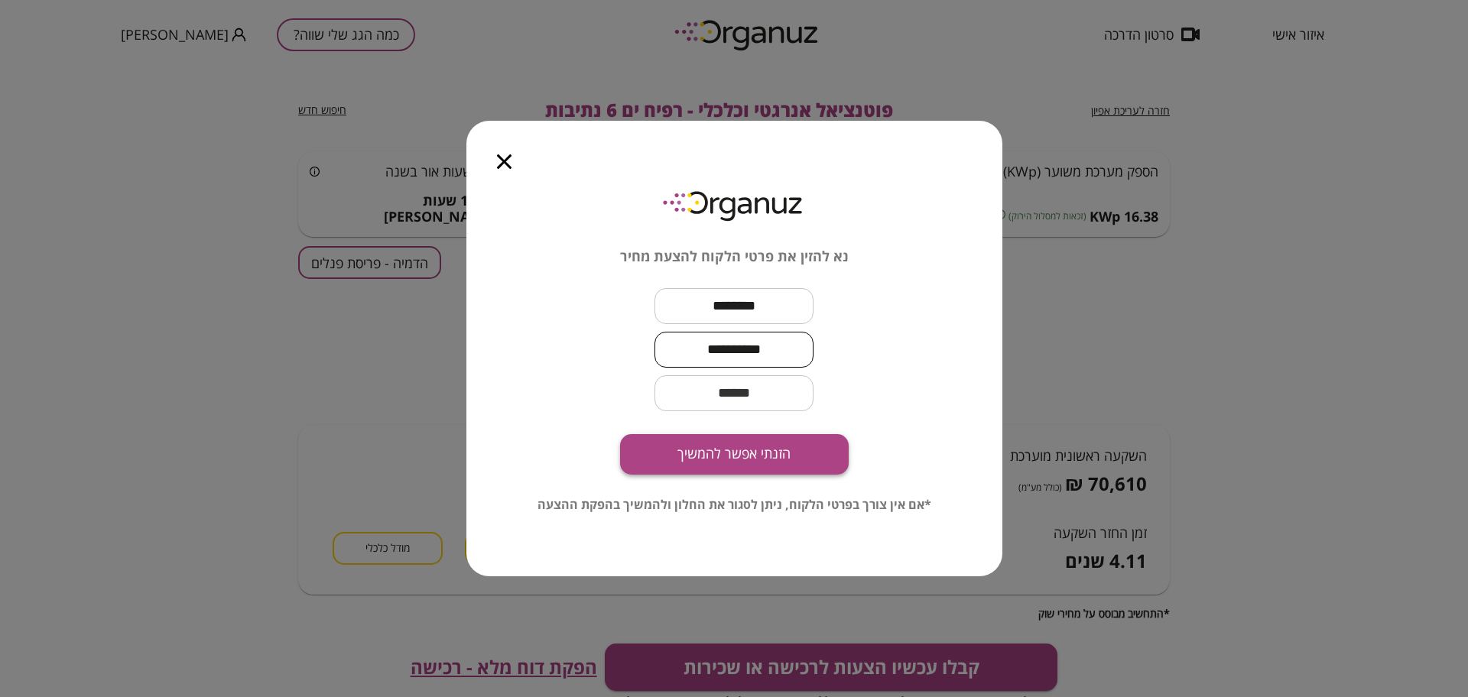
type input "**********"
click at [774, 448] on button "הזנתי אפשר להמשיך" at bounding box center [734, 454] width 229 height 41
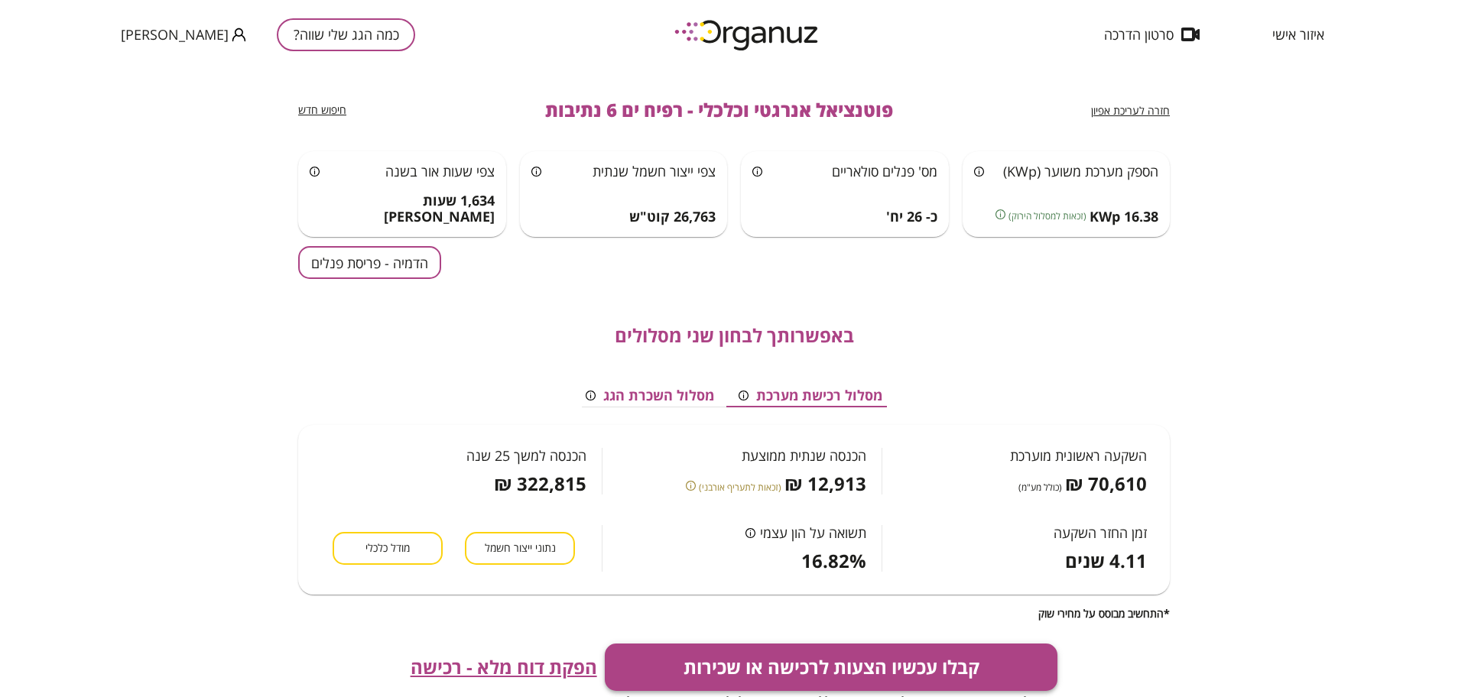
click at [844, 669] on button "קבלו עכשיו הצעות לרכישה או שכירות" at bounding box center [831, 667] width 453 height 47
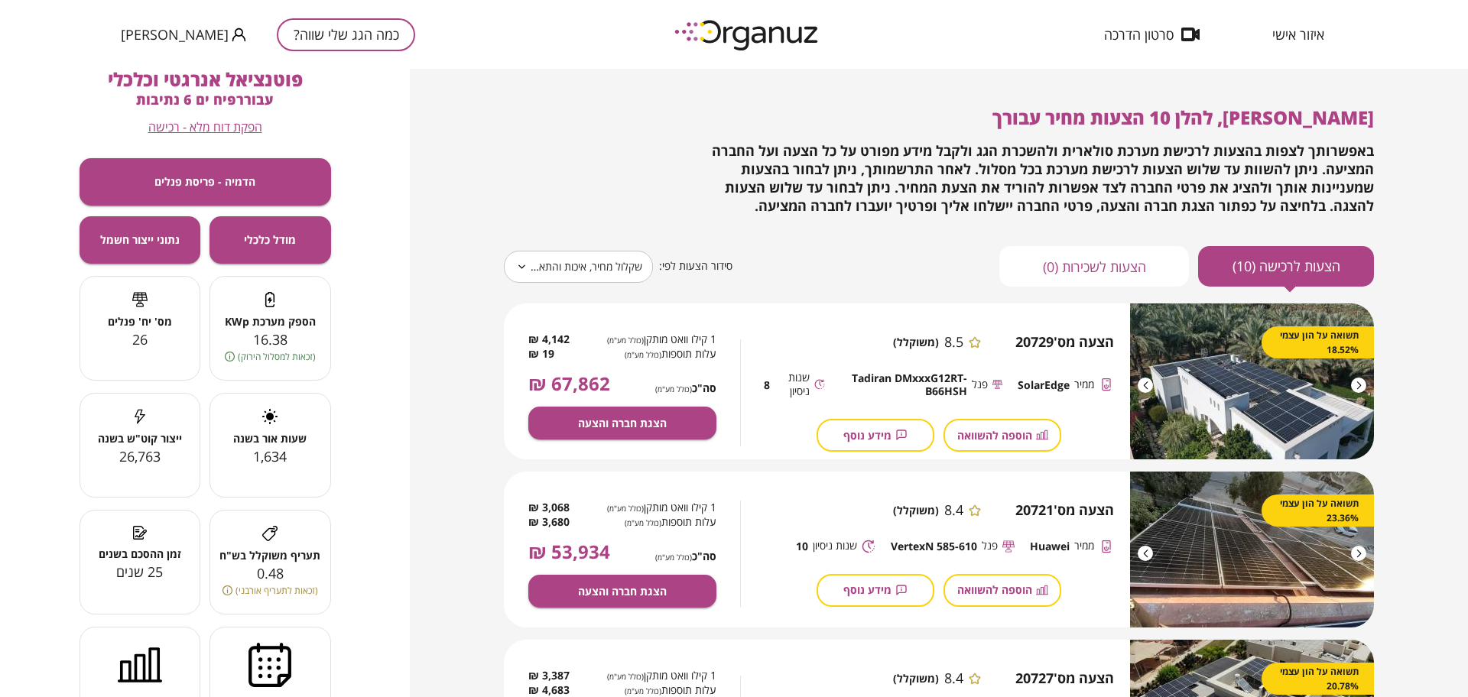
click at [641, 257] on body "**********" at bounding box center [734, 348] width 1468 height 697
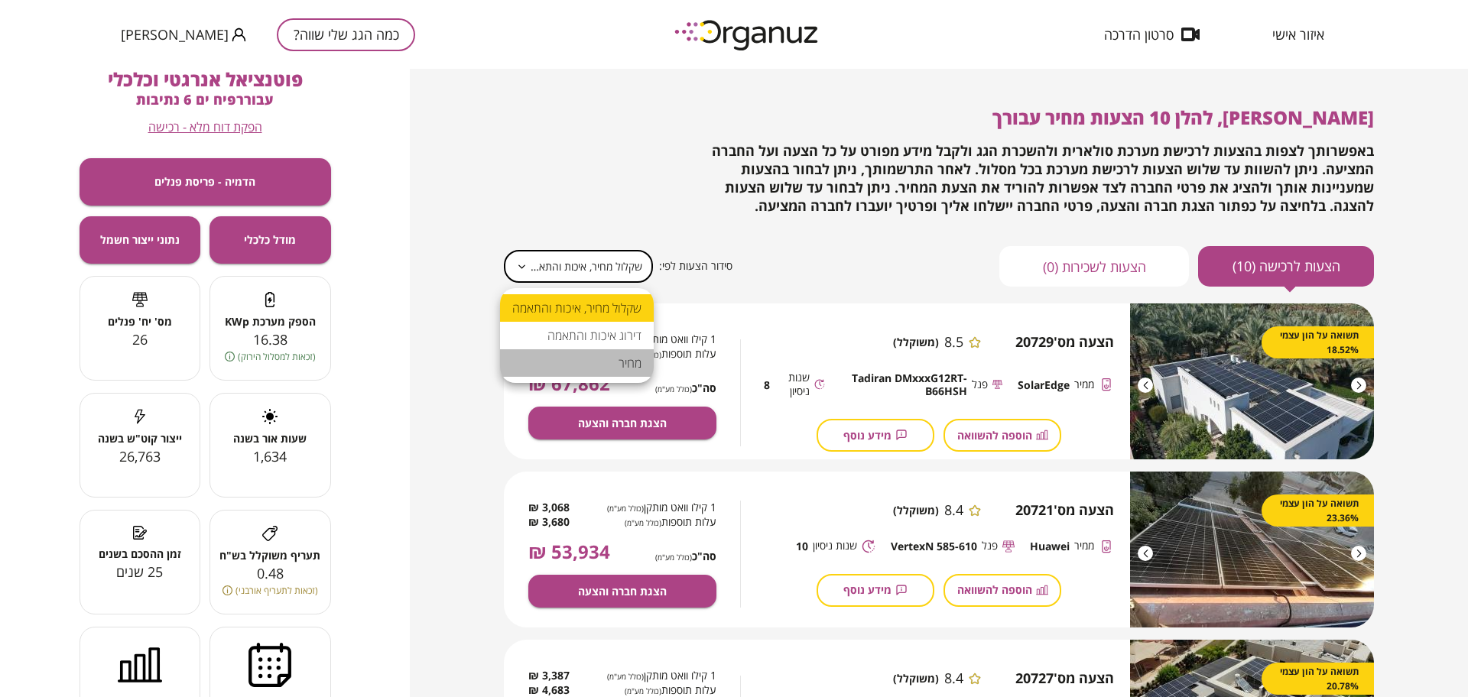
click at [607, 362] on li "מחיר" at bounding box center [577, 363] width 154 height 28
type input "*****"
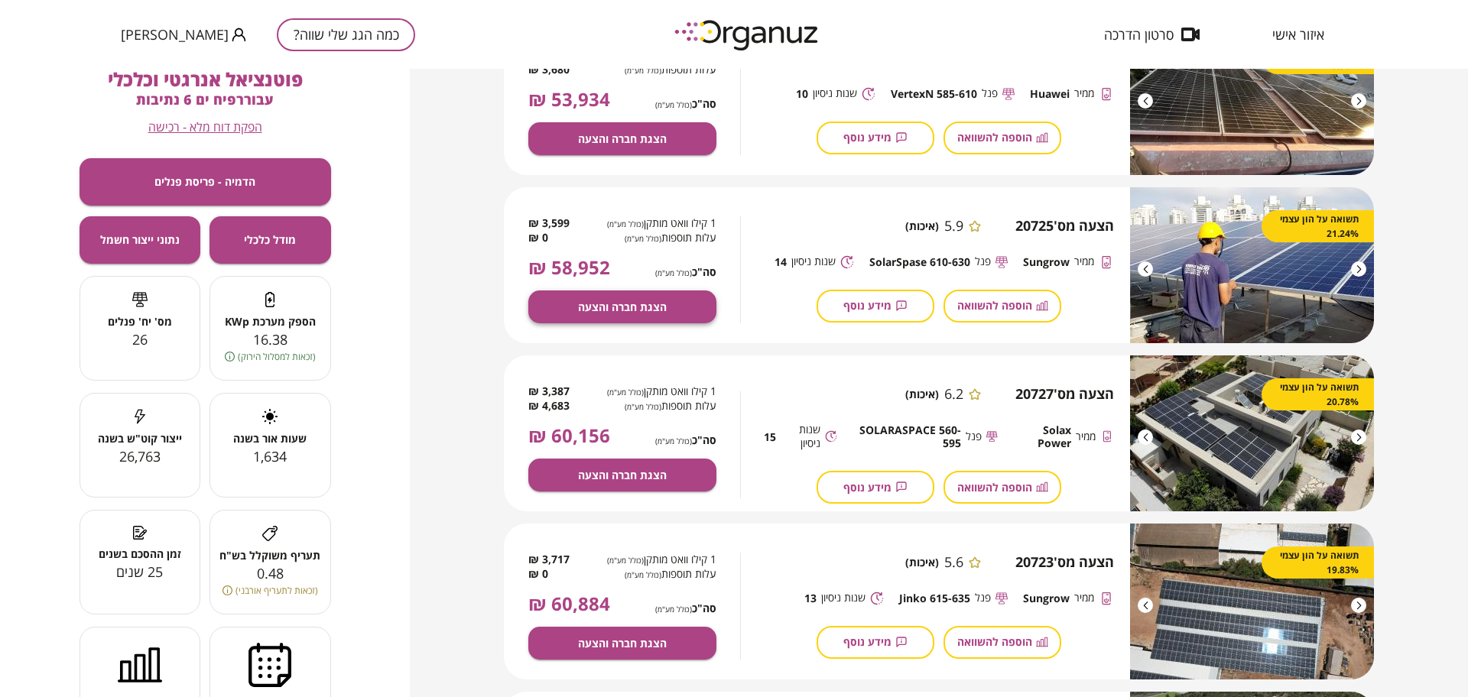
scroll to position [287, 0]
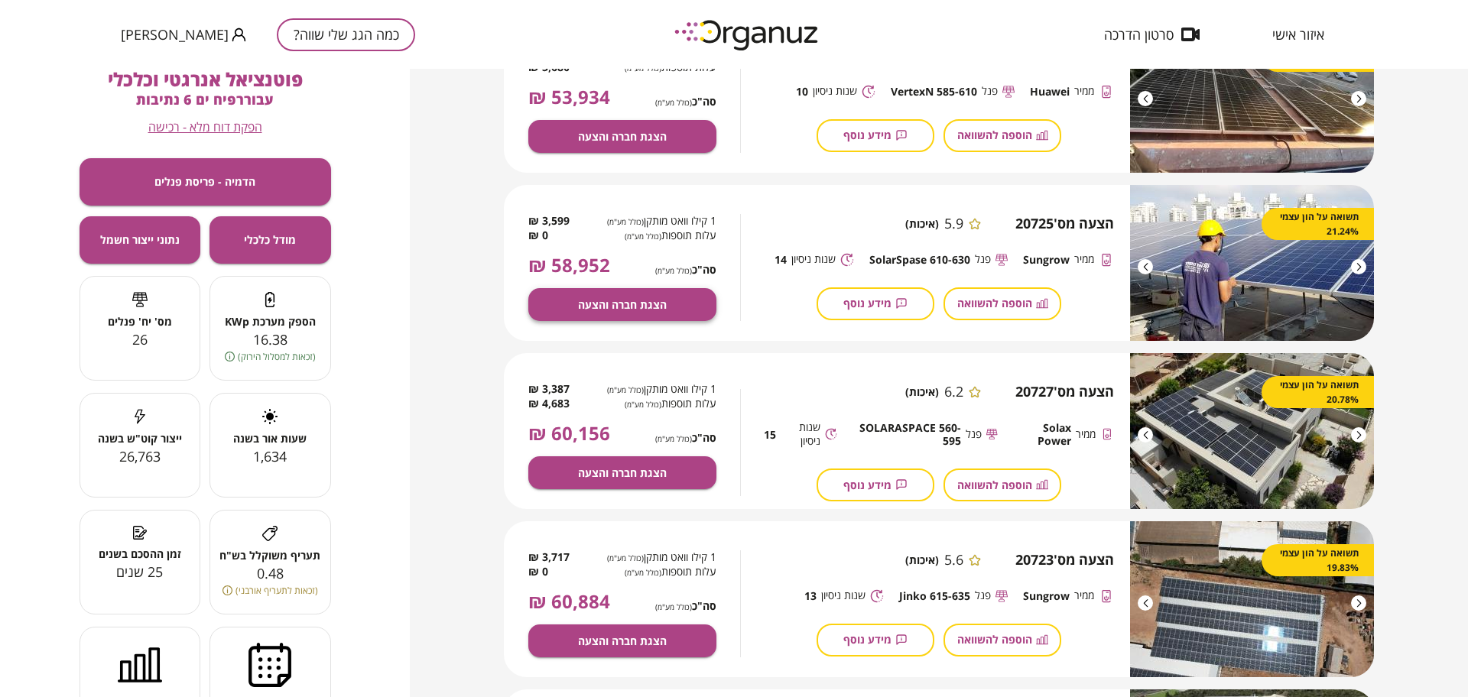
click at [650, 300] on span "הצגת חברה והצעה" at bounding box center [622, 304] width 89 height 13
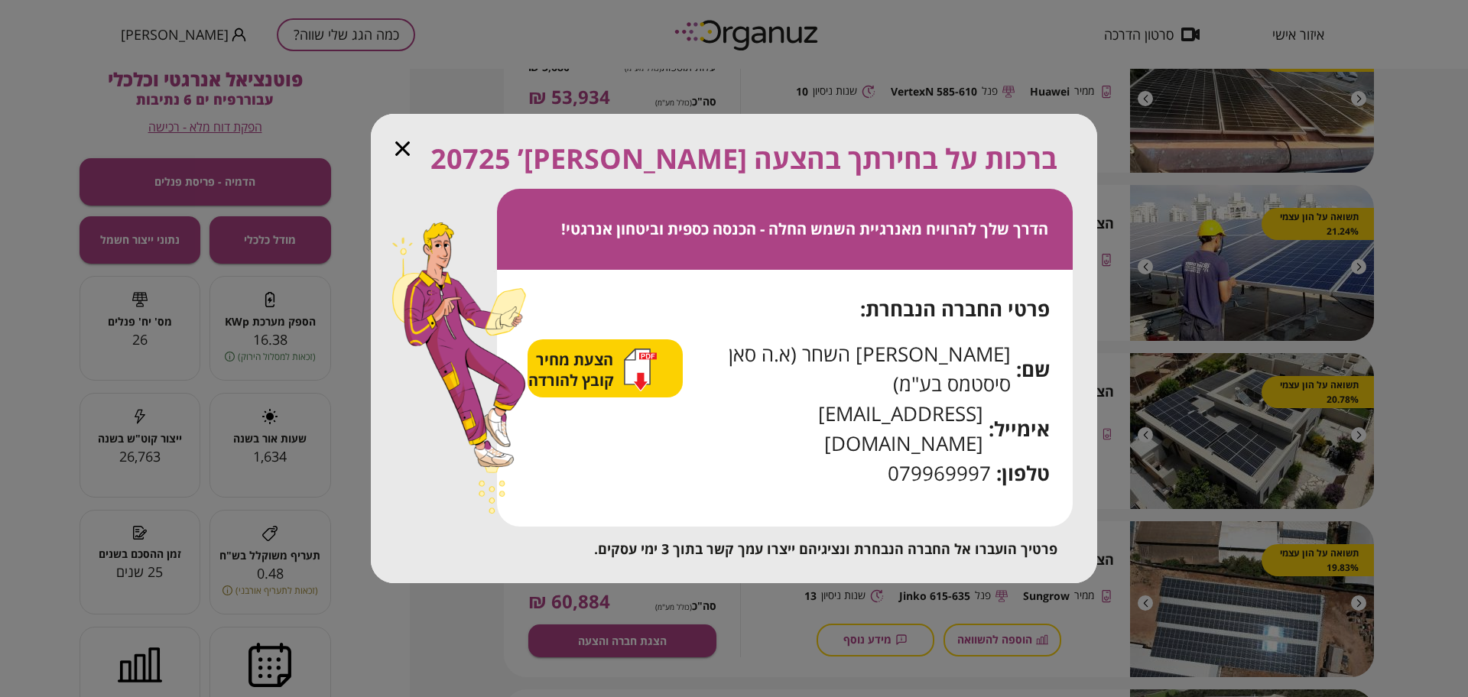
click at [650, 385] on icon "button" at bounding box center [637, 366] width 25 height 35
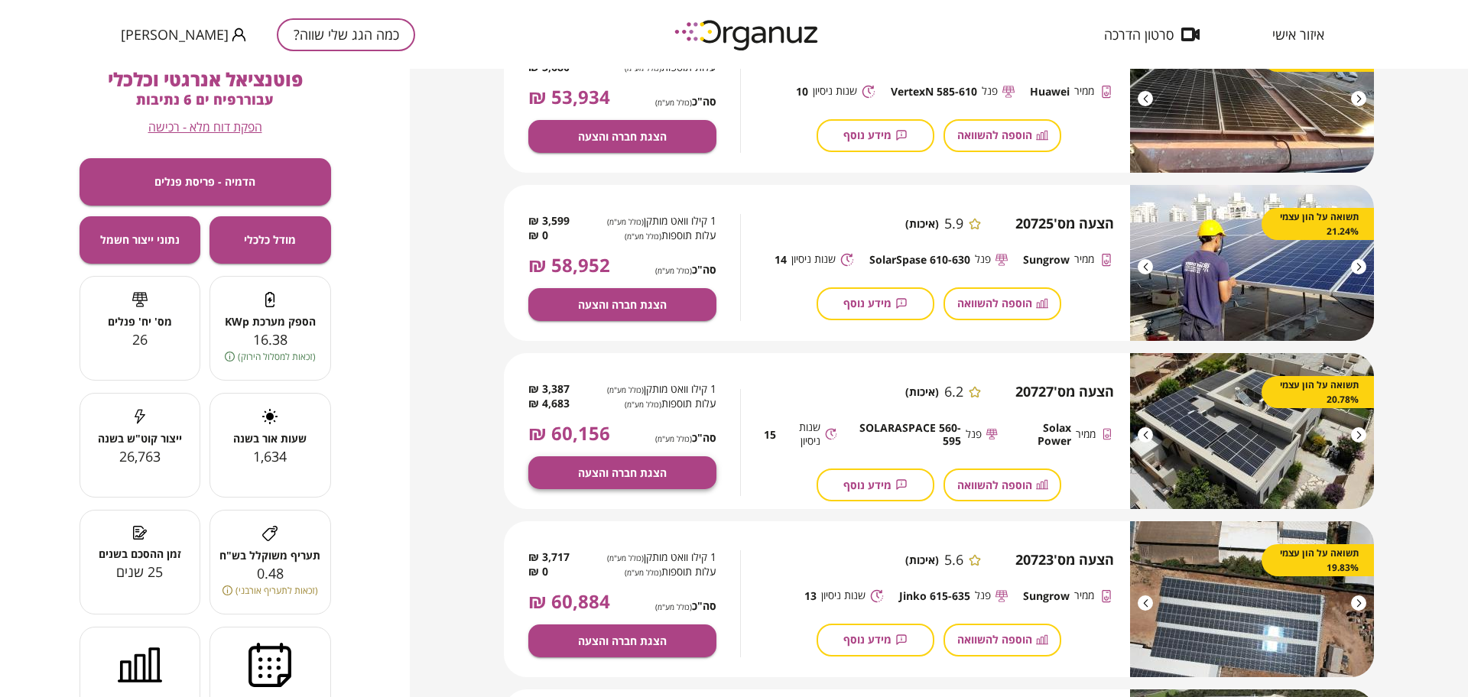
click at [684, 473] on button "הצגת חברה והצעה" at bounding box center [622, 472] width 188 height 33
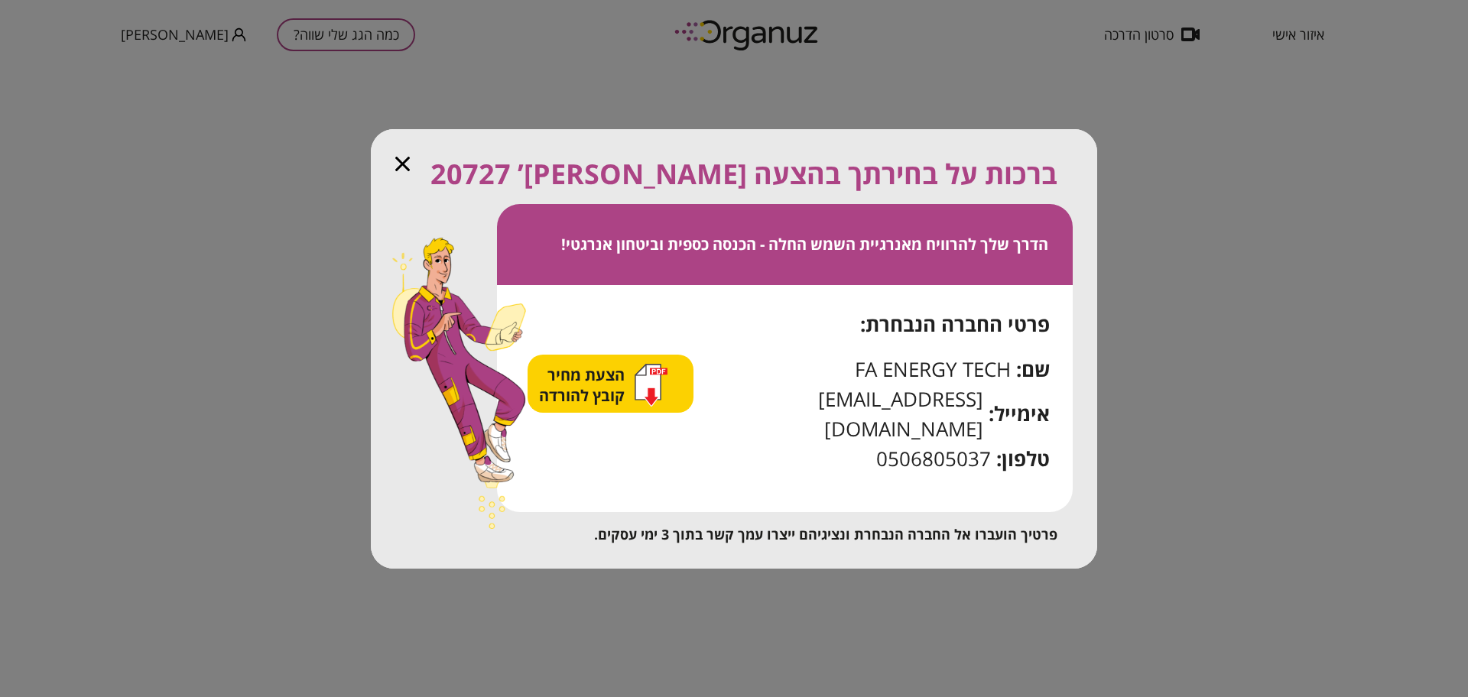
click at [667, 407] on icon "button" at bounding box center [651, 385] width 33 height 43
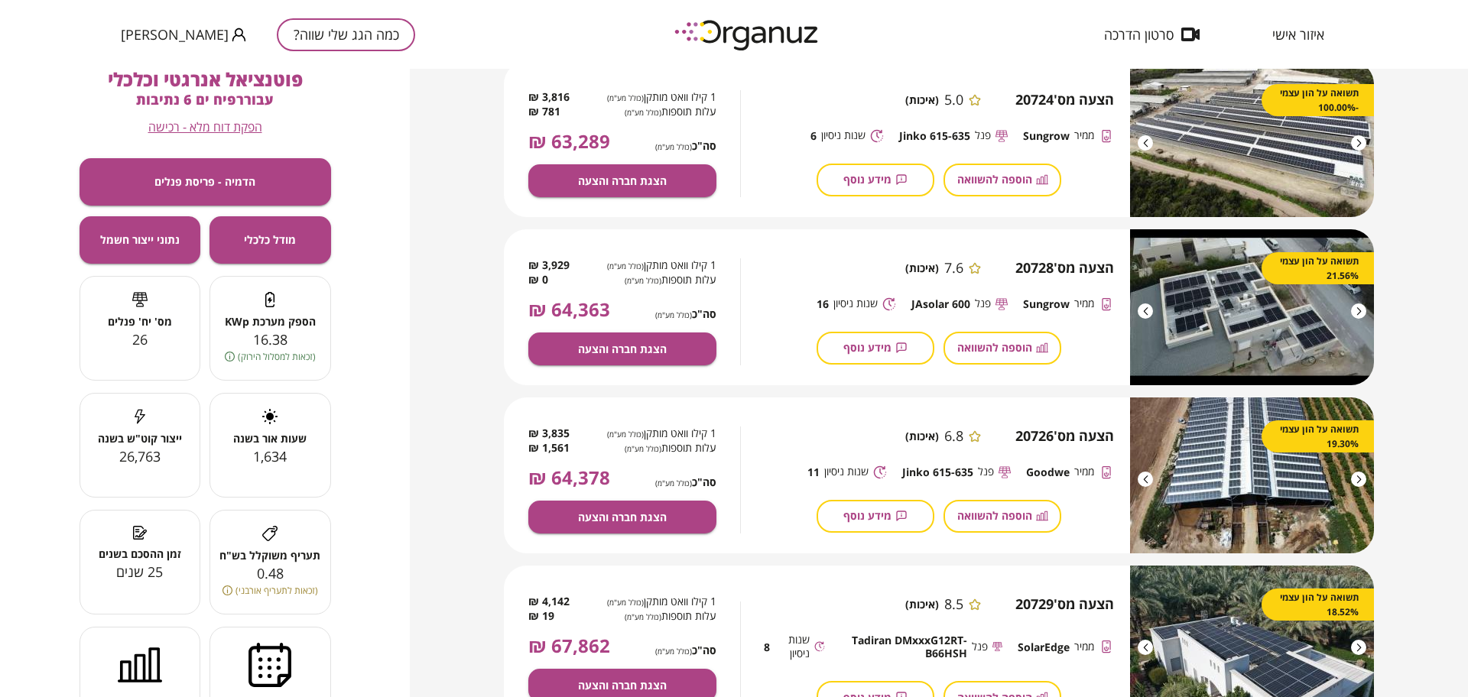
scroll to position [1051, 0]
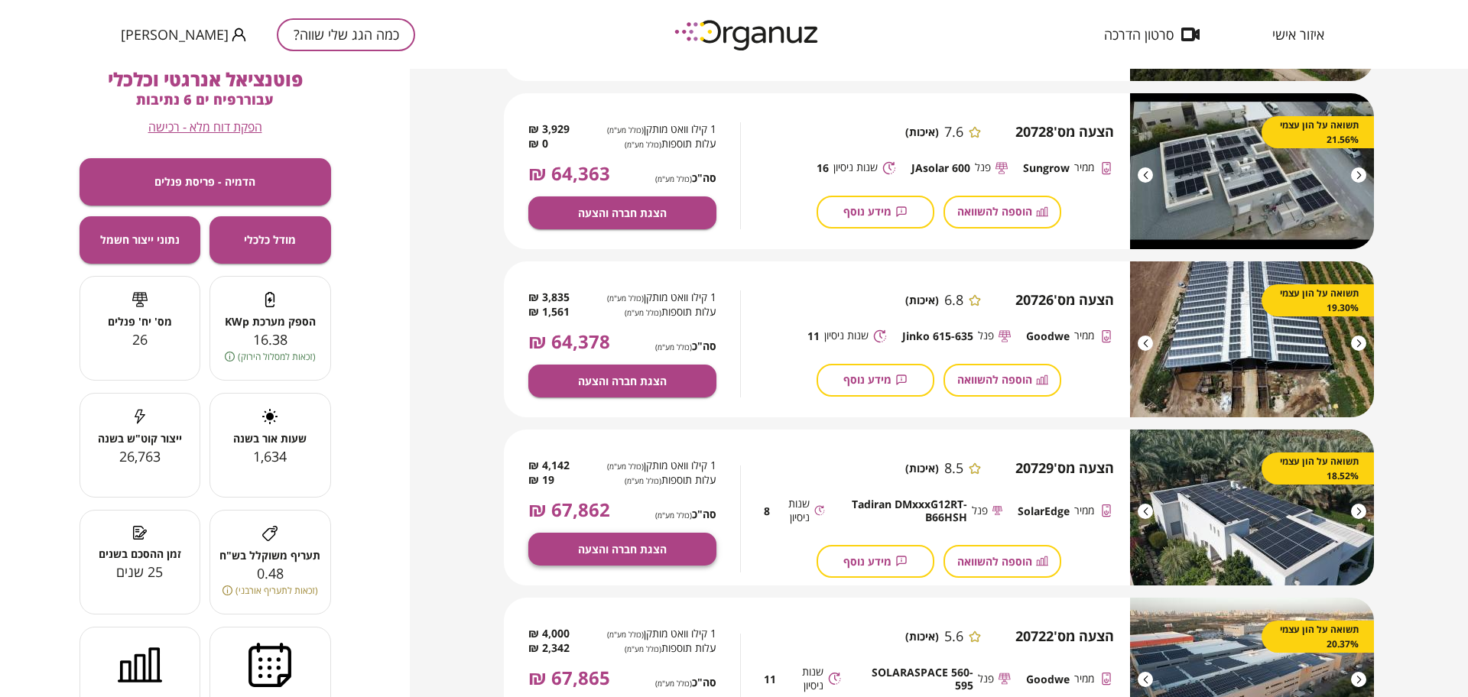
click at [643, 544] on span "הצגת חברה והצעה" at bounding box center [622, 549] width 89 height 13
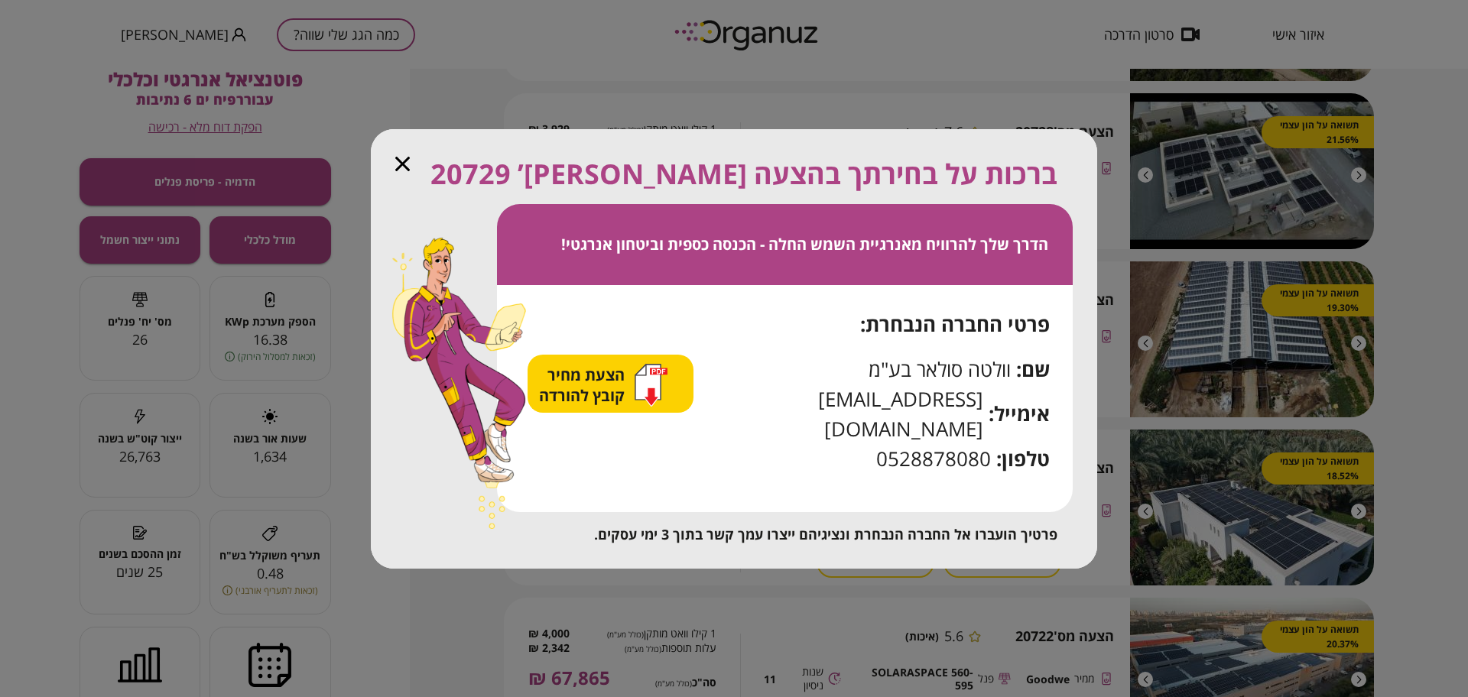
click at [628, 406] on span "הצעת מחיר קובץ להורדה" at bounding box center [583, 385] width 89 height 41
